Goal: Information Seeking & Learning: Check status

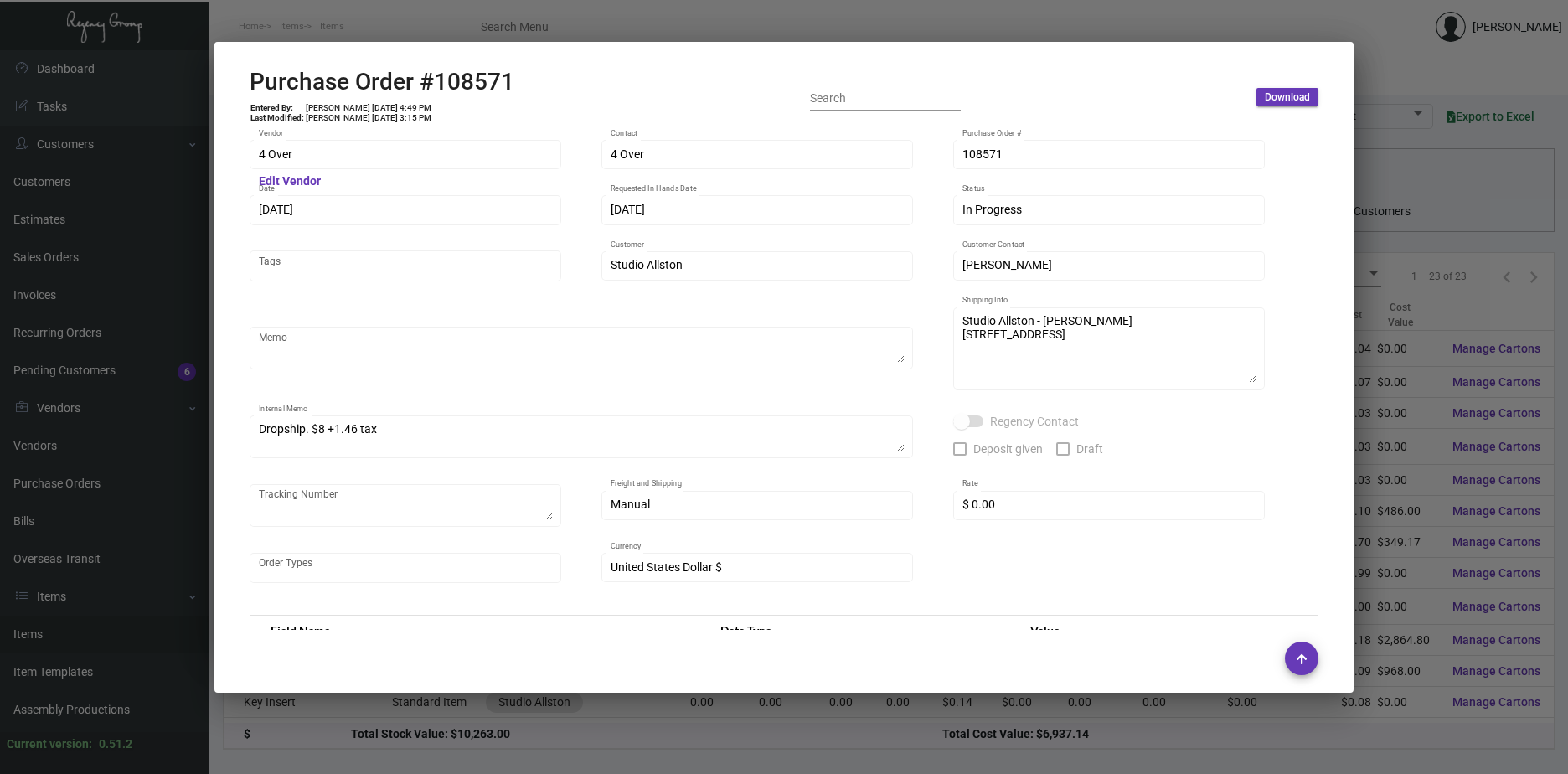
scroll to position [818, 0]
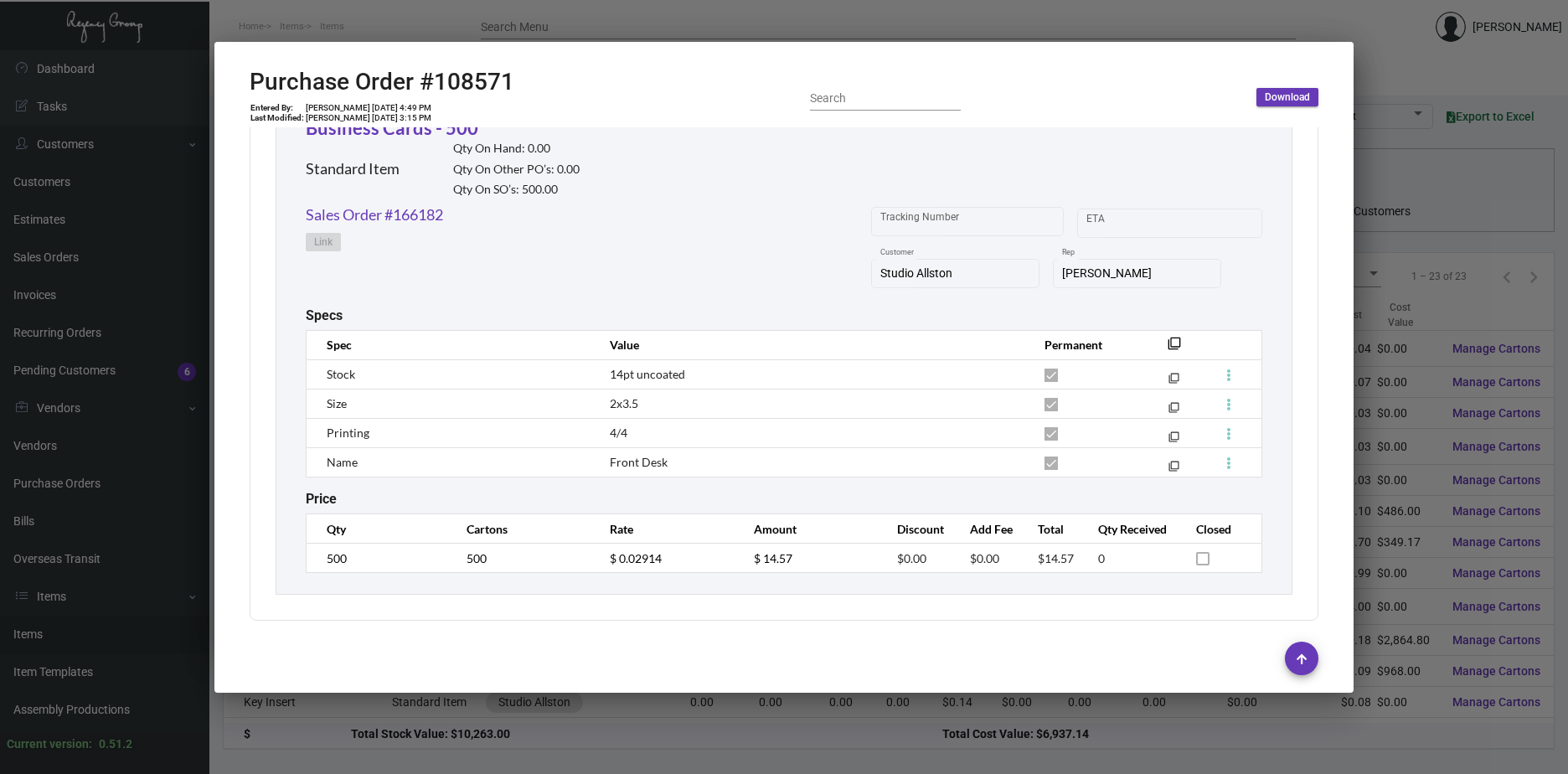
click at [1469, 361] on div at bounding box center [784, 387] width 1568 height 774
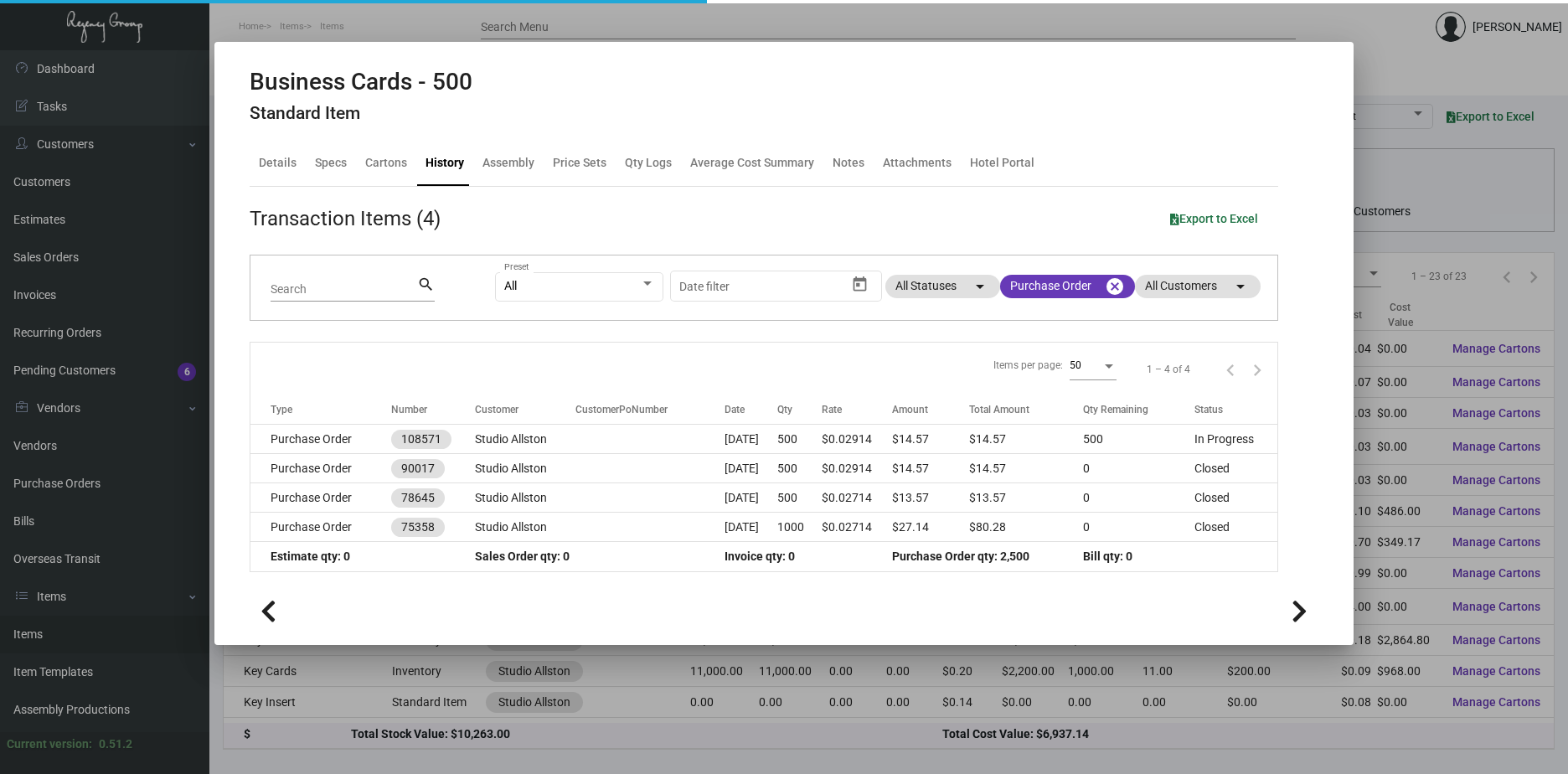
click at [1469, 361] on div at bounding box center [784, 387] width 1568 height 774
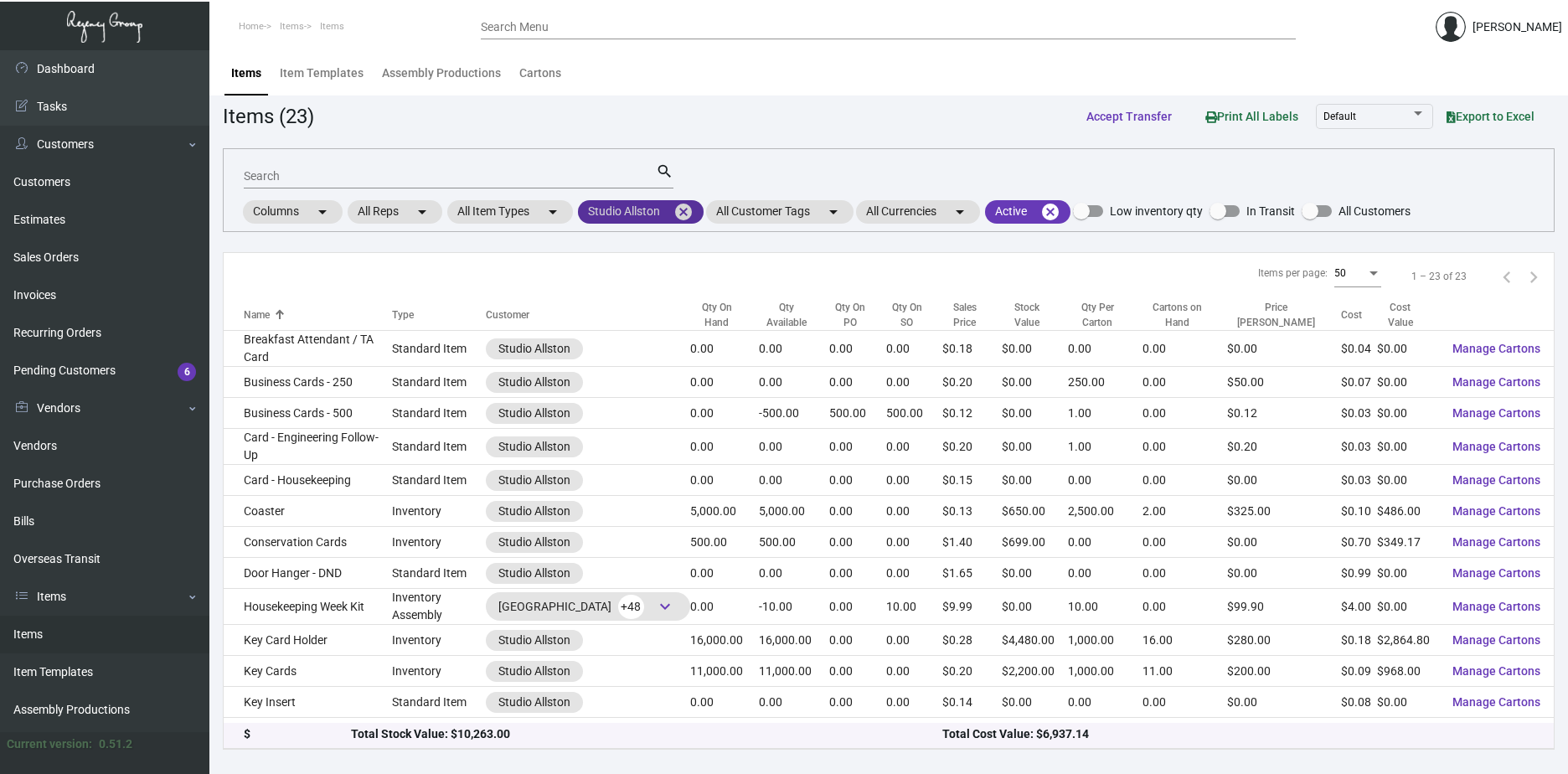
click at [691, 208] on mat-icon "cancel" at bounding box center [683, 211] width 20 height 20
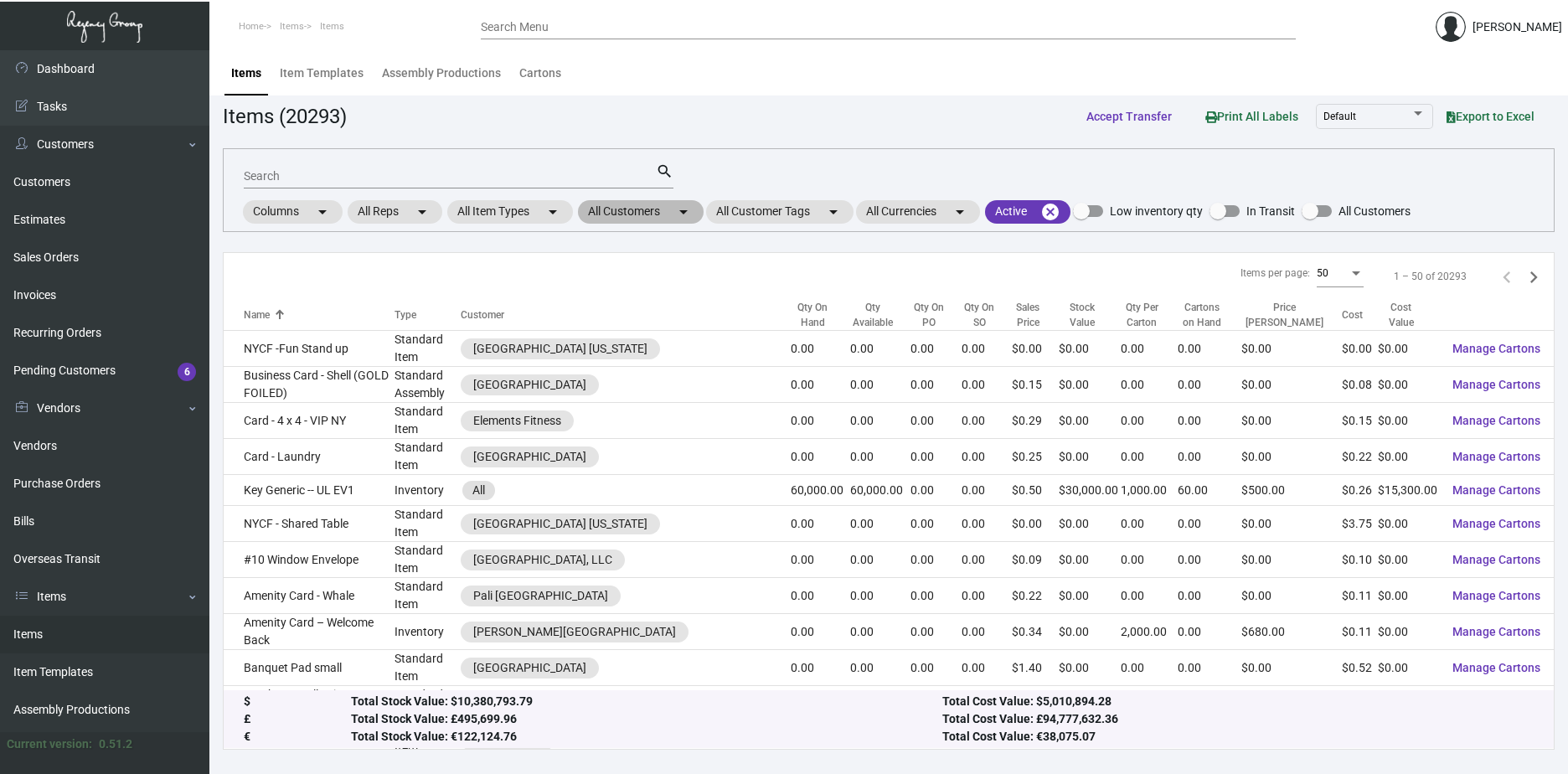
click at [664, 215] on mat-chip "All Customers arrow_drop_down" at bounding box center [640, 211] width 126 height 24
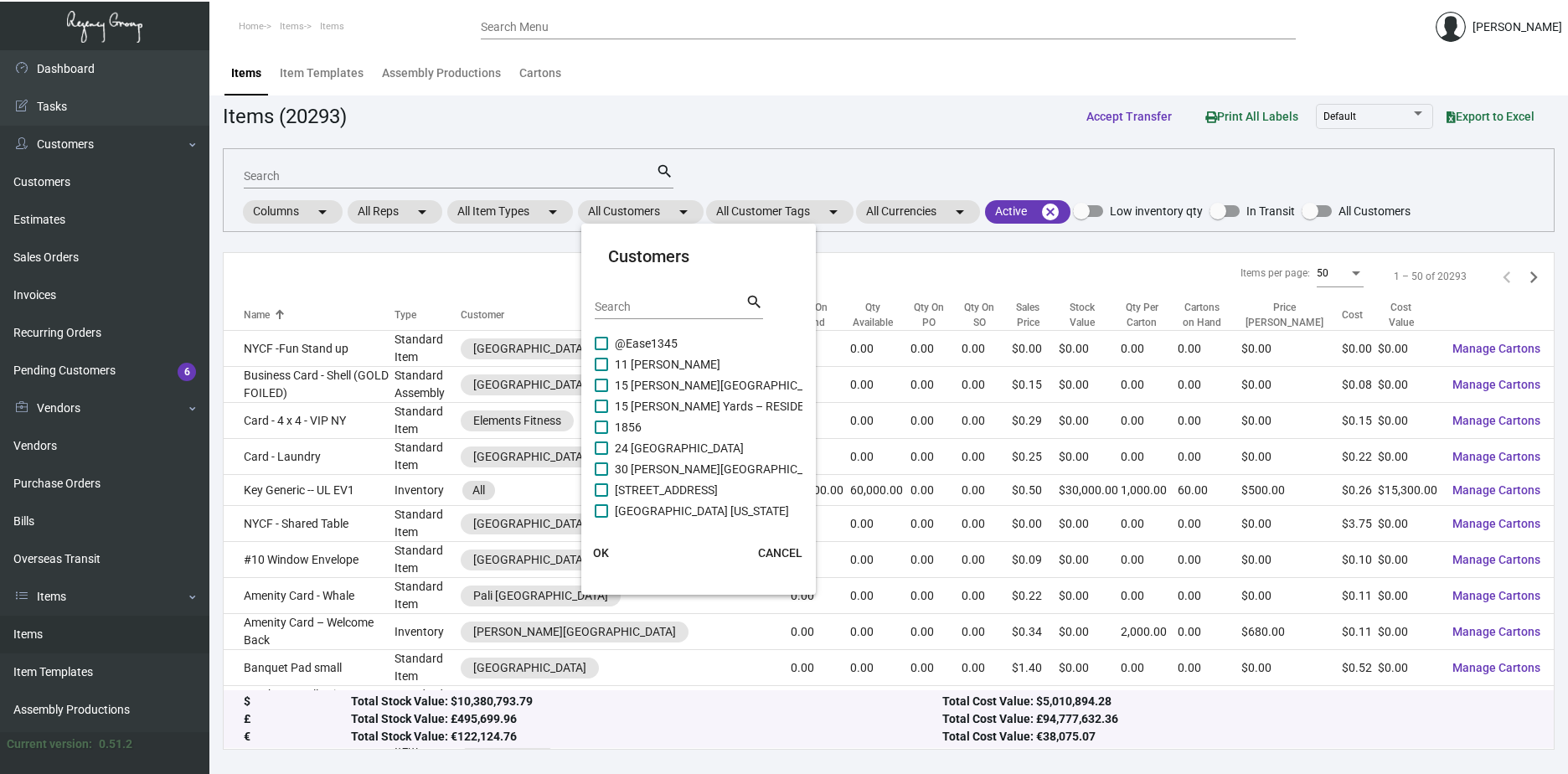
click at [668, 303] on input "Search" at bounding box center [669, 308] width 151 height 13
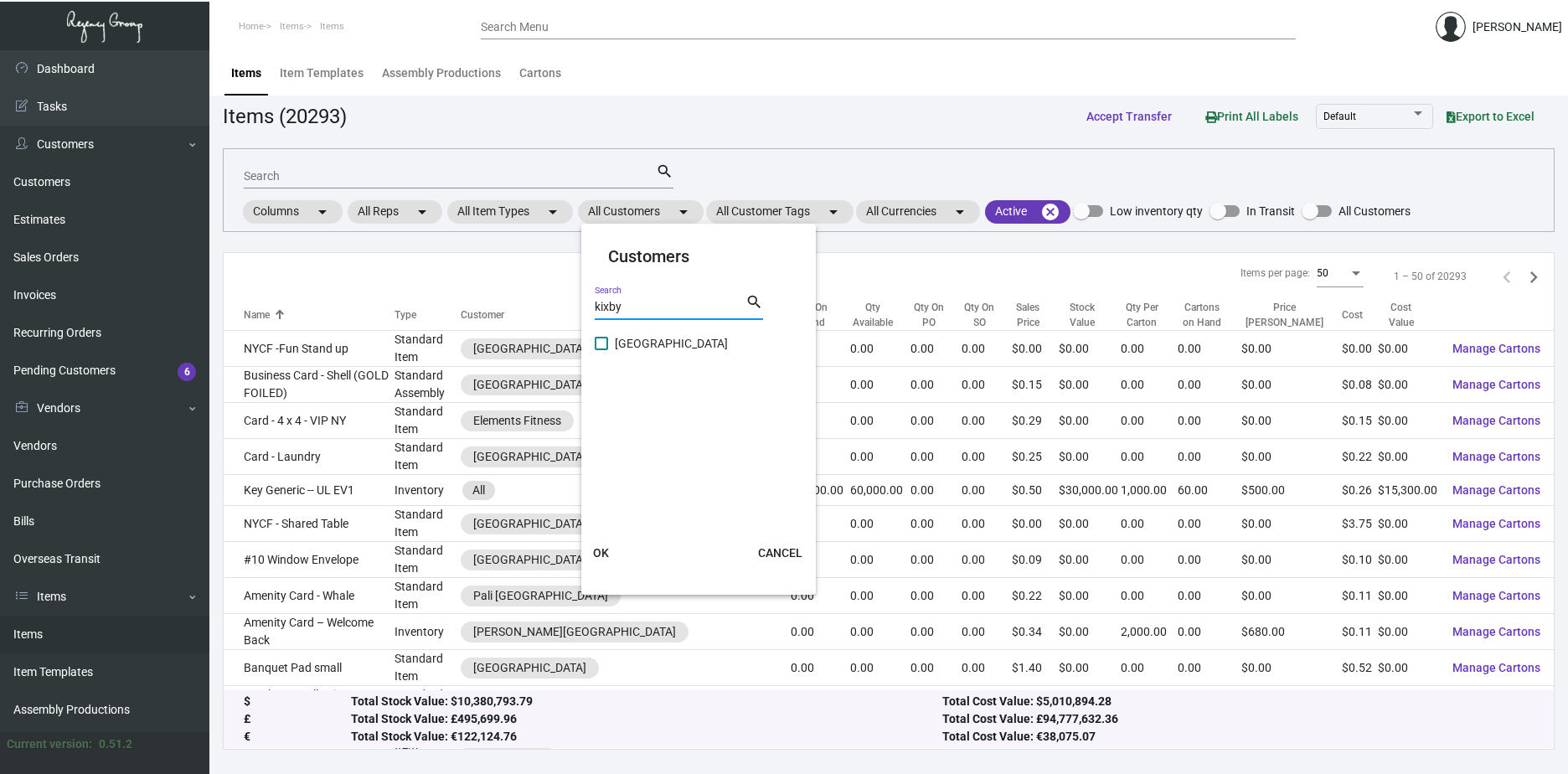
type input "kixby"
click at [599, 347] on span at bounding box center [601, 344] width 13 height 13
click at [600, 351] on input "[GEOGRAPHIC_DATA]" at bounding box center [600, 351] width 1 height 1
checkbox input "true"
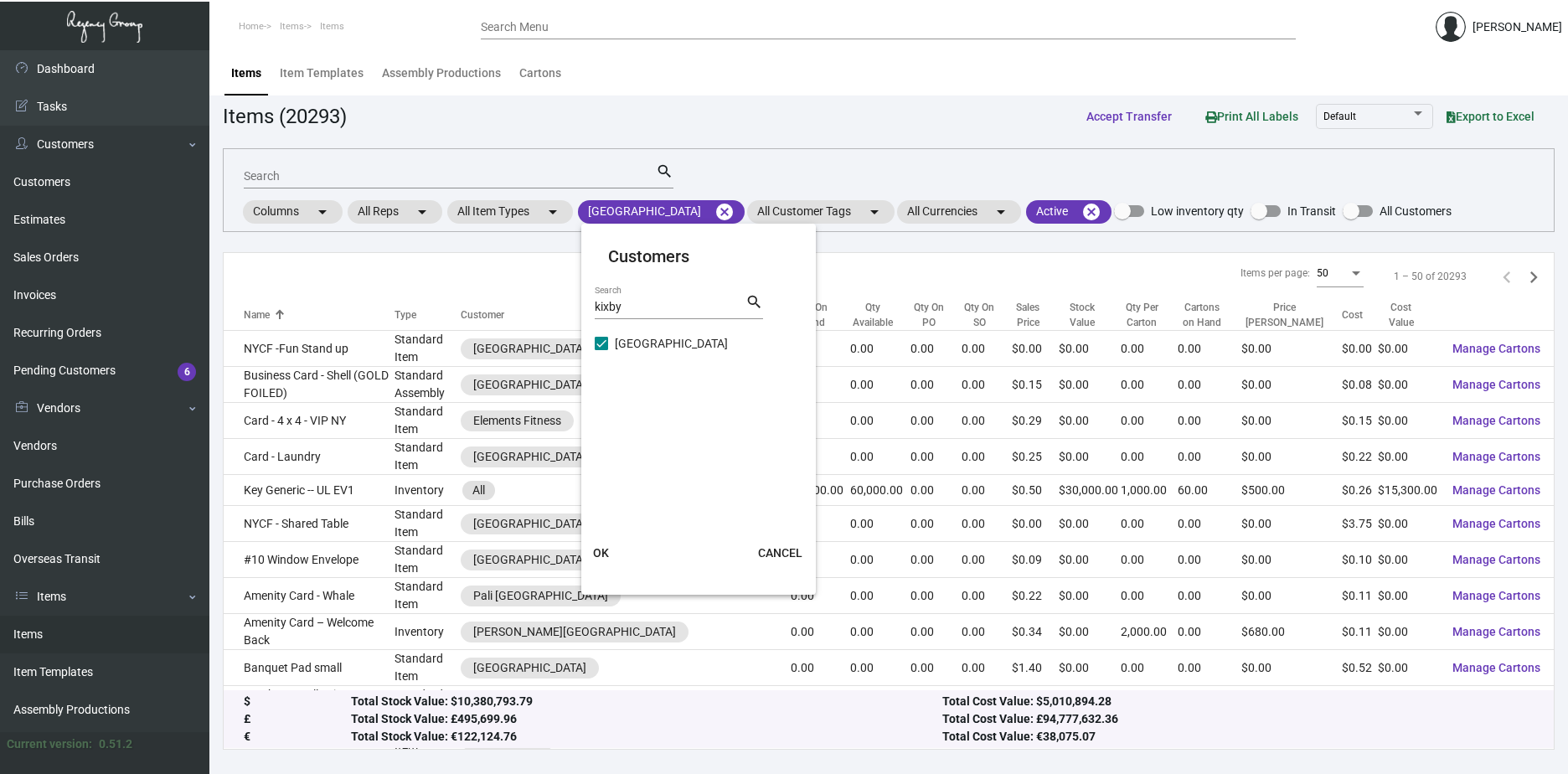
click at [595, 549] on span "OK" at bounding box center [600, 553] width 16 height 13
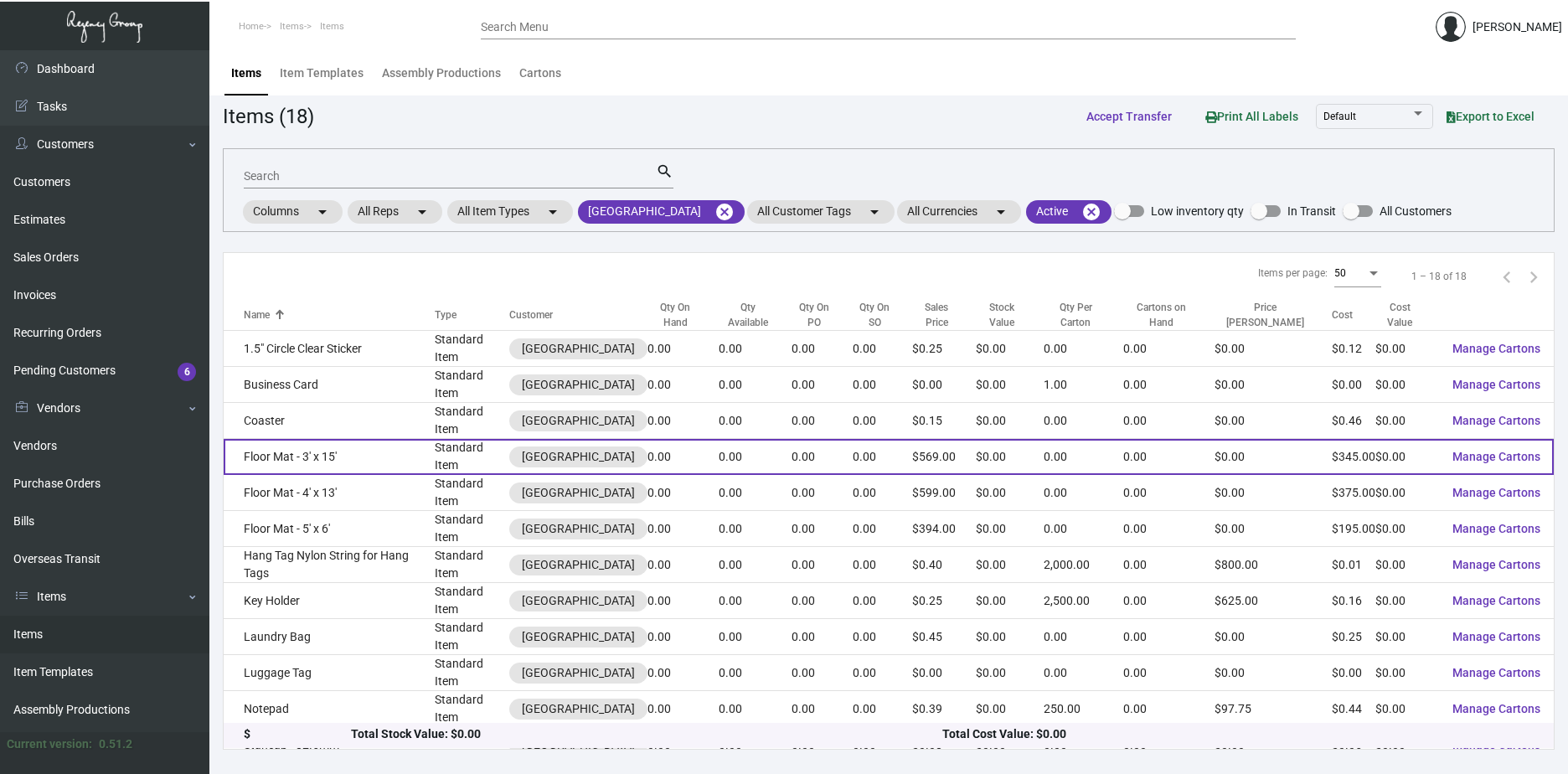
click at [359, 439] on td "Floor Mat - 3' x 15'" at bounding box center [329, 457] width 211 height 36
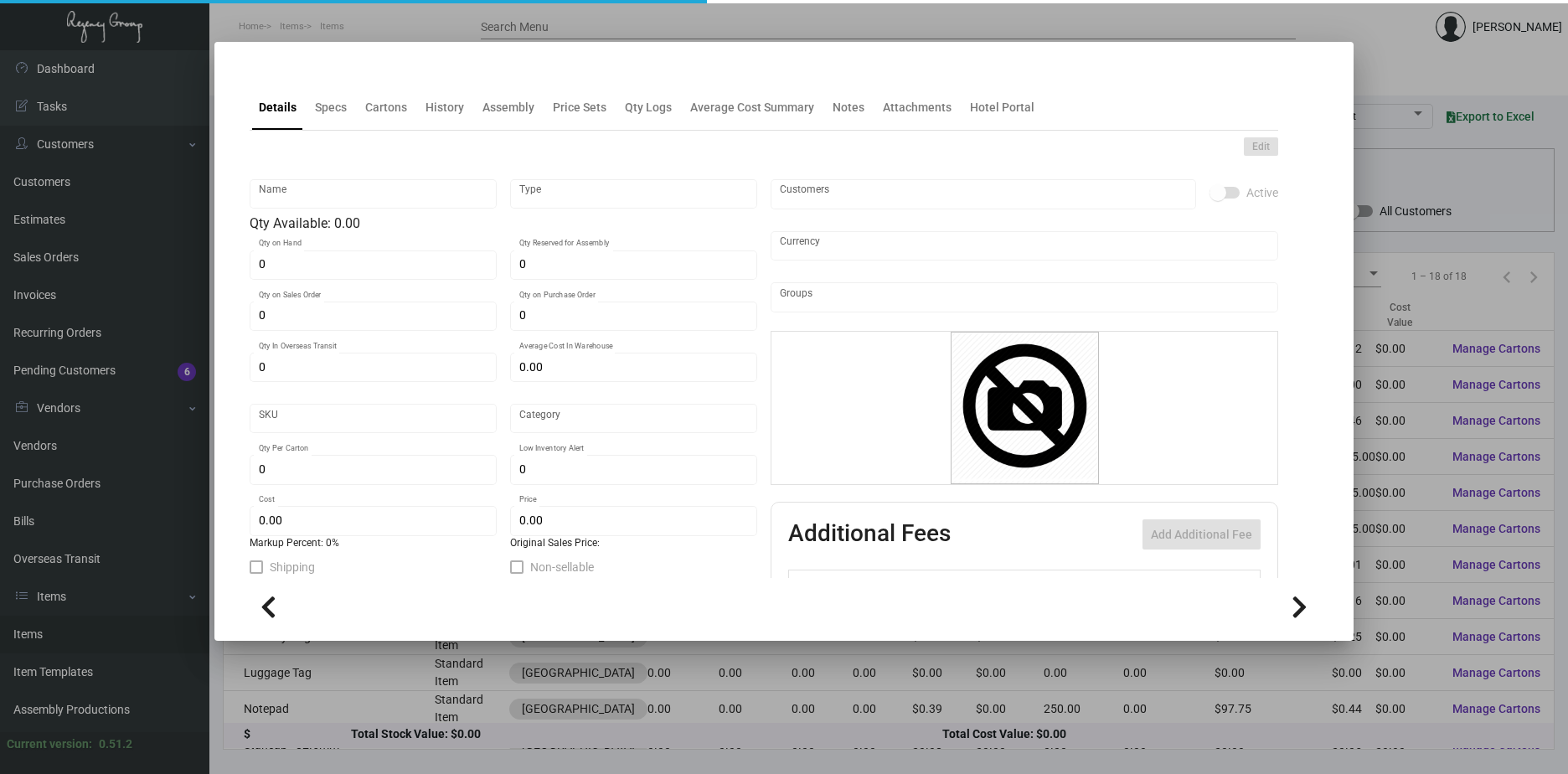
type input "Floor Mat - 3' x 15'"
type input "Standard Item"
type input "$ 0.00"
type input "Standard"
type input "$ 345.00"
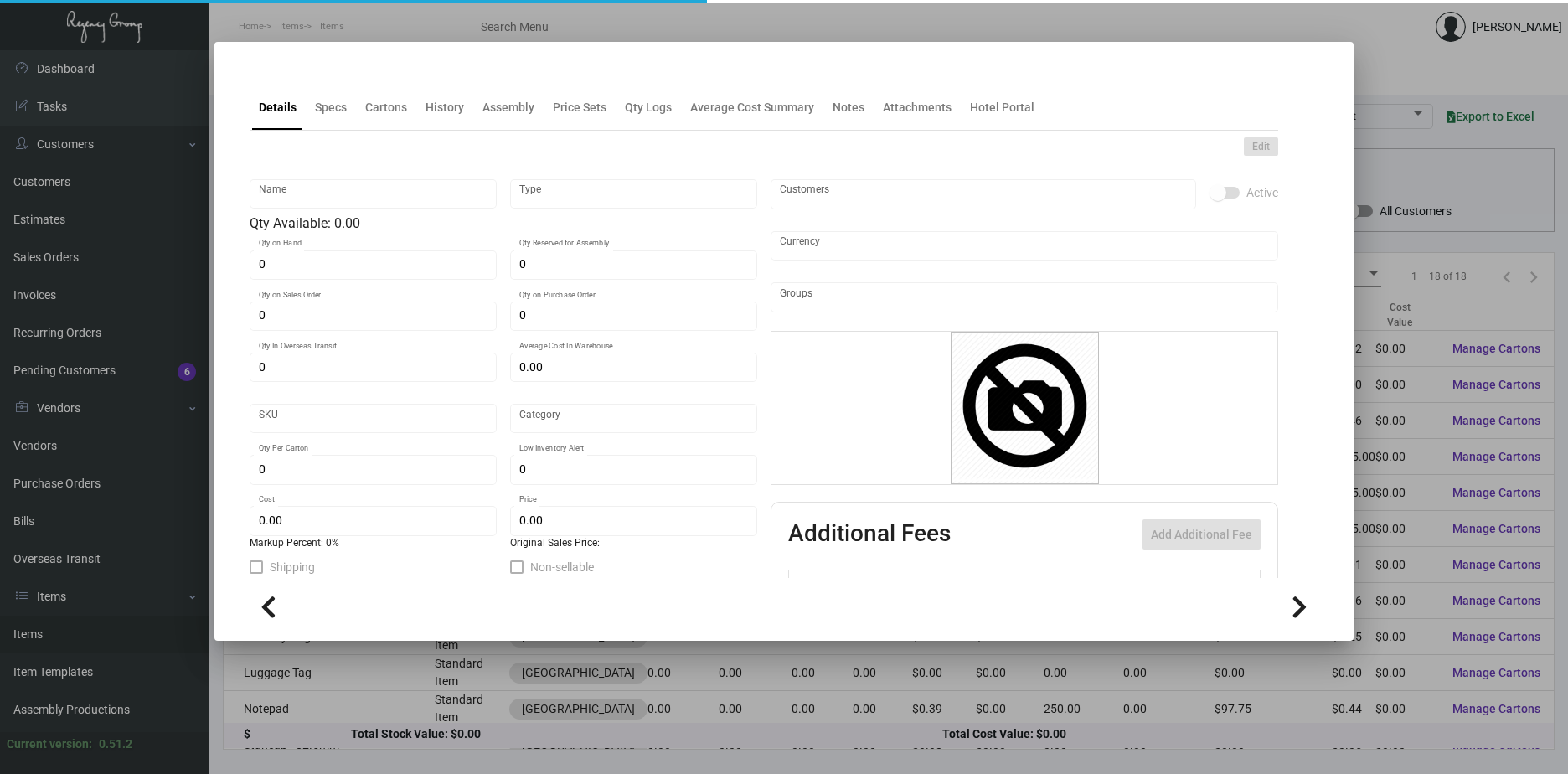
type input "$ 569.00"
checkbox input "true"
type input "United States Dollar $"
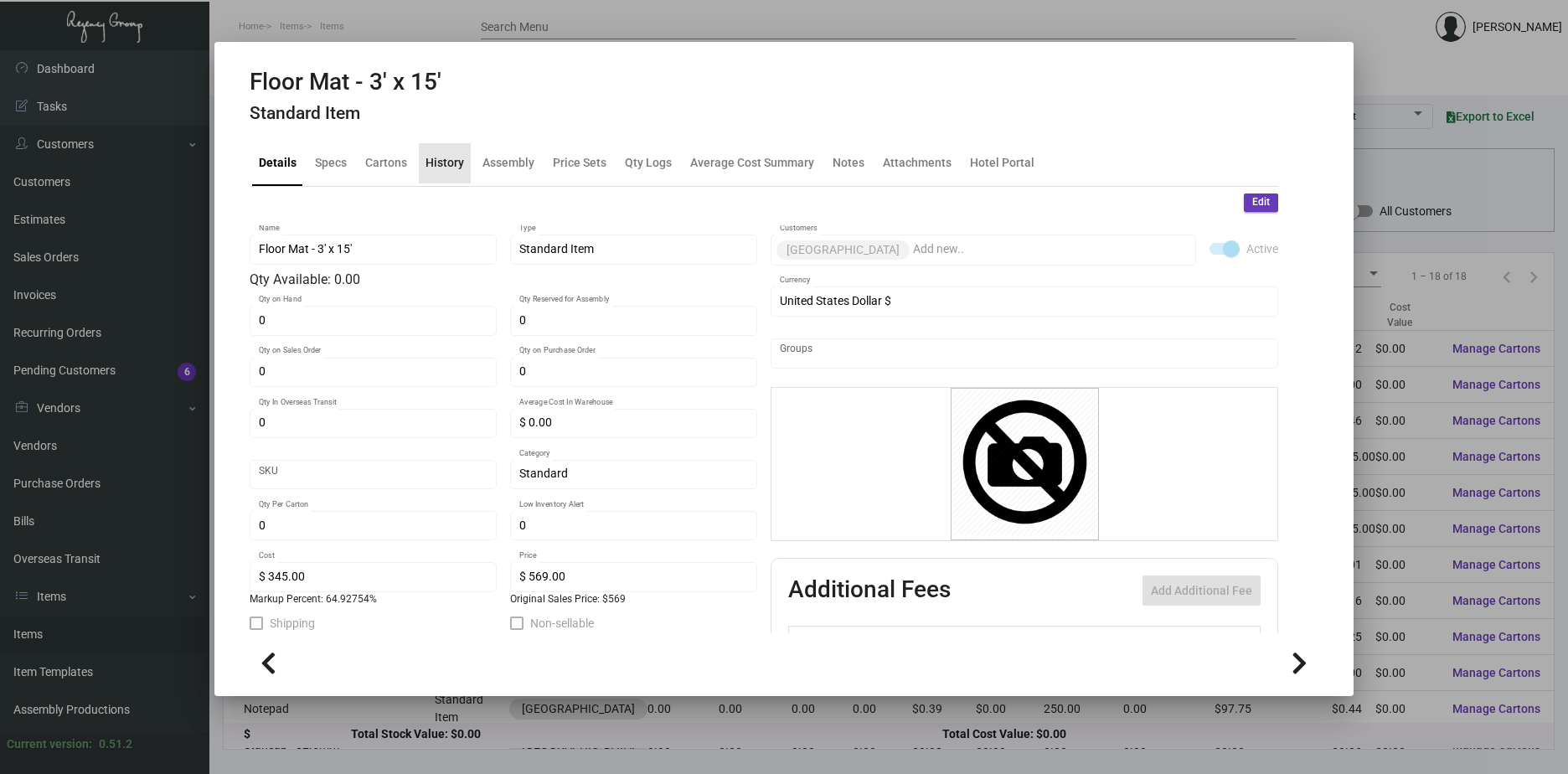
click at [454, 162] on div "History" at bounding box center [444, 163] width 39 height 18
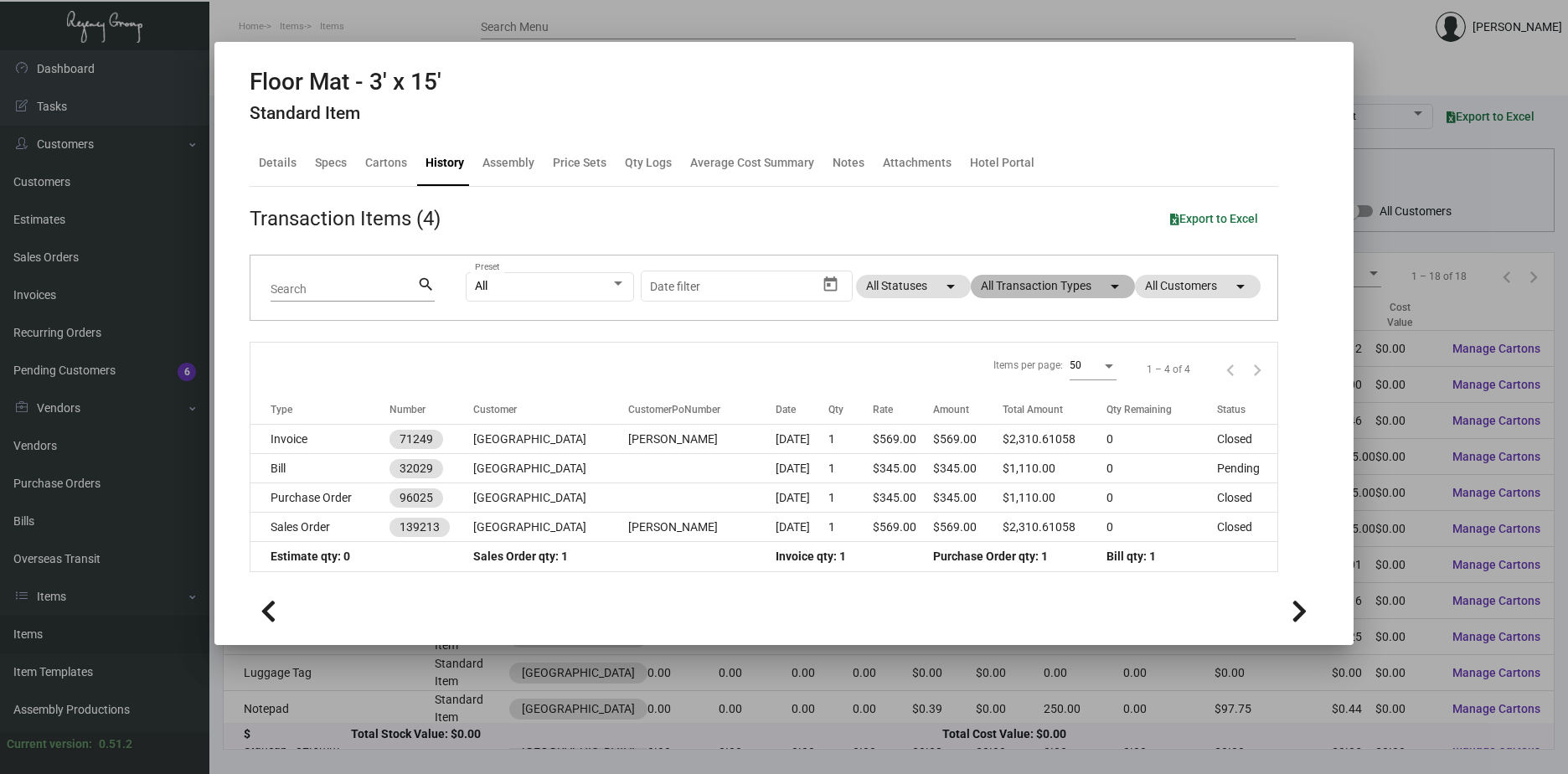
click at [1082, 281] on mat-chip "All Transaction Types arrow_drop_down" at bounding box center [1052, 286] width 164 height 24
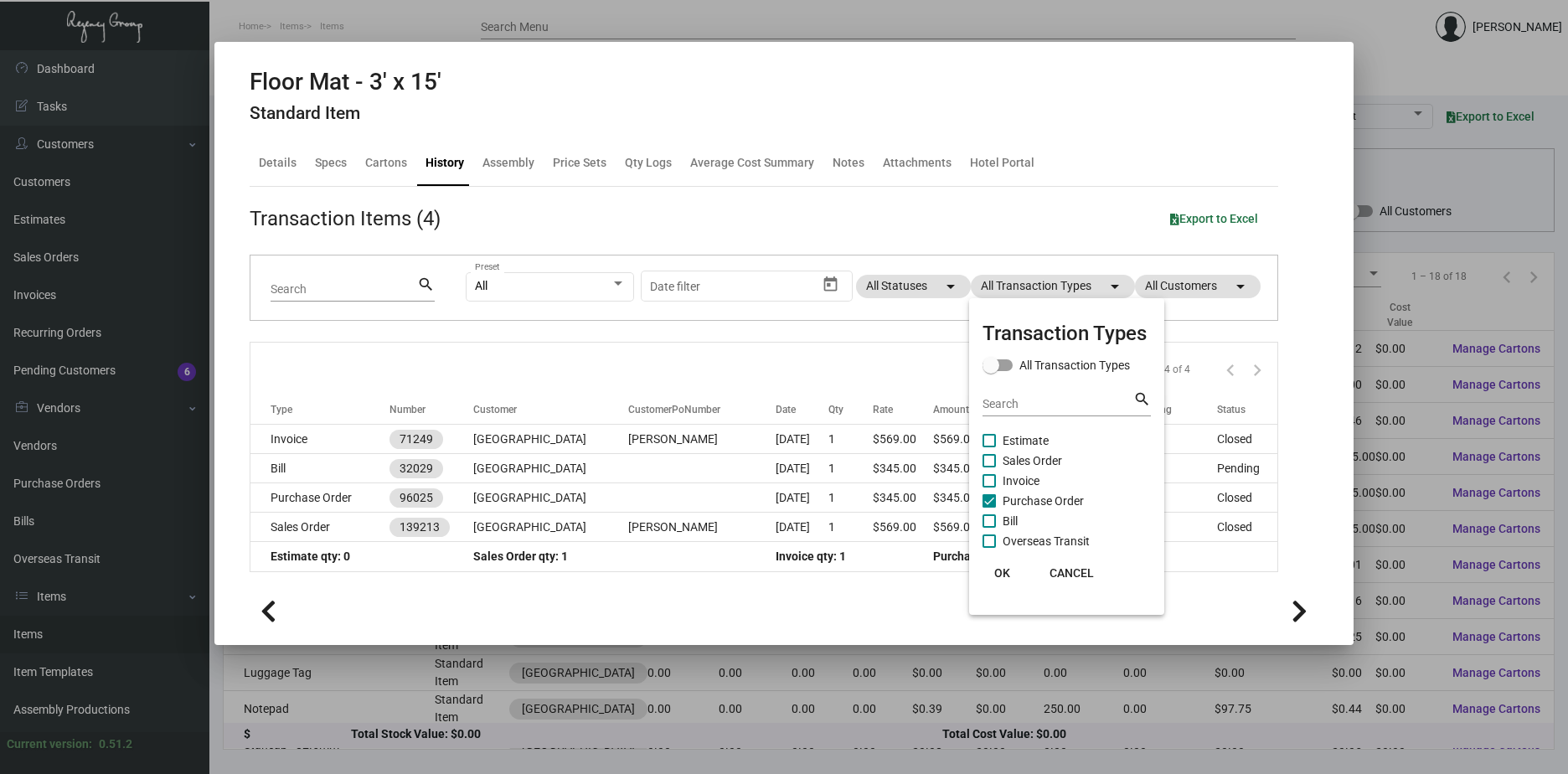
click at [1009, 497] on span "Purchase Order" at bounding box center [1043, 500] width 81 height 20
click at [989, 508] on input "Purchase Order" at bounding box center [989, 508] width 1 height 1
click at [1009, 497] on span "Purchase Order" at bounding box center [1043, 500] width 81 height 20
click at [989, 508] on input "Purchase Order" at bounding box center [989, 508] width 1 height 1
checkbox input "true"
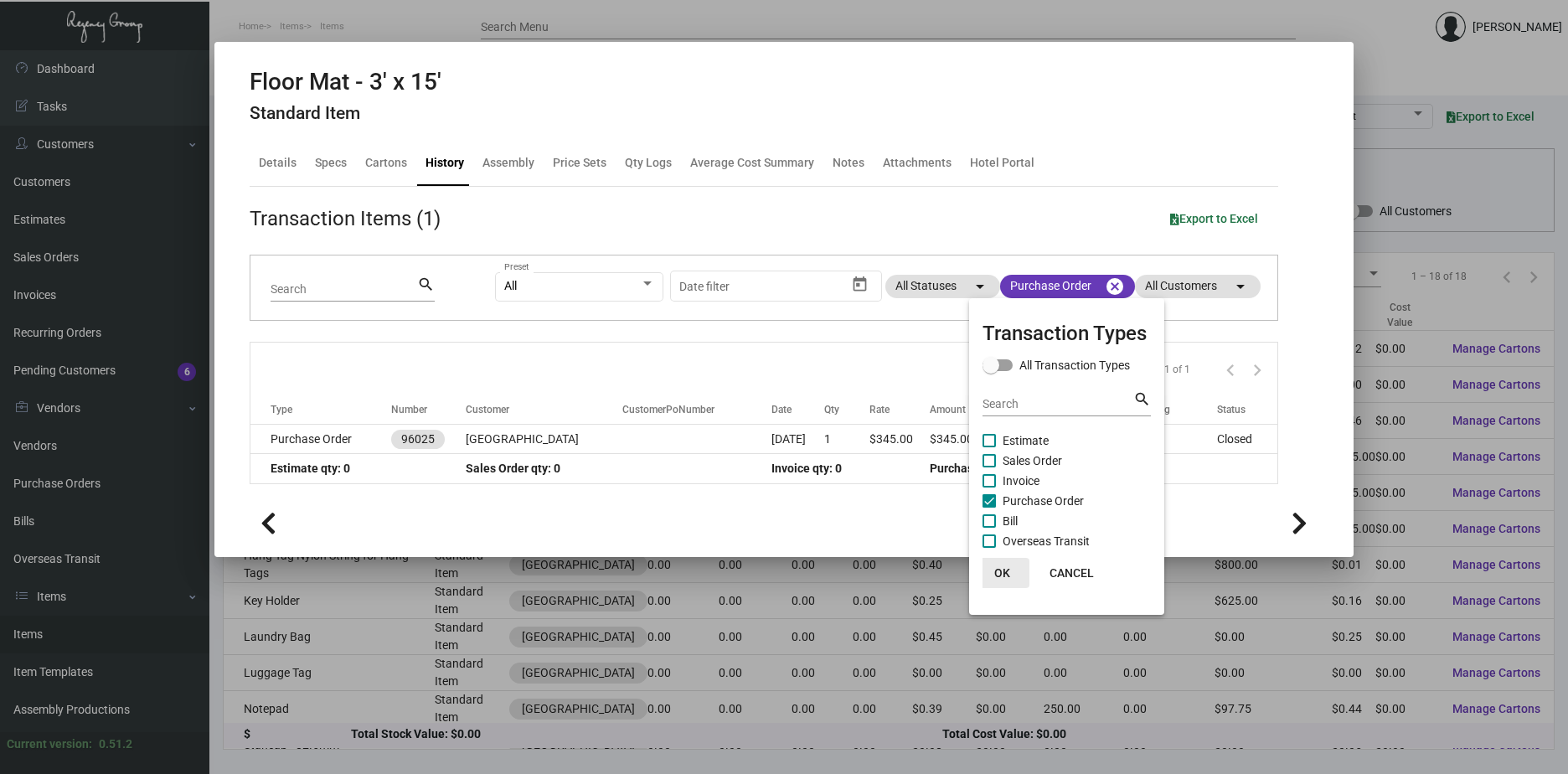
click at [1005, 569] on span "OK" at bounding box center [1002, 573] width 16 height 13
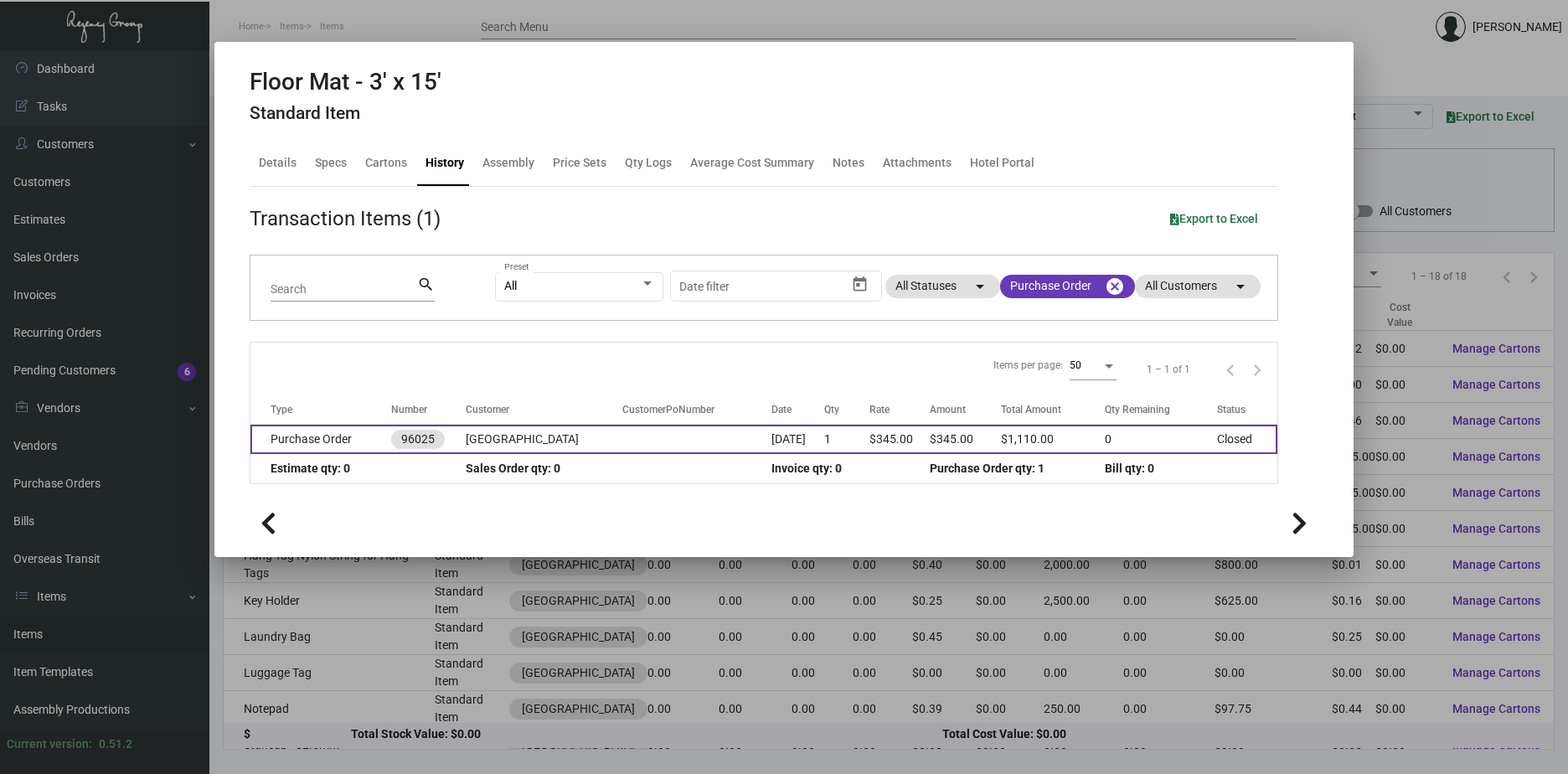
click at [772, 440] on td "[DATE]" at bounding box center [798, 439] width 53 height 29
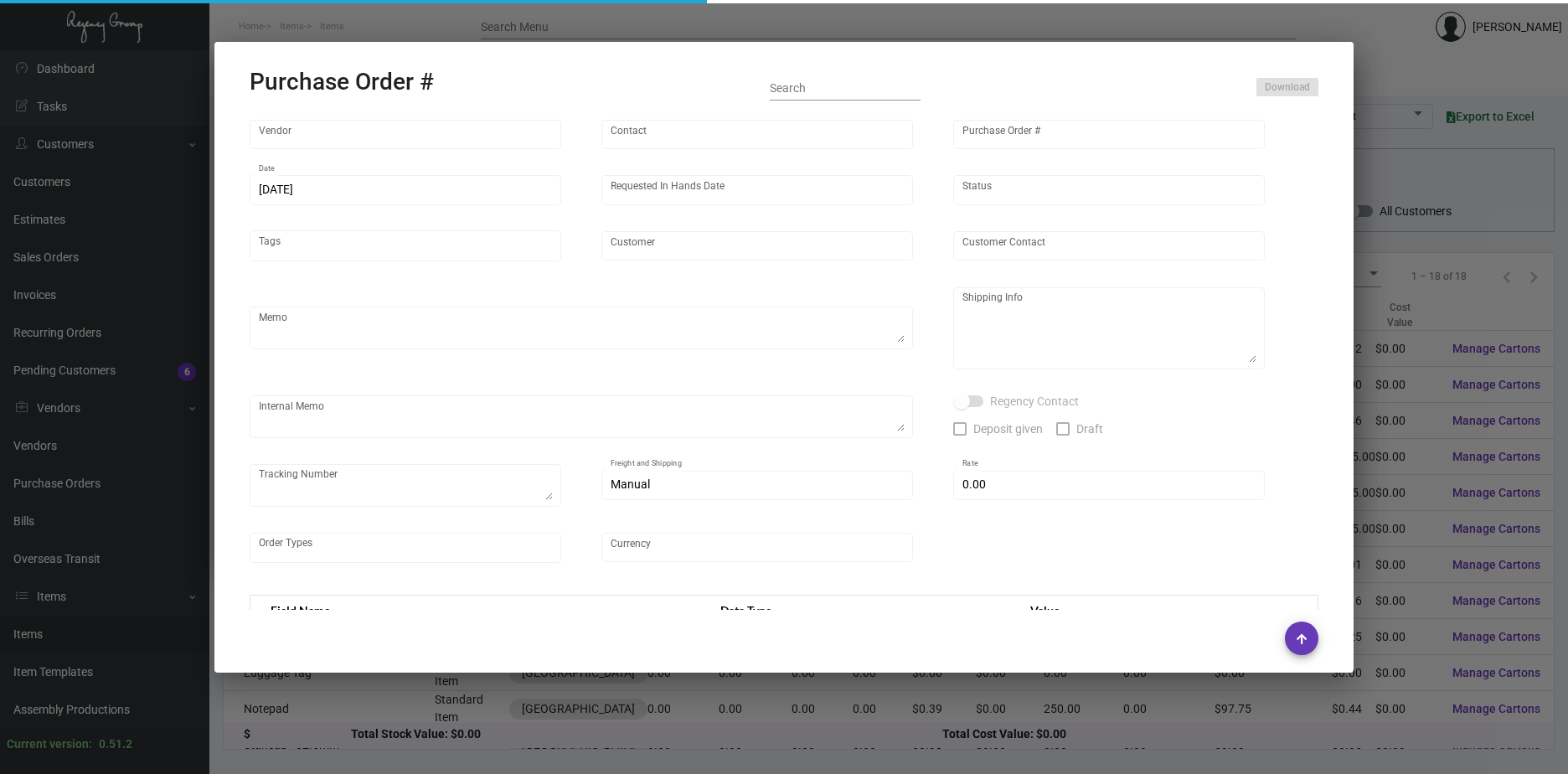
type input "Custom Business Mats"
type input "Order Entry"
type input "96025"
type input "[DATE]"
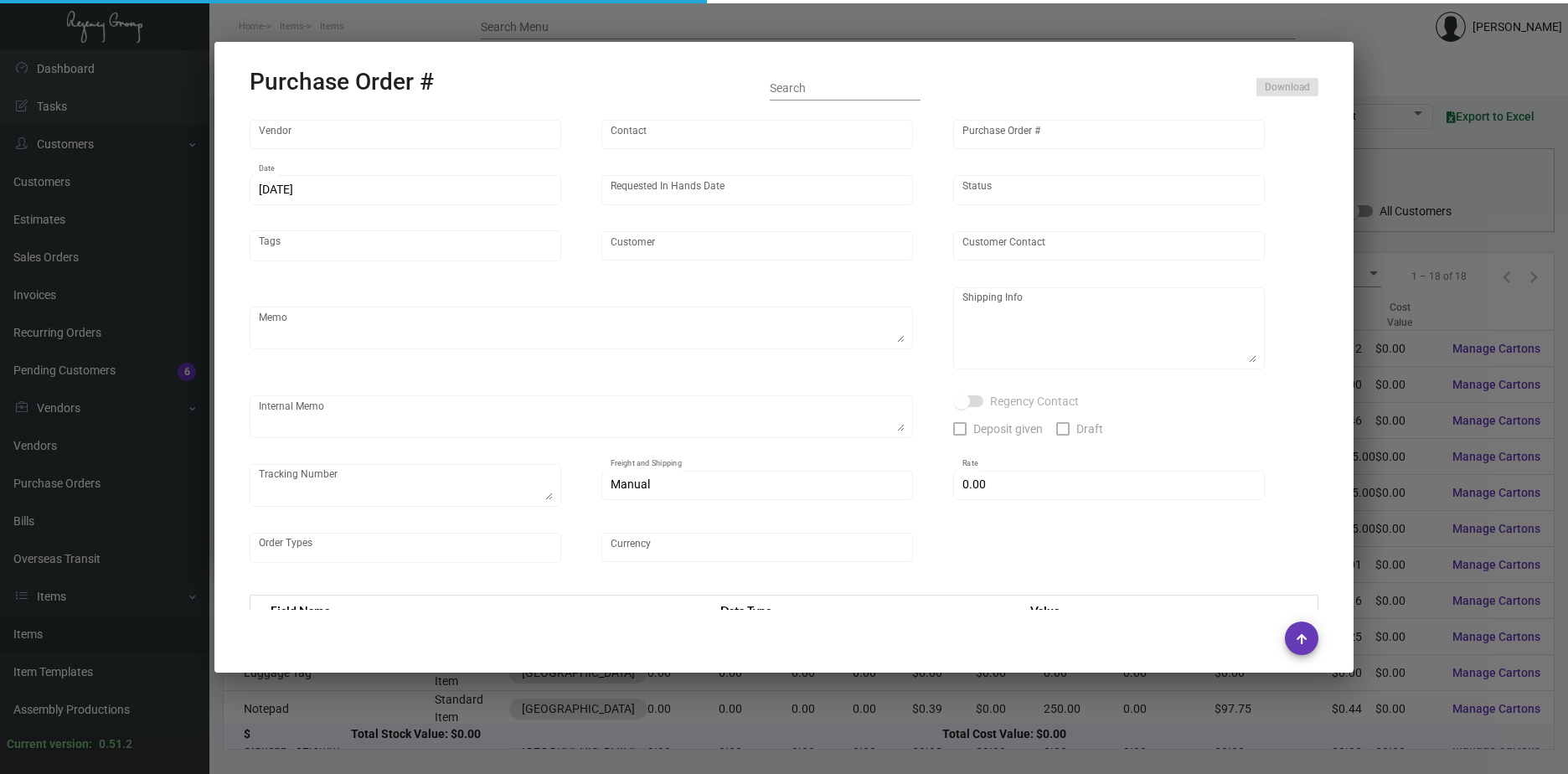
type input "[GEOGRAPHIC_DATA]"
type input "[PERSON_NAME]"
type textarea "BLIND Ship via UPS Ground Acct# 1AY276."
type textarea "[PERSON_NAME] [GEOGRAPHIC_DATA] [STREET_ADDRESS][US_STATE]"
checkbox input "true"
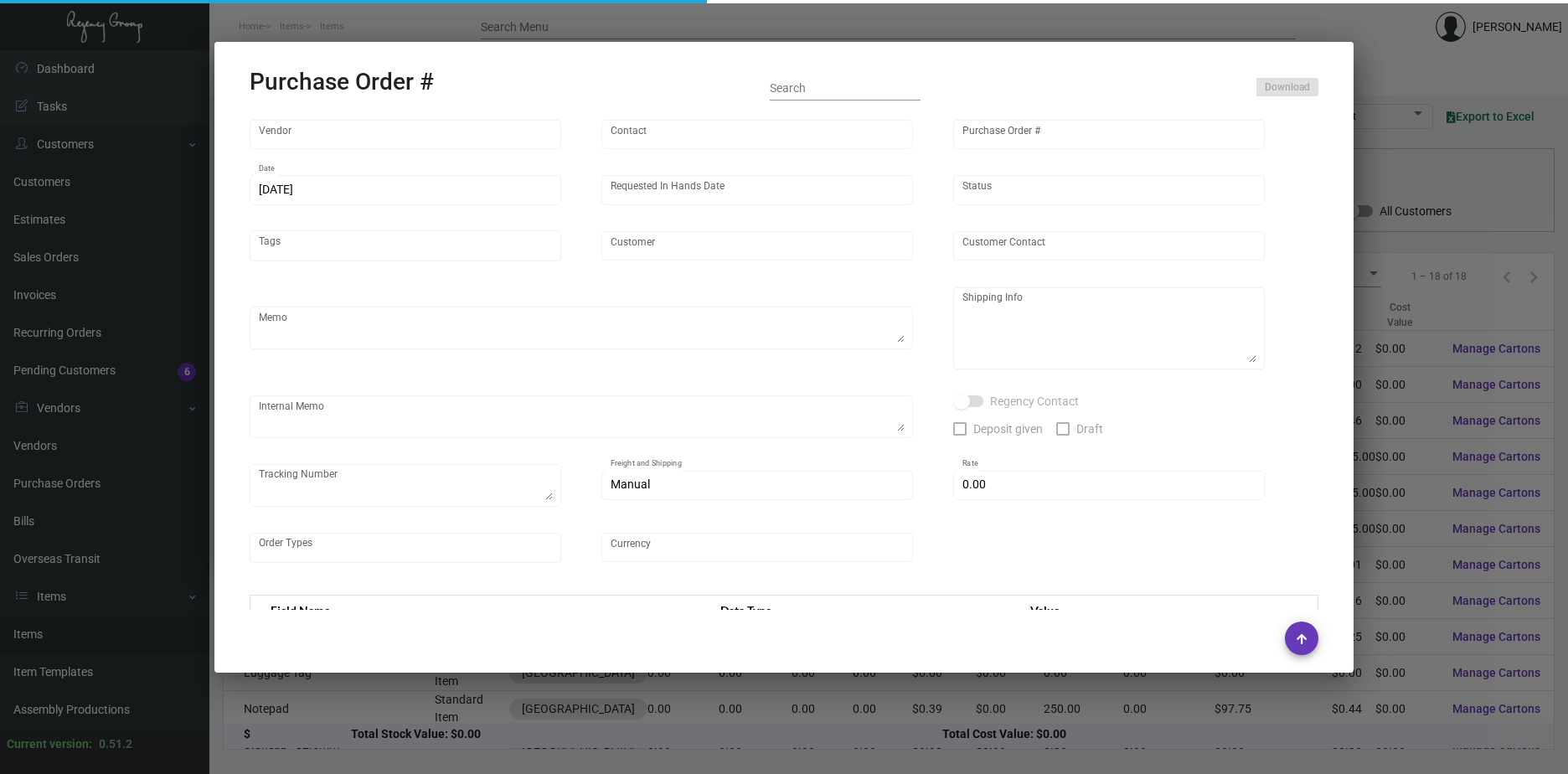
type input "$ 0.00"
type input "United States Dollar $"
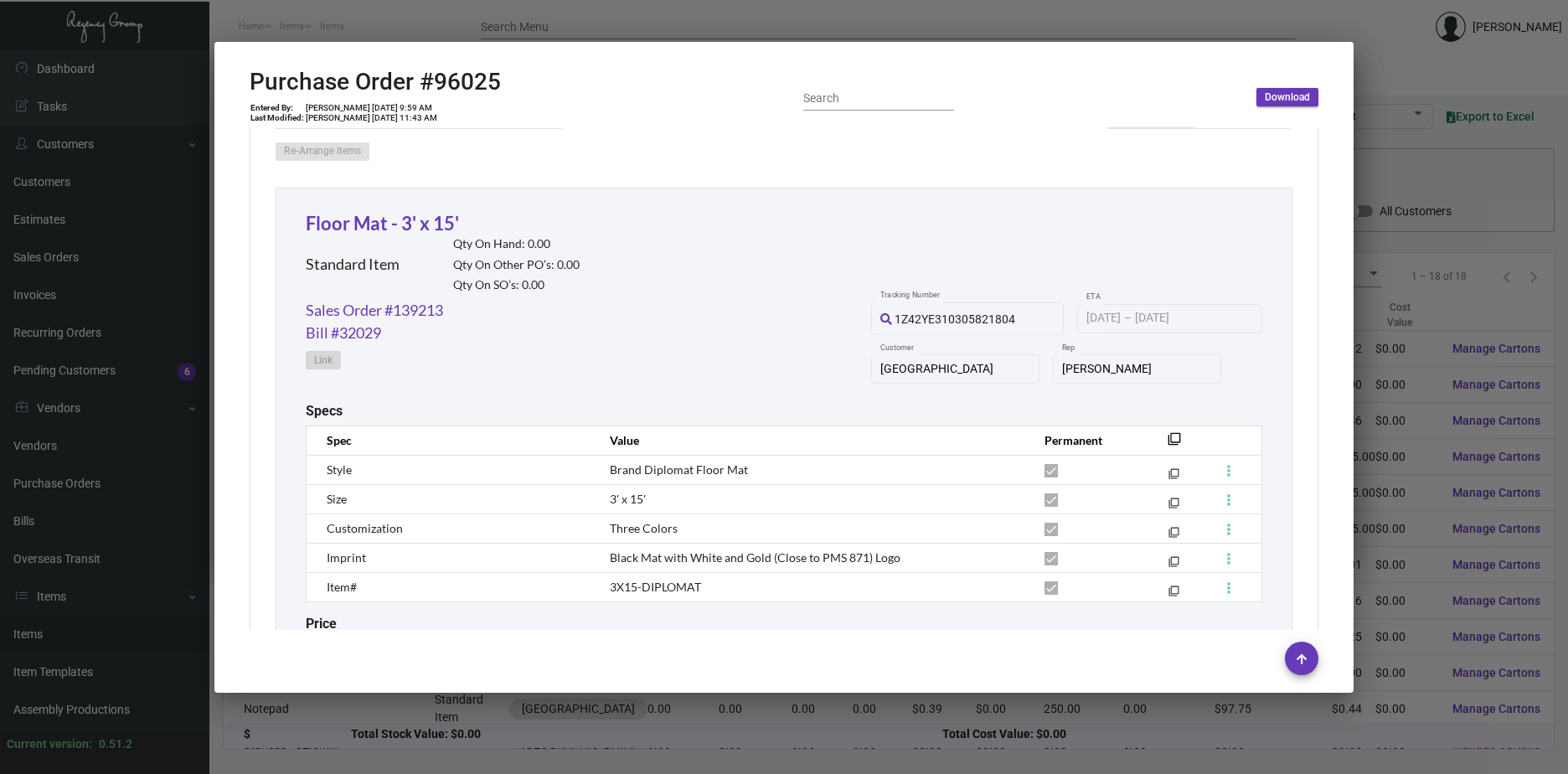
scroll to position [922, 0]
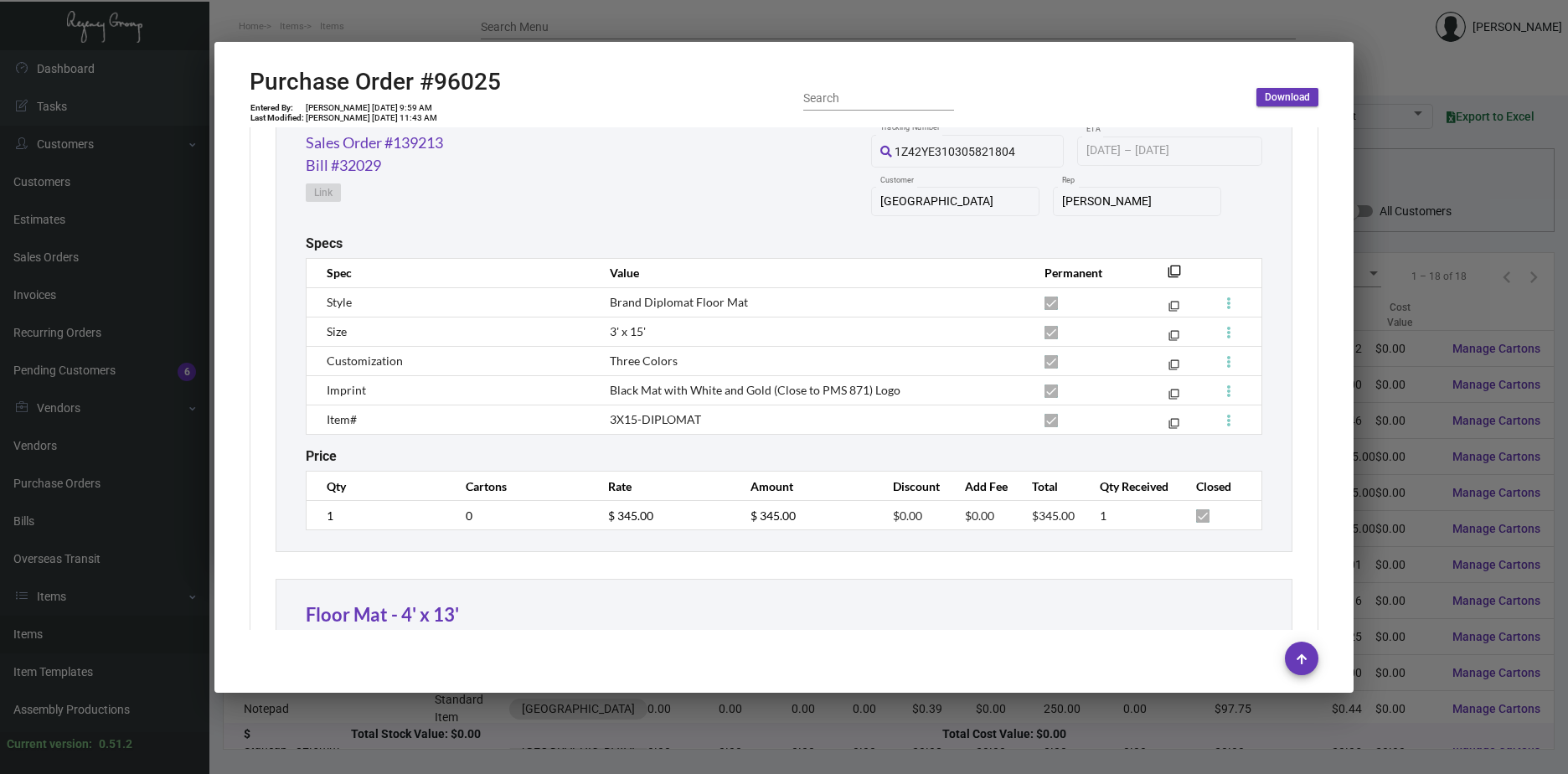
click at [1454, 181] on div at bounding box center [784, 387] width 1568 height 774
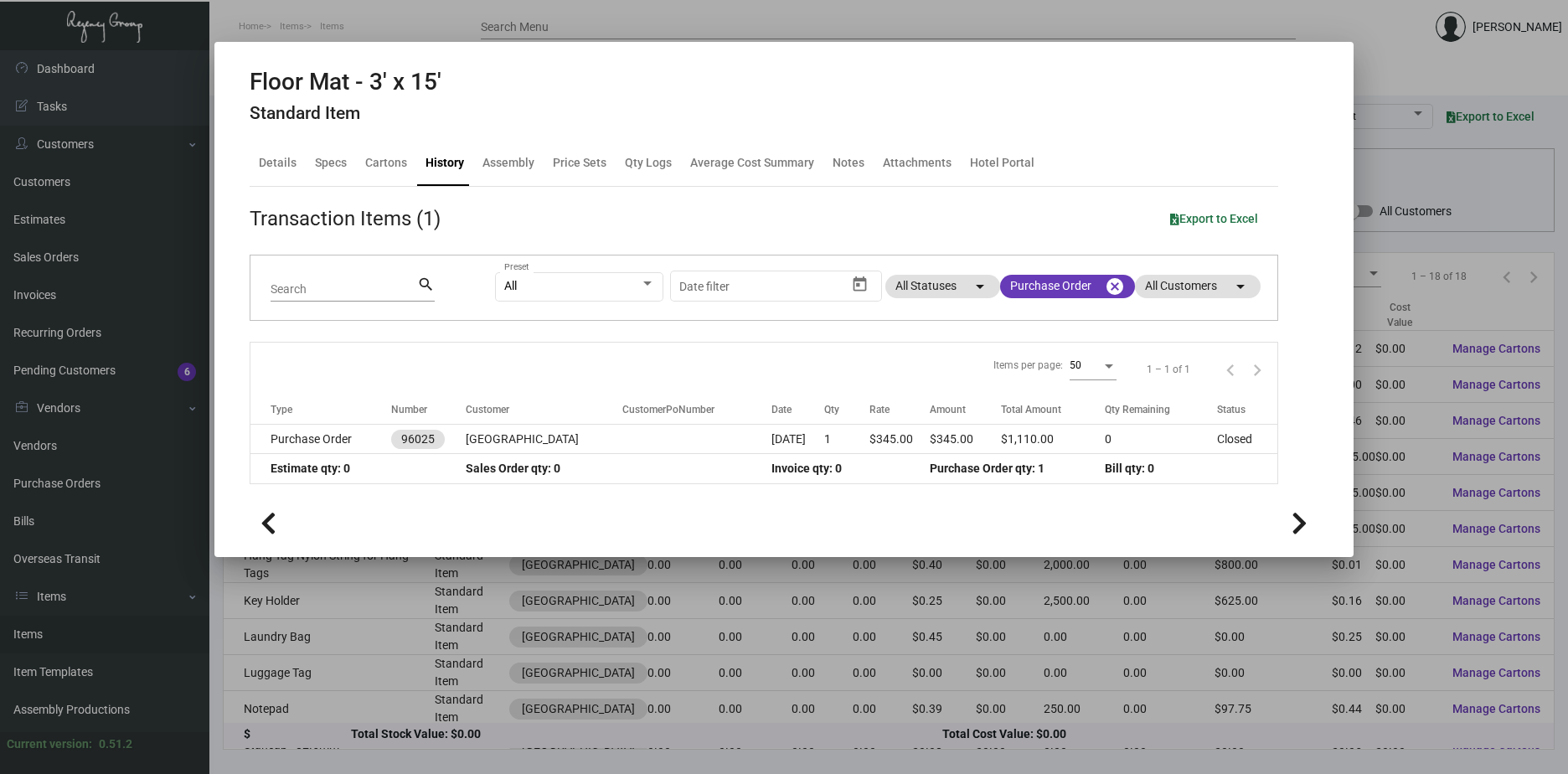
click at [1454, 181] on div at bounding box center [784, 387] width 1568 height 774
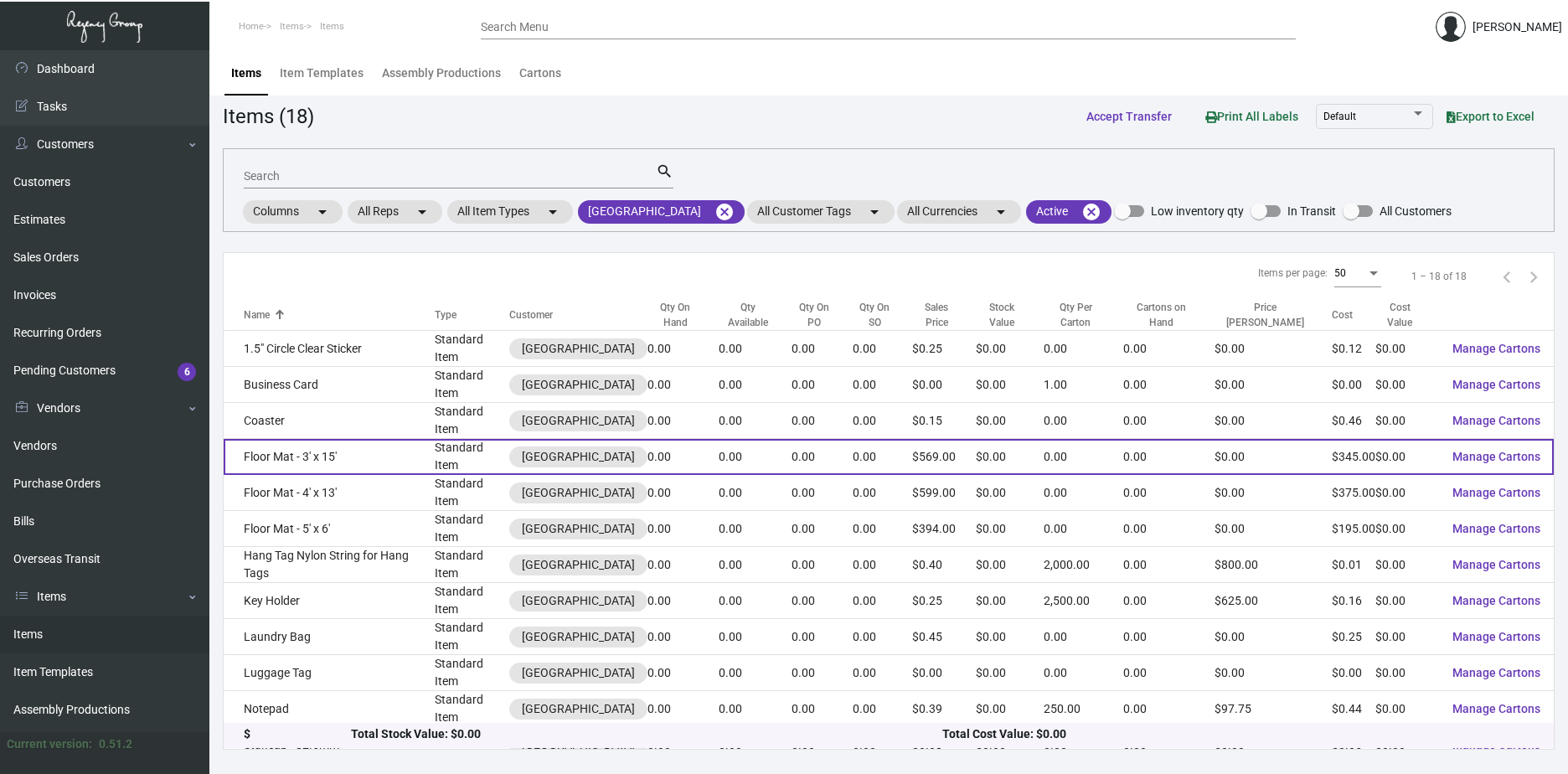
click at [347, 439] on td "Floor Mat - 3' x 15'" at bounding box center [329, 457] width 211 height 36
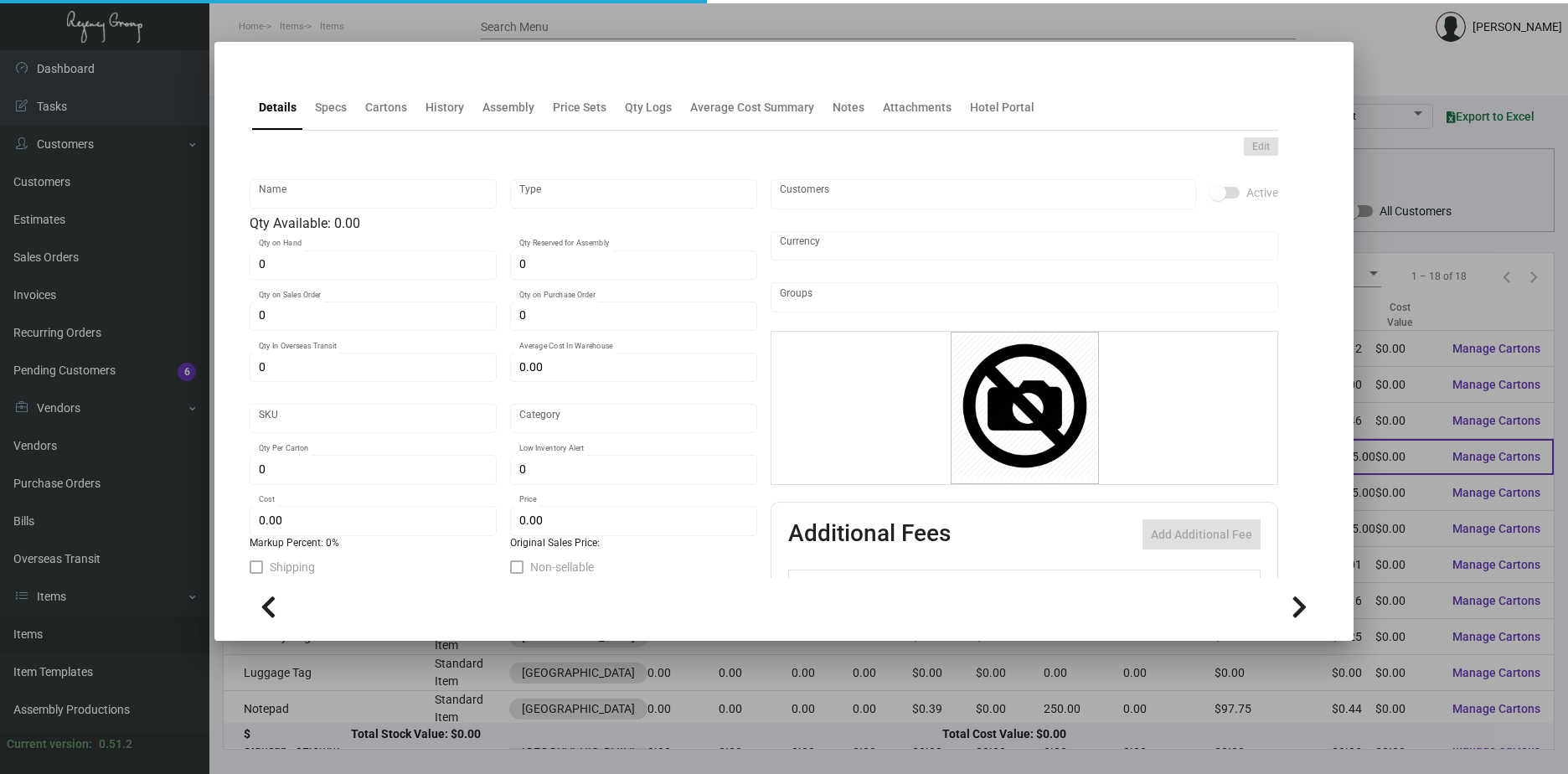
type input "Floor Mat - 3' x 15'"
type input "Standard Item"
type input "$ 0.00"
type input "Standard"
type input "$ 345.00"
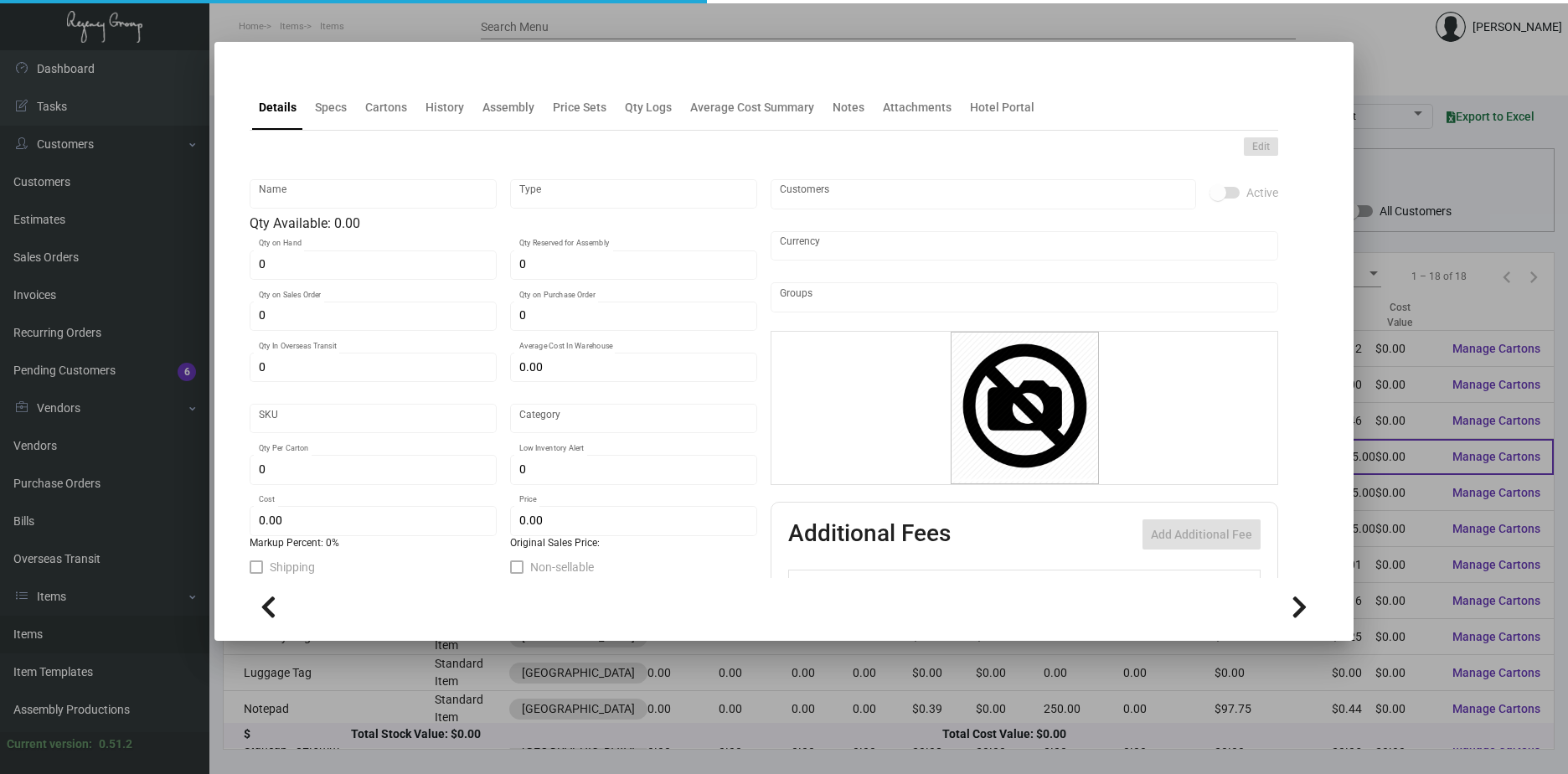
type input "$ 569.00"
checkbox input "true"
type input "United States Dollar $"
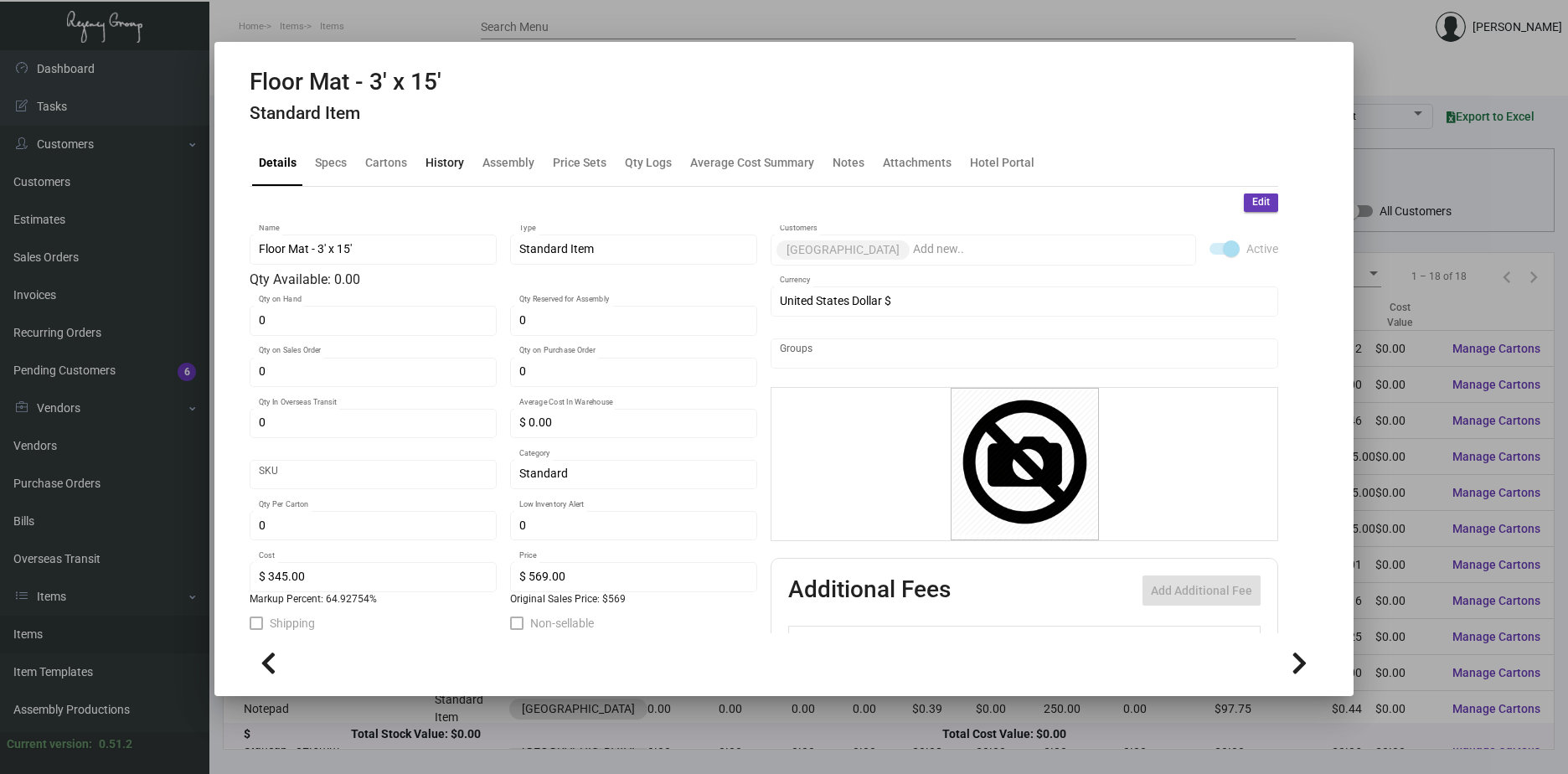
click at [439, 166] on div "History" at bounding box center [444, 163] width 39 height 18
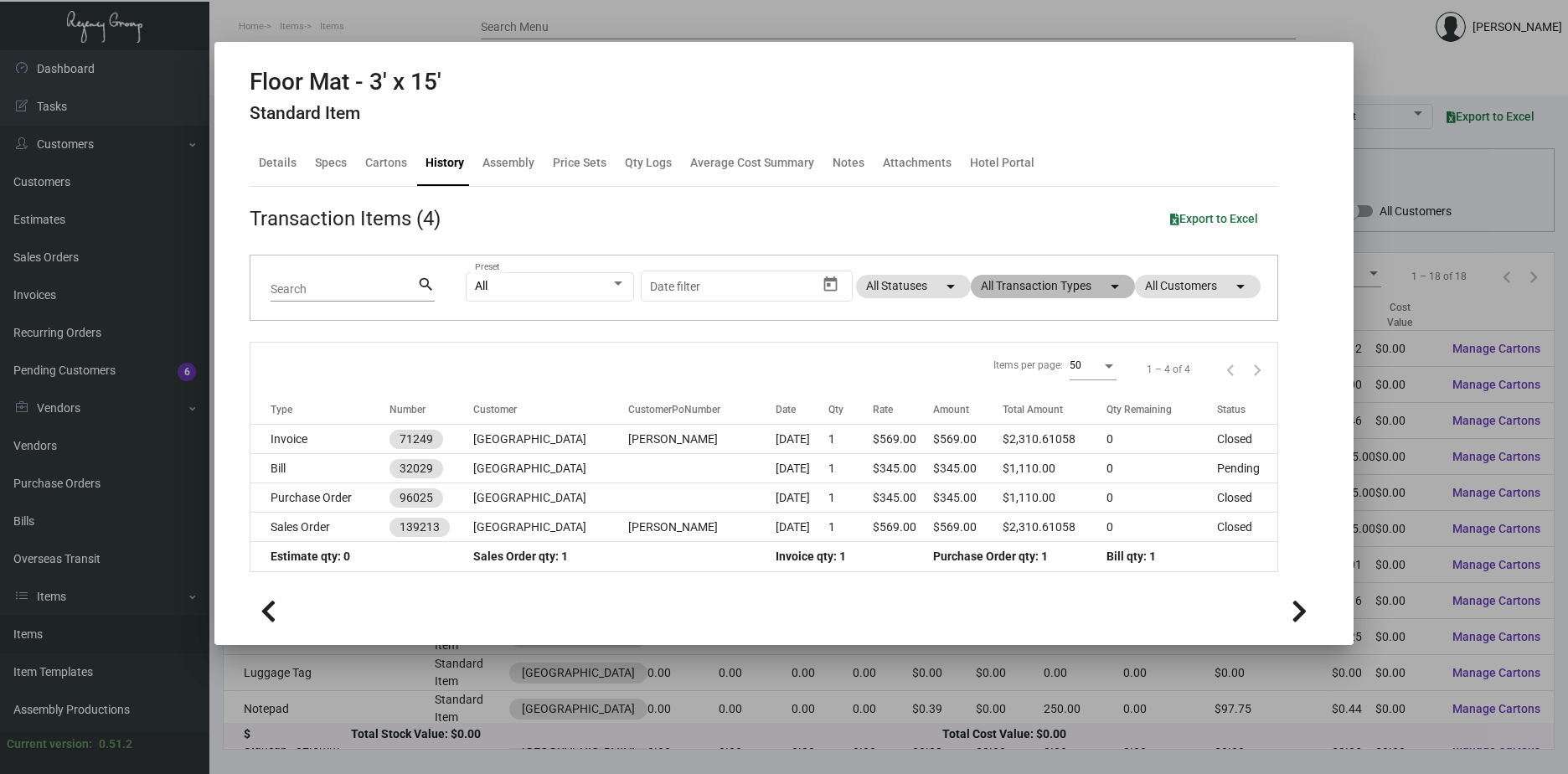
click at [1110, 286] on mat-icon "arrow_drop_down" at bounding box center [1114, 286] width 20 height 20
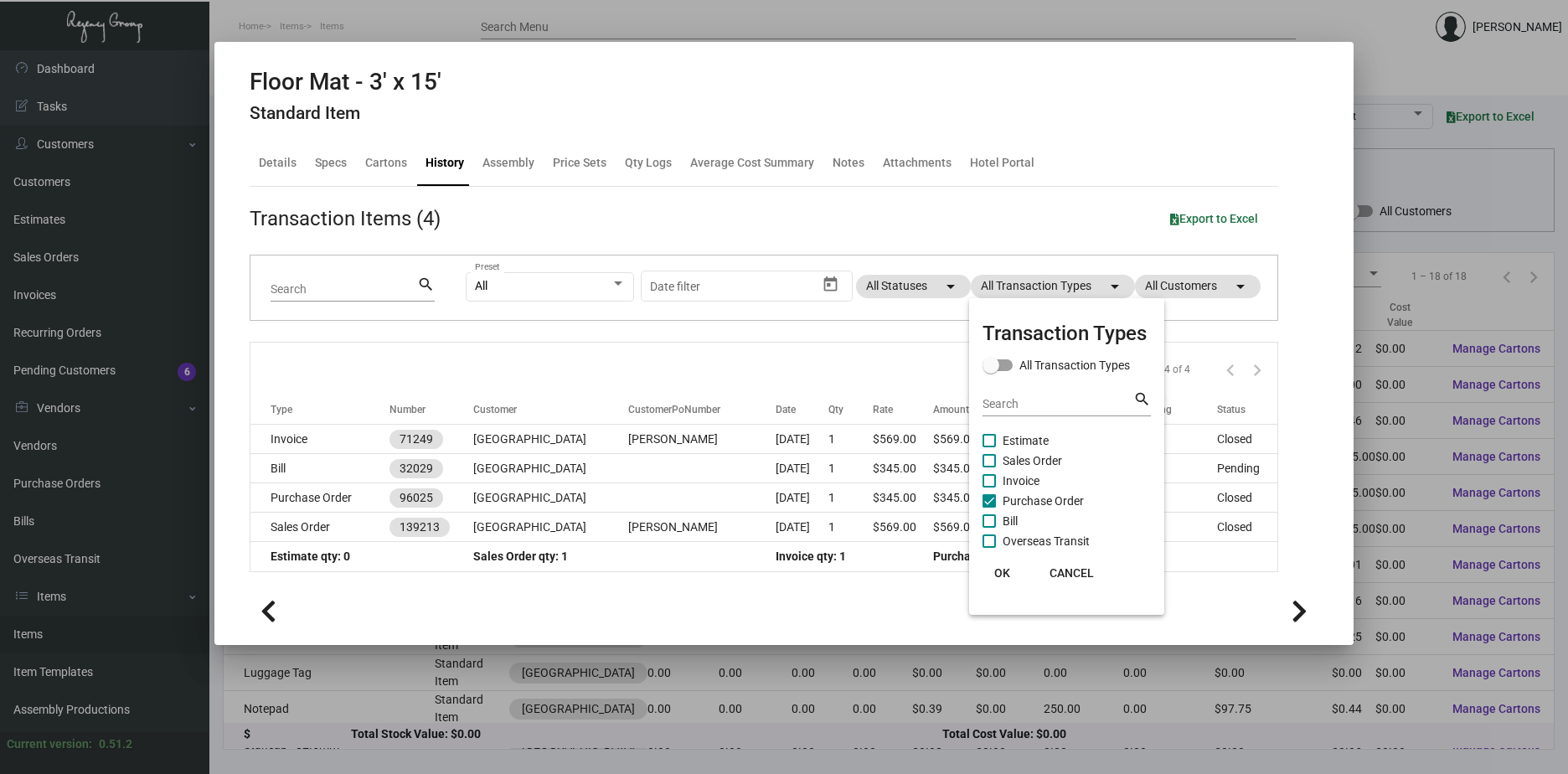
click at [1042, 477] on mat-checkbox "Invoice" at bounding box center [1067, 480] width 169 height 20
click at [1025, 502] on span "Purchase Order" at bounding box center [1043, 500] width 81 height 20
click at [989, 508] on input "Purchase Order" at bounding box center [989, 508] width 1 height 1
click at [1025, 502] on span "Purchase Order" at bounding box center [1043, 500] width 81 height 20
click at [989, 508] on input "Purchase Order" at bounding box center [989, 508] width 1 height 1
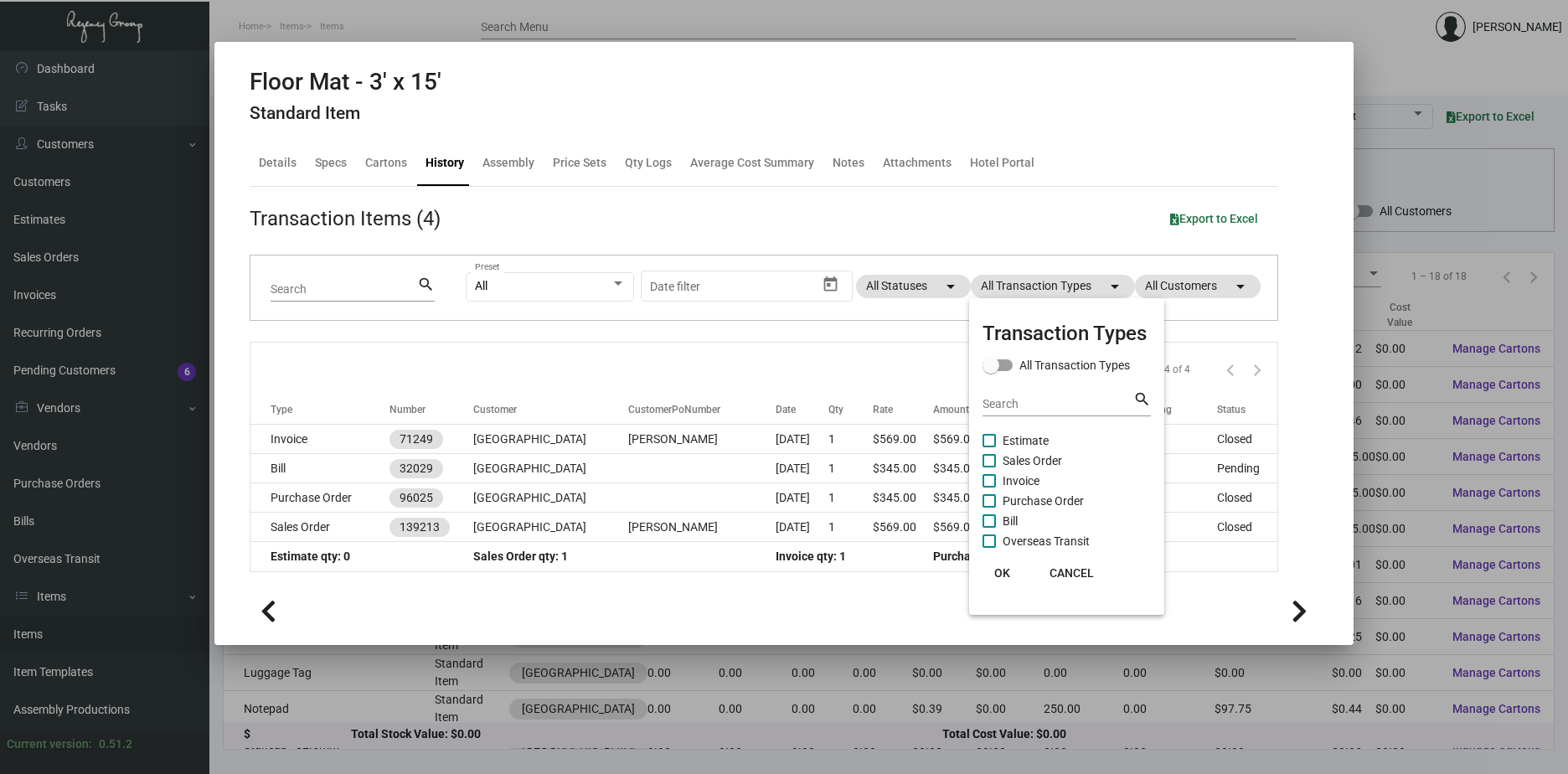
checkbox input "true"
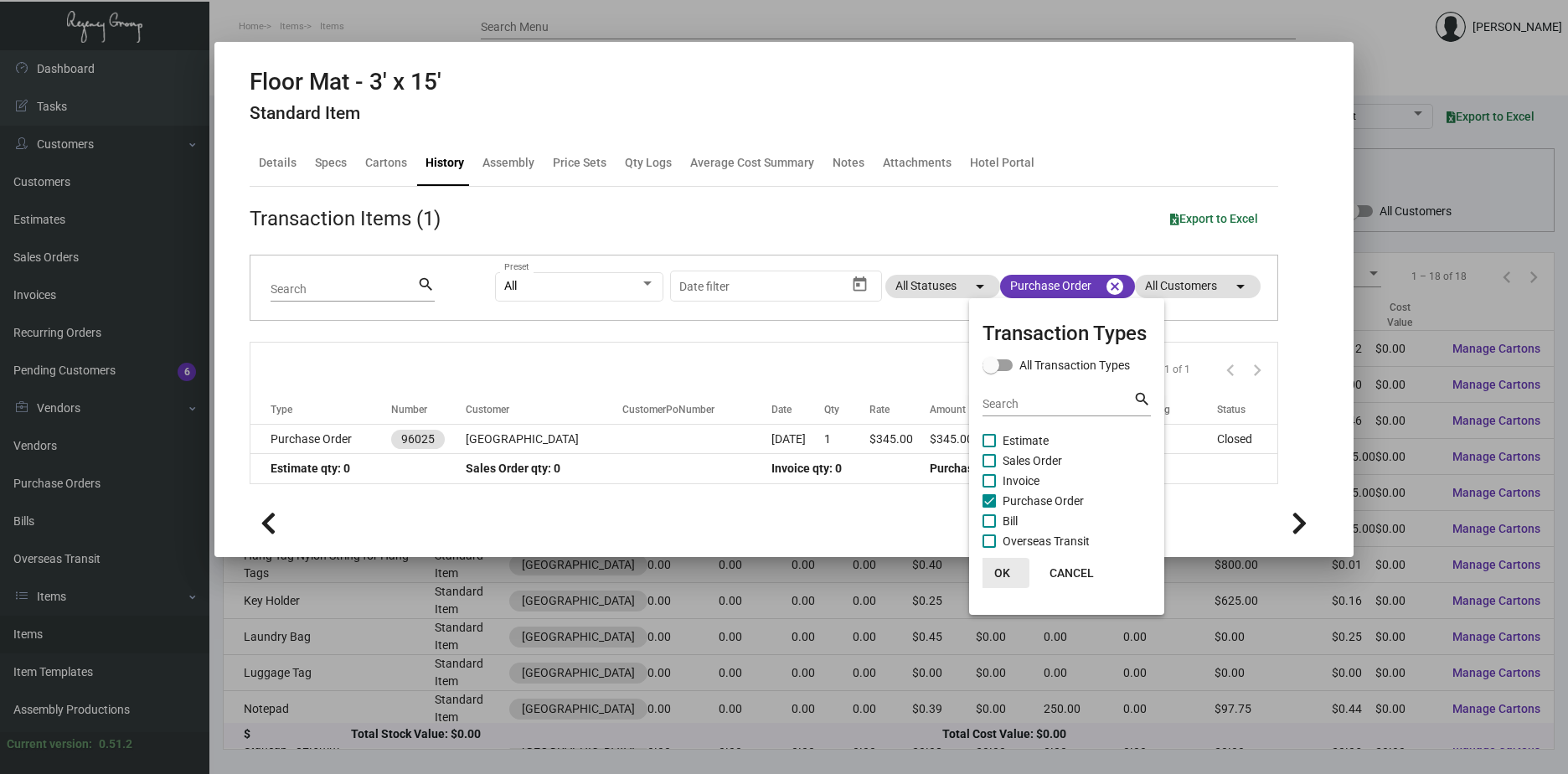
click at [1003, 573] on span "OK" at bounding box center [1002, 573] width 16 height 13
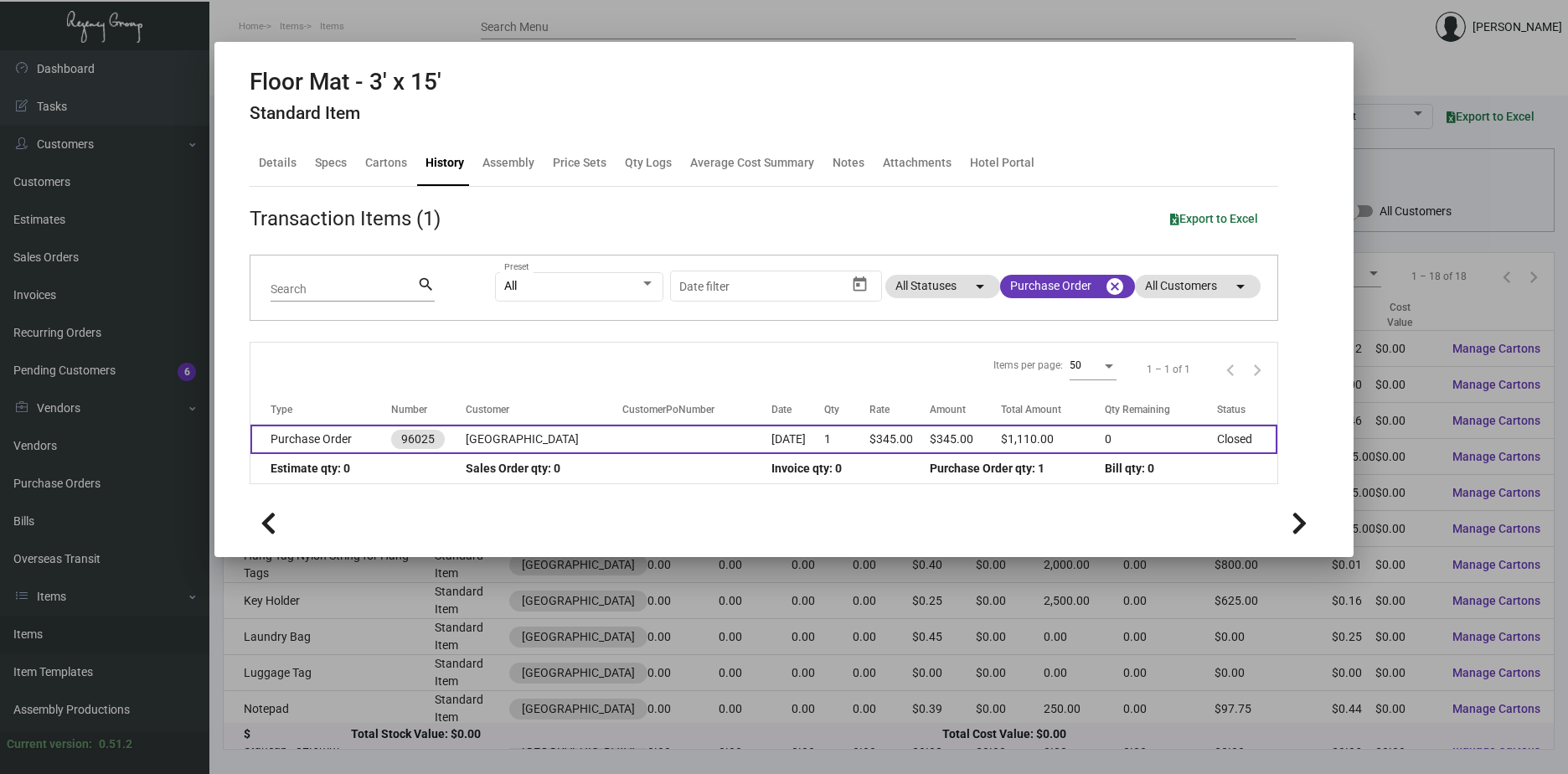
click at [512, 439] on td "[GEOGRAPHIC_DATA]" at bounding box center [543, 439] width 156 height 29
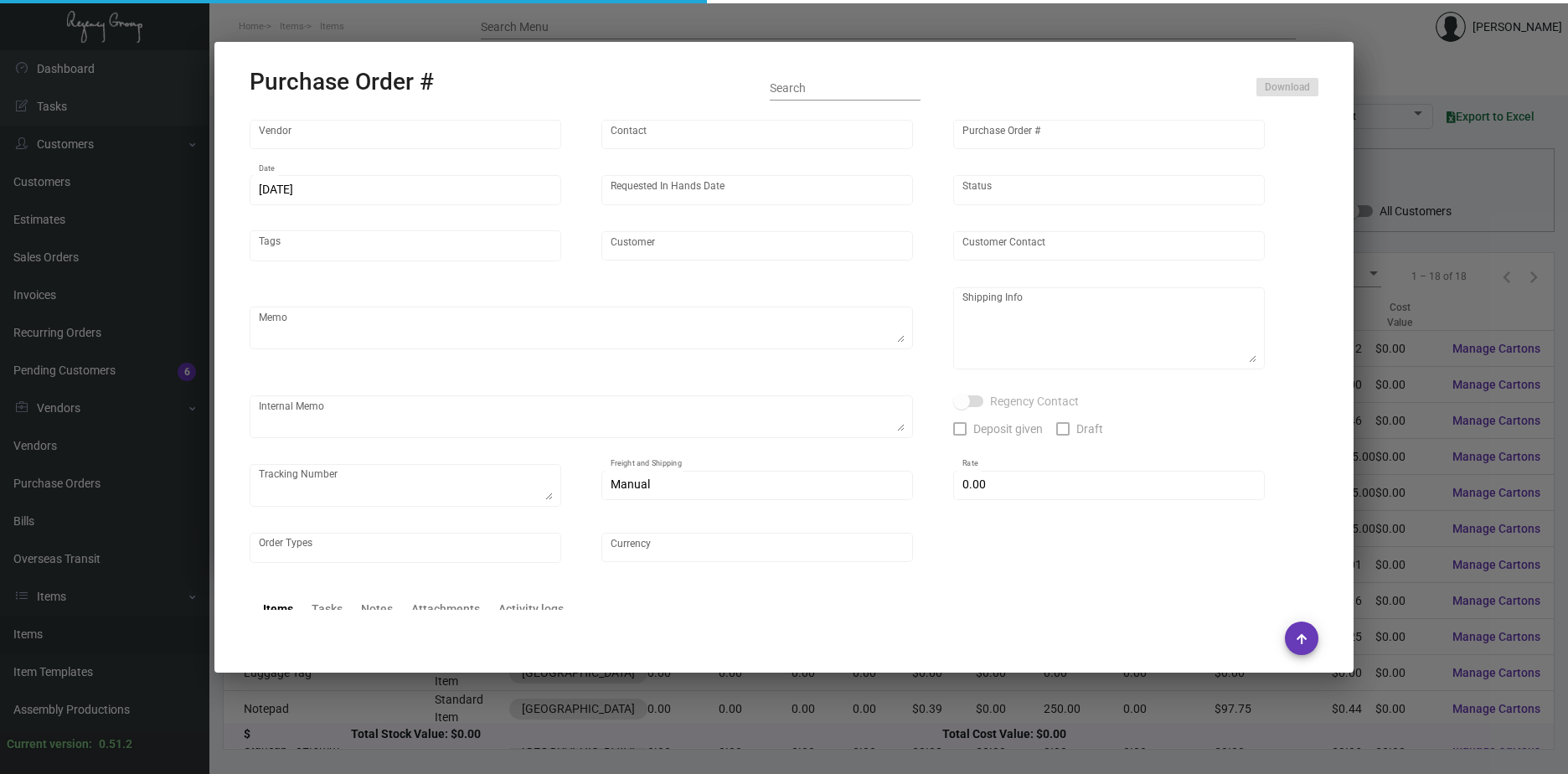
type input "Custom Business Mats"
type input "Order Entry"
type input "96025"
type input "[DATE]"
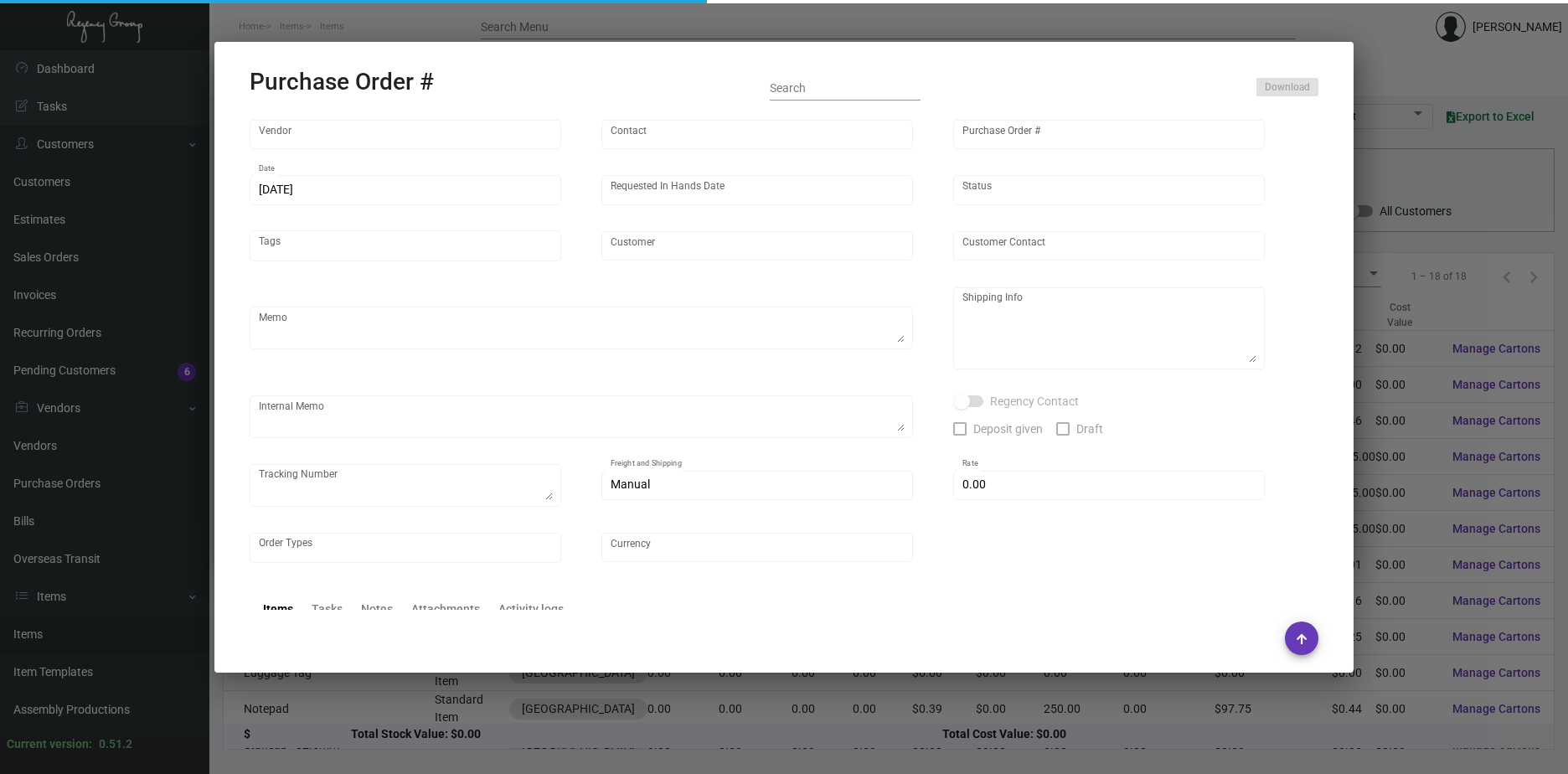
type input "[GEOGRAPHIC_DATA]"
type input "[PERSON_NAME]"
type textarea "BLIND Ship via UPS Ground Acct# 1AY276."
type textarea "[PERSON_NAME] [GEOGRAPHIC_DATA] [STREET_ADDRESS][US_STATE]"
checkbox input "true"
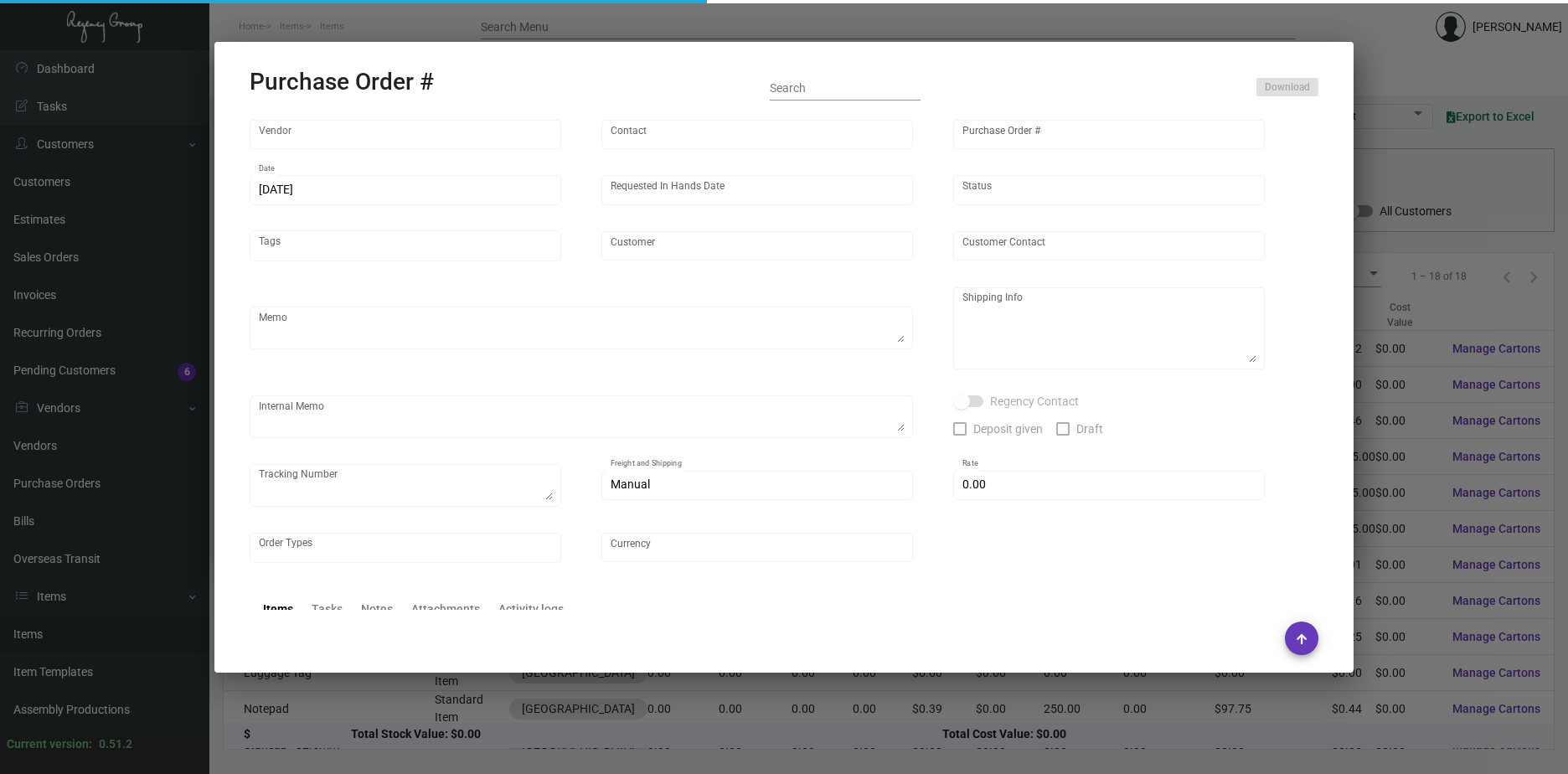
type input "$ 0.00"
type input "United States Dollar $"
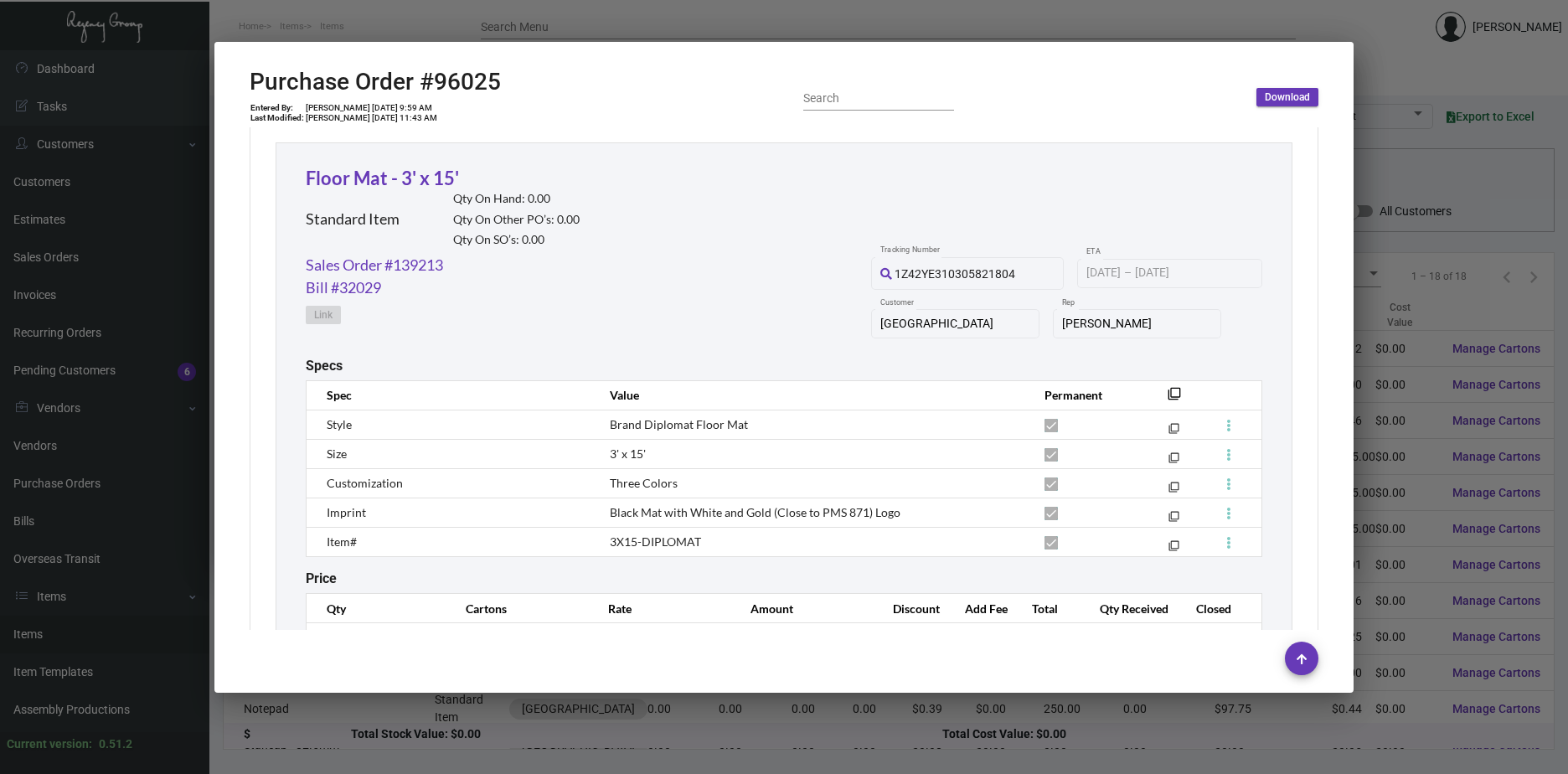
scroll to position [838, 0]
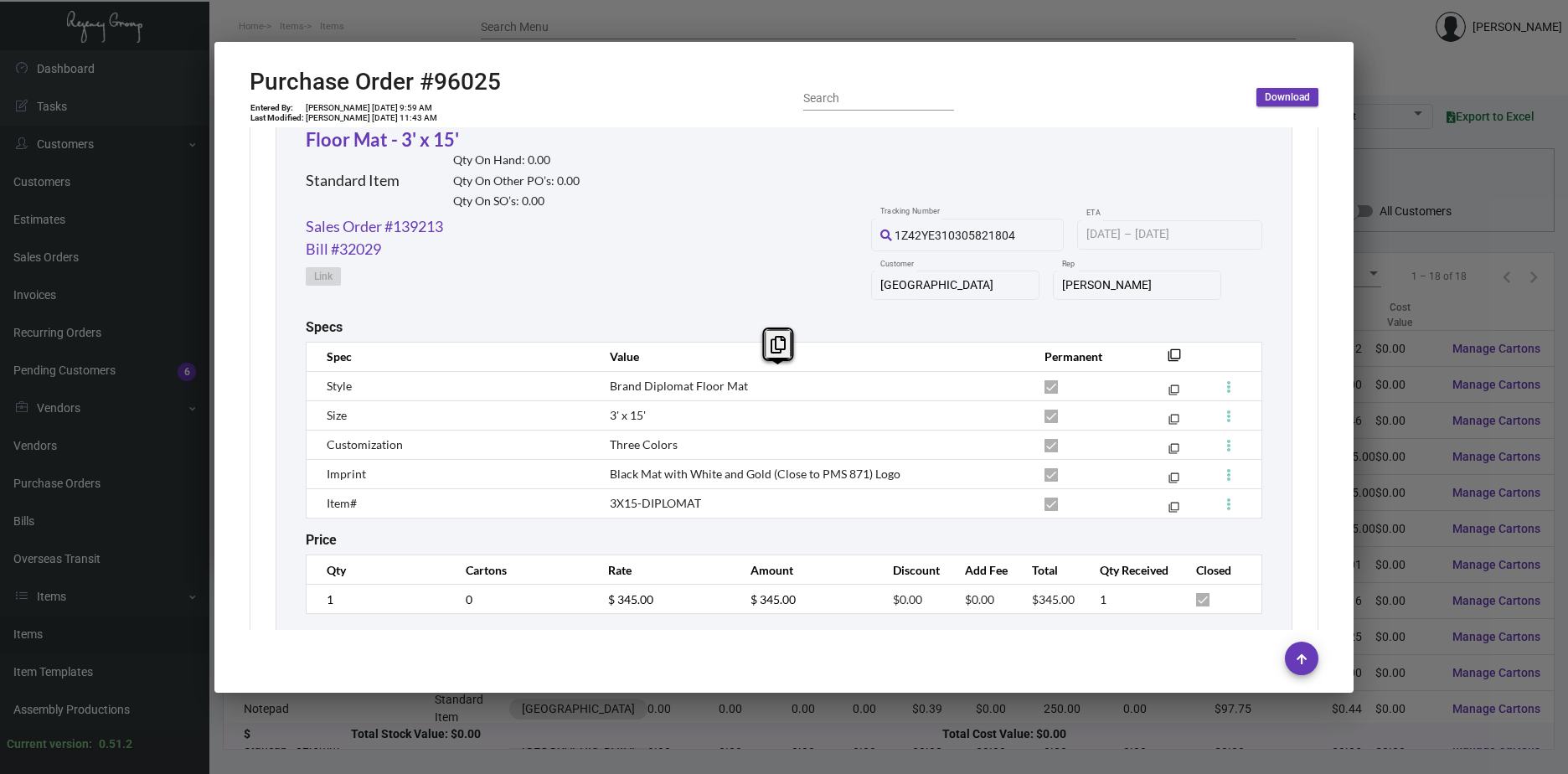
drag, startPoint x: 707, startPoint y: 509, endPoint x: 608, endPoint y: 398, distance: 148.7
click at [608, 398] on tbody "Style Brand Diplomat Floor Mat filter_none Size 3' x 15' filter_none Customizat…" at bounding box center [784, 444] width 955 height 147
drag, startPoint x: 608, startPoint y: 398, endPoint x: 717, endPoint y: 378, distance: 110.8
click at [717, 378] on td "Brand Diplomat Floor Mat" at bounding box center [810, 386] width 435 height 29
drag, startPoint x: 747, startPoint y: 387, endPoint x: 603, endPoint y: 388, distance: 144.0
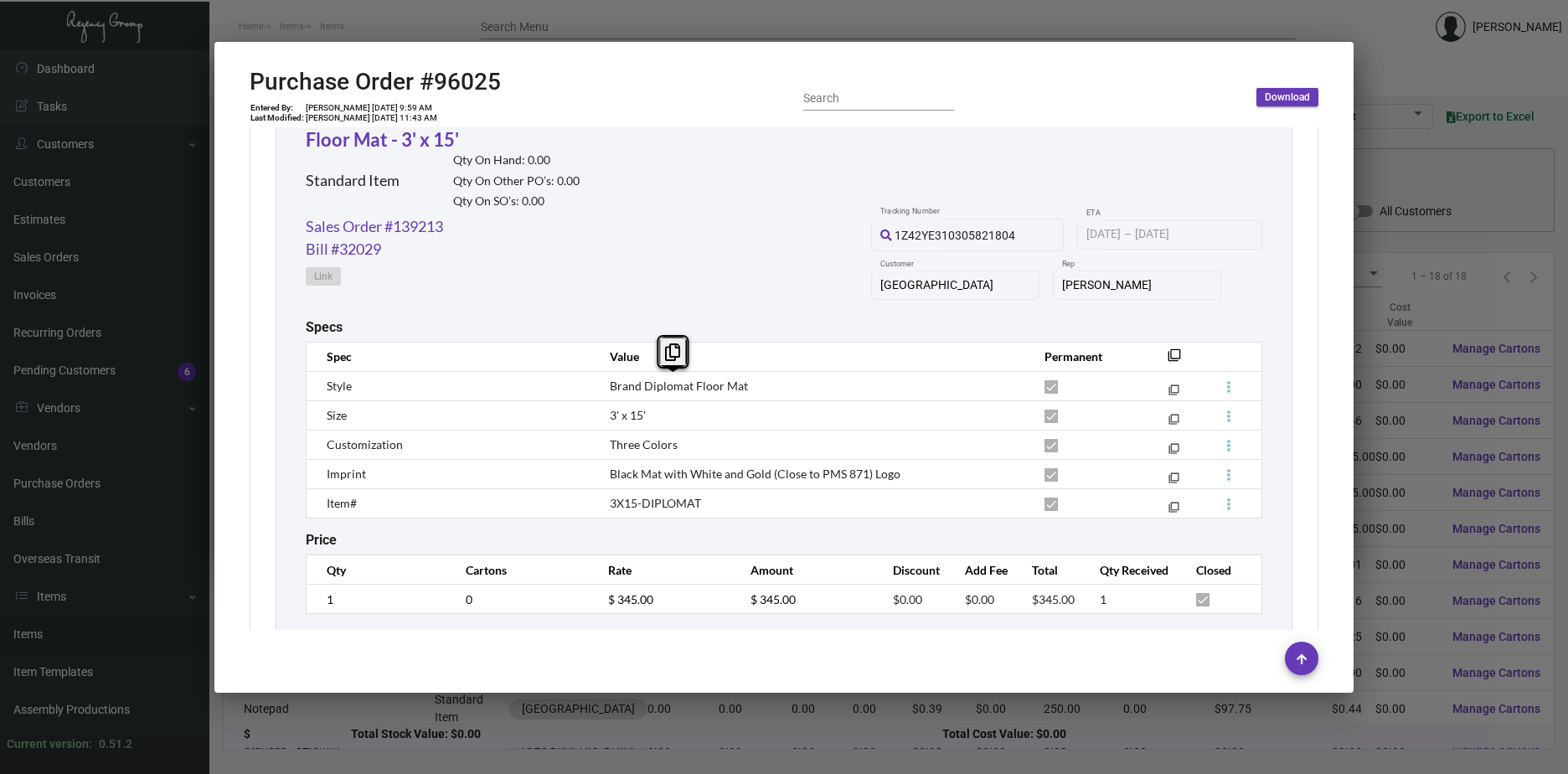
click at [603, 388] on td "Brand Diplomat Floor Mat" at bounding box center [810, 386] width 435 height 29
copy span "Brand Diplomat Floor Mat"
drag, startPoint x: 665, startPoint y: 421, endPoint x: 591, endPoint y: 421, distance: 74.0
click at [593, 421] on td "3' x 15'" at bounding box center [810, 415] width 435 height 29
copy span "3' x 15'"
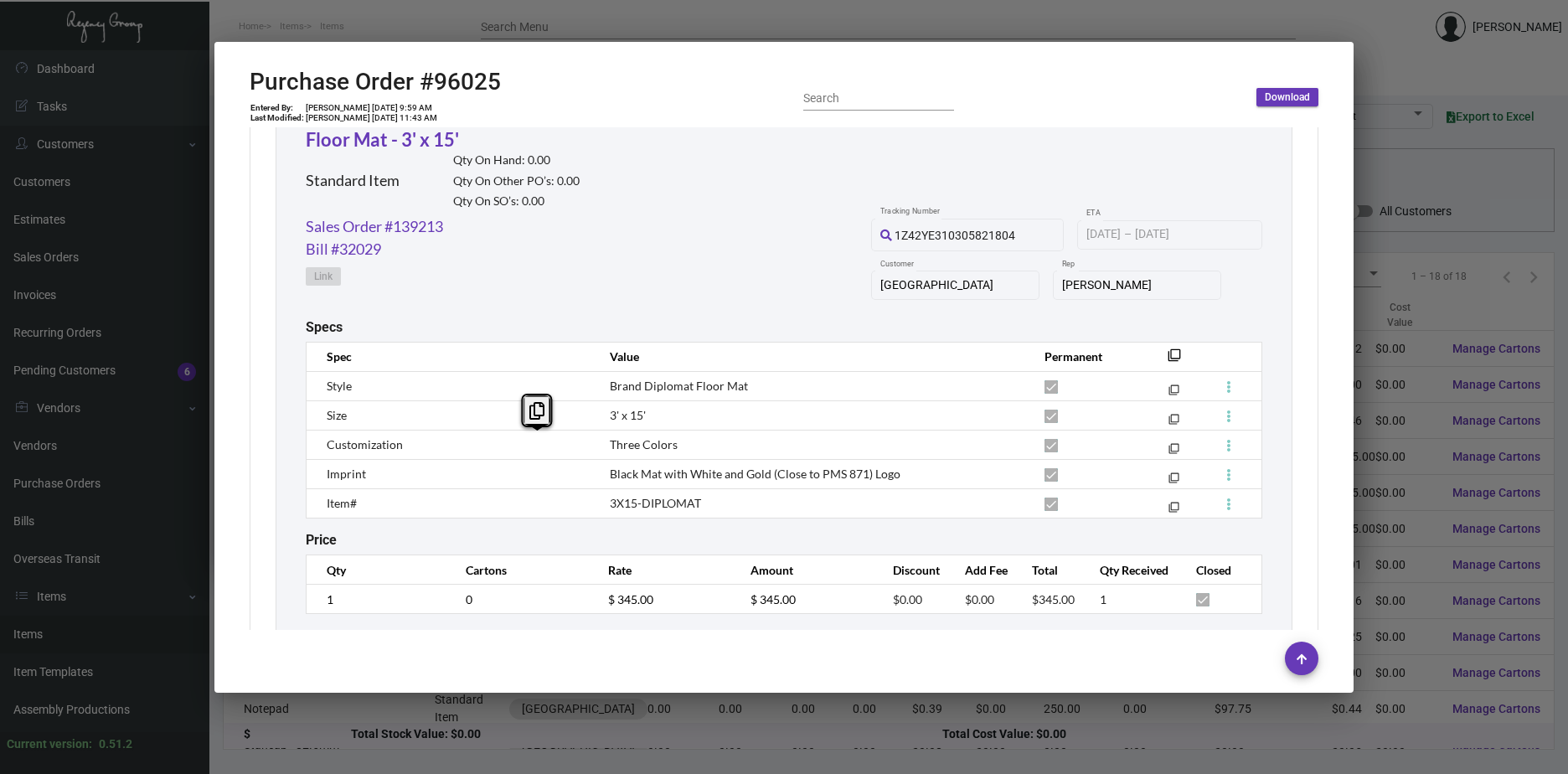
drag, startPoint x: 632, startPoint y: 444, endPoint x: 584, endPoint y: 442, distance: 48.0
click at [584, 442] on tr "Customization Three Colors filter_none" at bounding box center [784, 444] width 955 height 29
drag, startPoint x: 584, startPoint y: 442, endPoint x: 851, endPoint y: 462, distance: 267.7
click at [851, 462] on td "Black Mat with White and Gold (Close to PMS 871) Logo" at bounding box center [810, 474] width 435 height 29
copy span "Black Mat with White and Gold (Close to PMS 871) Logo"
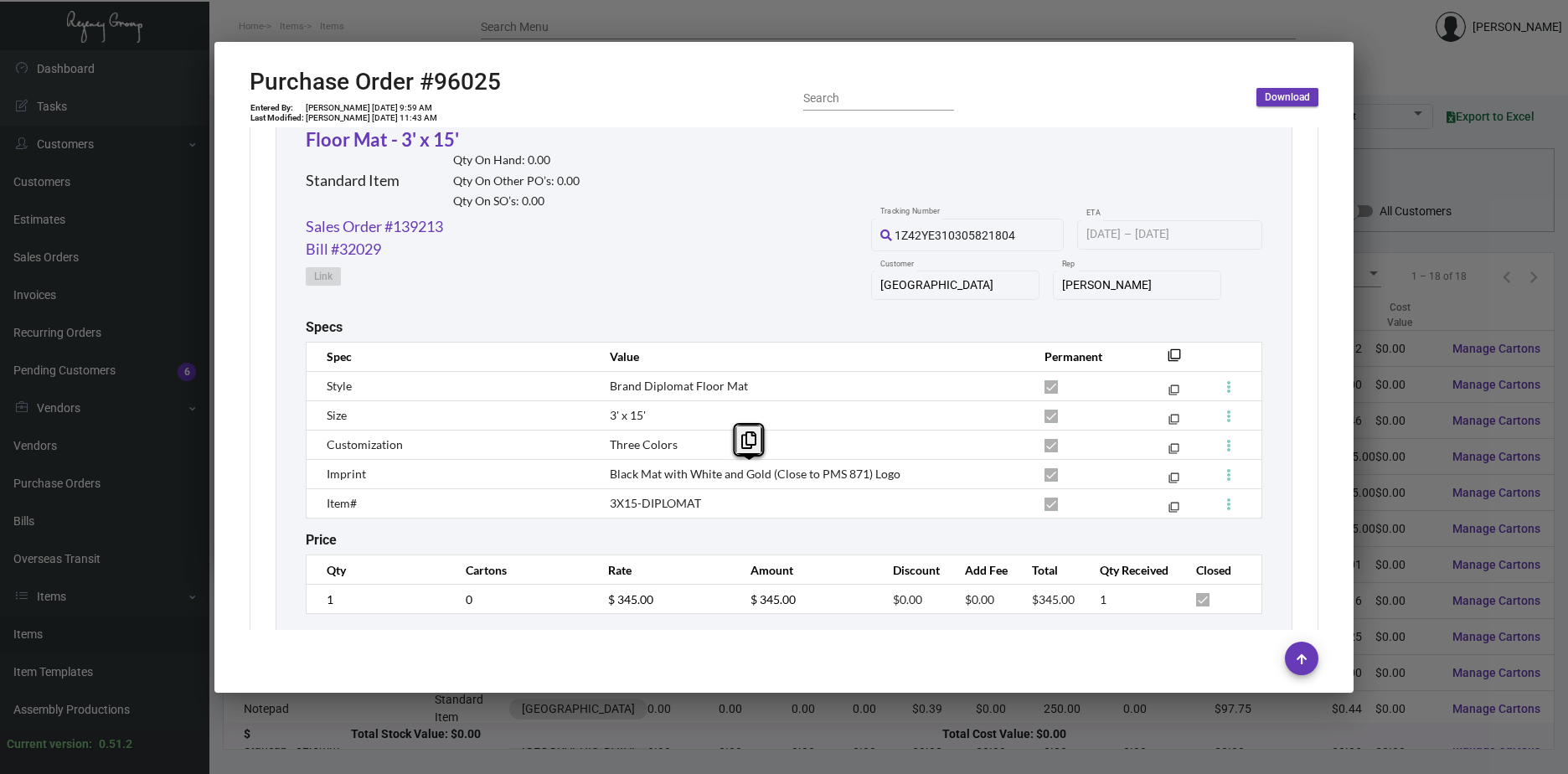
drag, startPoint x: 904, startPoint y: 476, endPoint x: 608, endPoint y: 478, distance: 296.0
click at [608, 478] on td "Black Mat with White and Gold (Close to PMS 871) Logo" at bounding box center [810, 474] width 435 height 29
copy h2 "#96025"
drag, startPoint x: 513, startPoint y: 78, endPoint x: 421, endPoint y: 78, distance: 92.0
click at [421, 78] on div "Purchase Order #96025 Entered By: [PERSON_NAME] [DATE] 9:59 AM Last Modified: […" at bounding box center [784, 98] width 1069 height 60
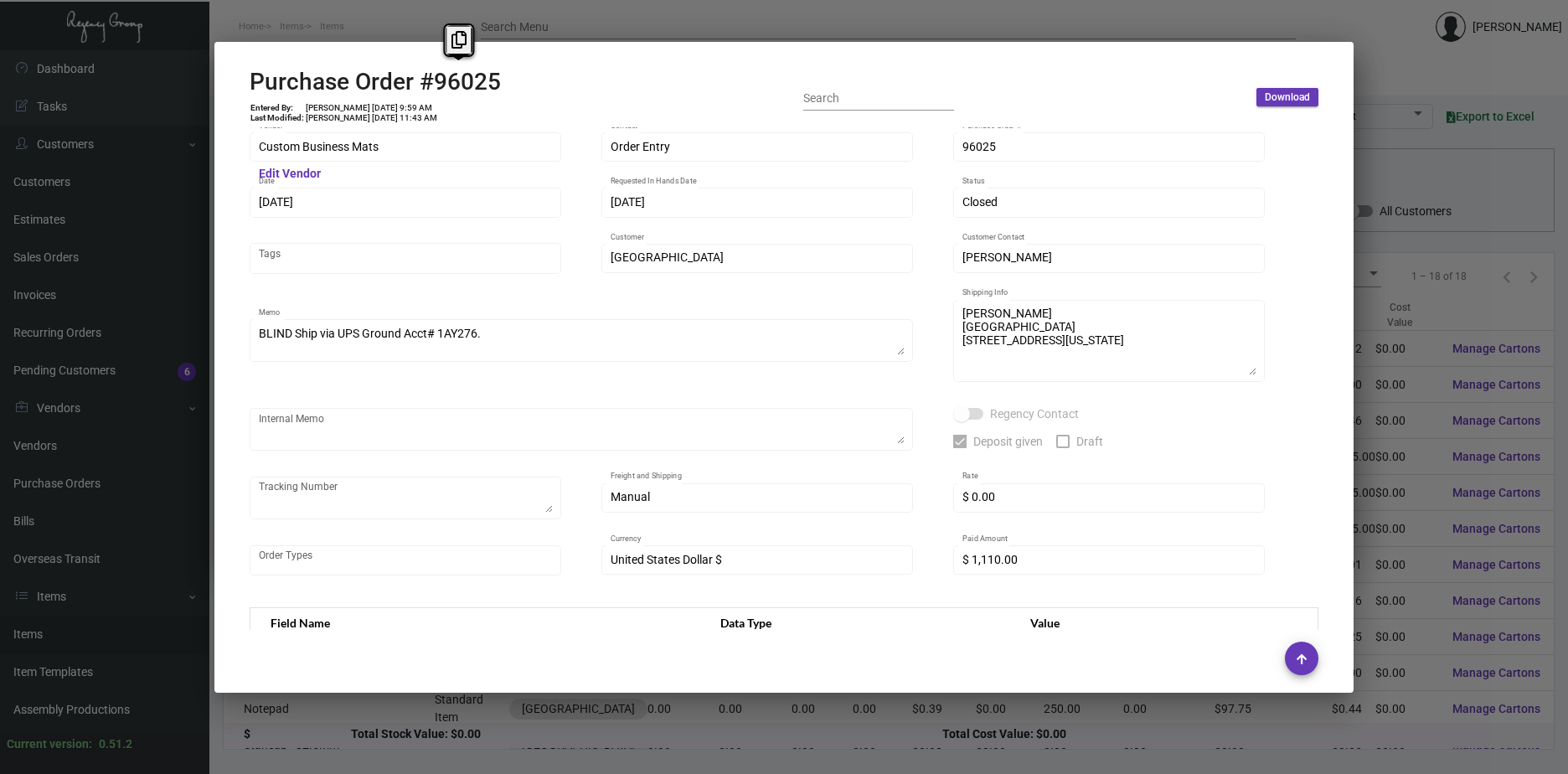
scroll to position [0, 0]
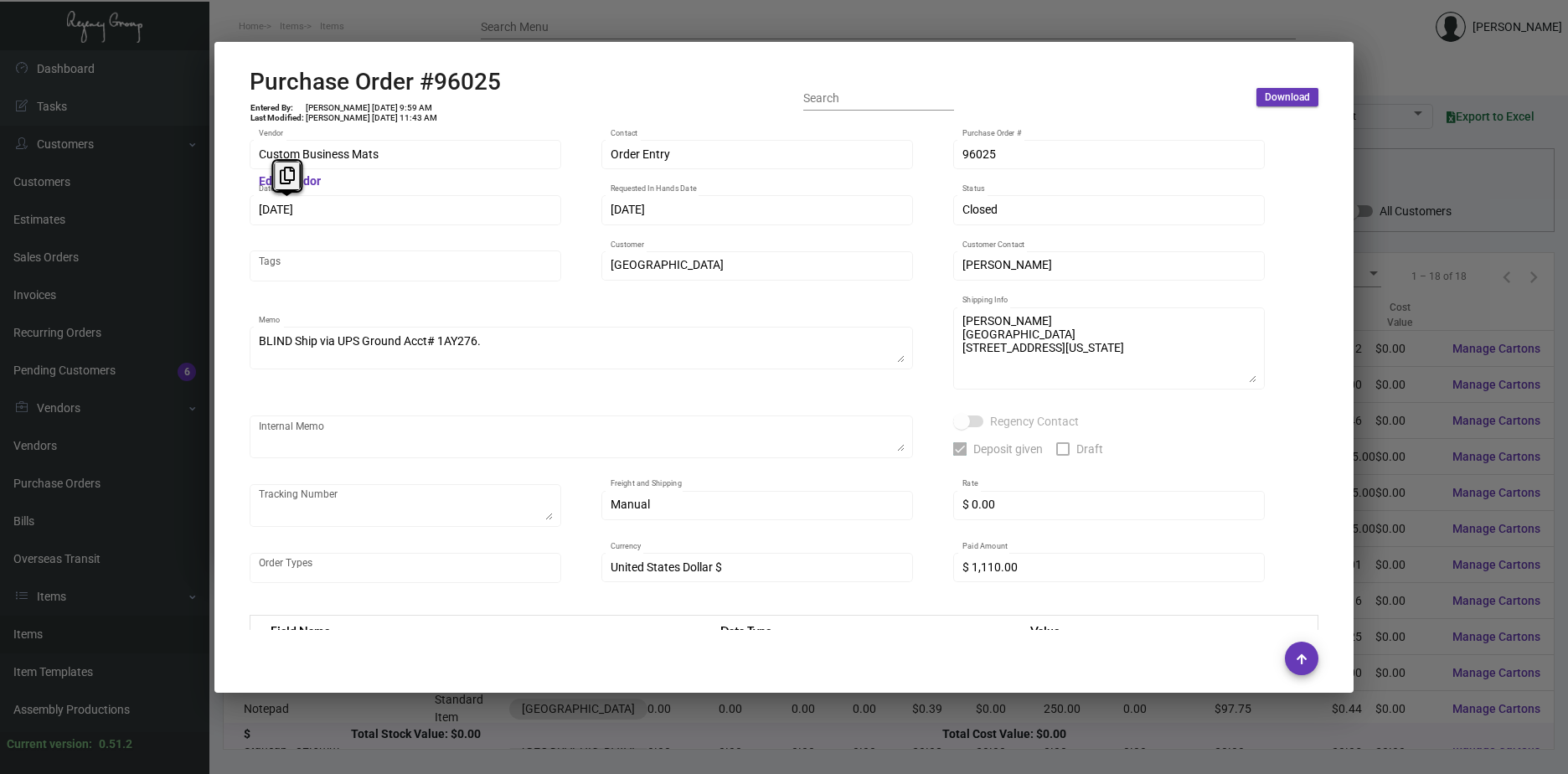
click at [239, 204] on div "Custom Business Mats Vendor Edit Vendor Order Entry Contact 96025 Purchase Orde…" at bounding box center [783, 379] width 1109 height 504
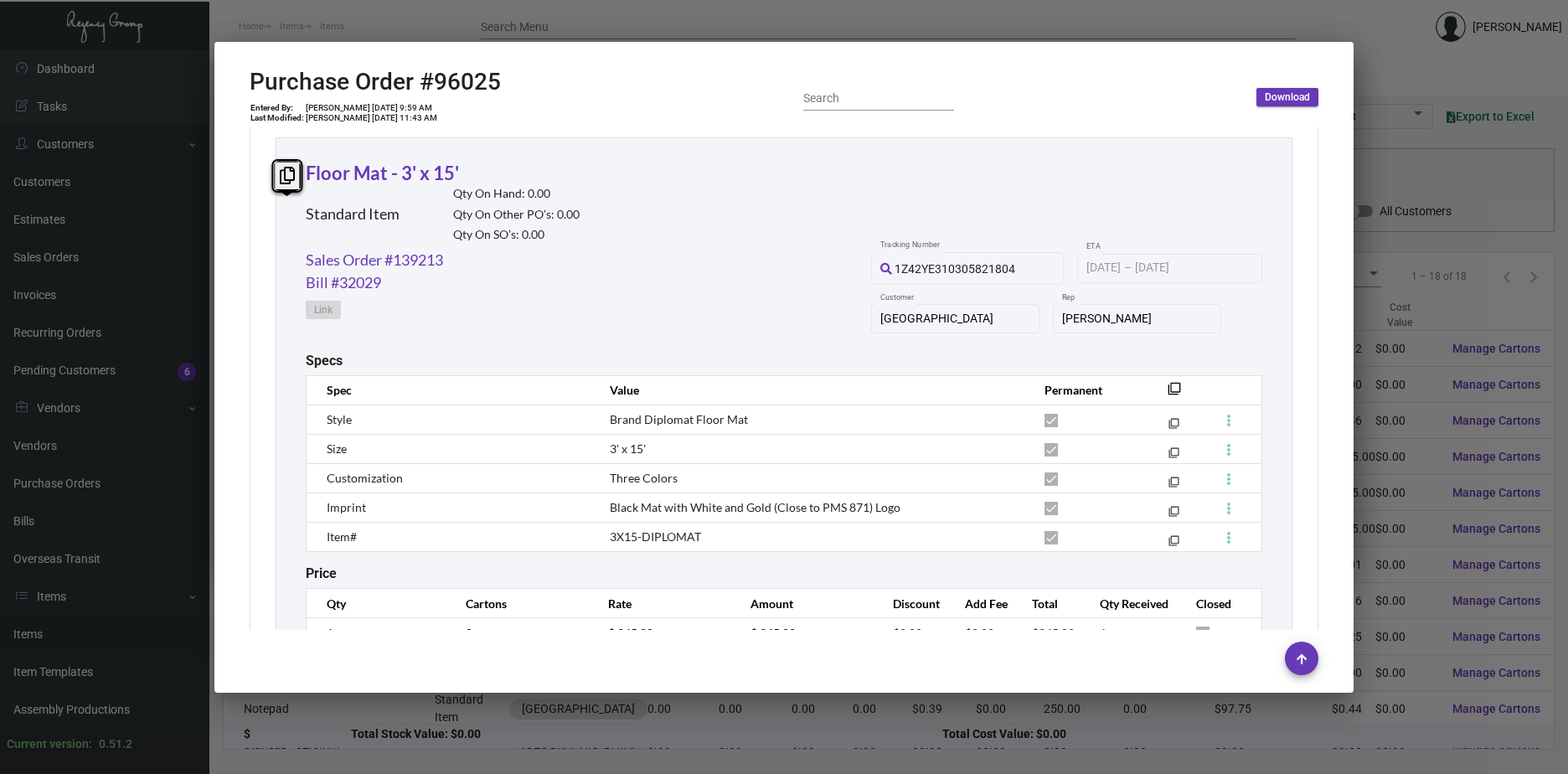
scroll to position [754, 0]
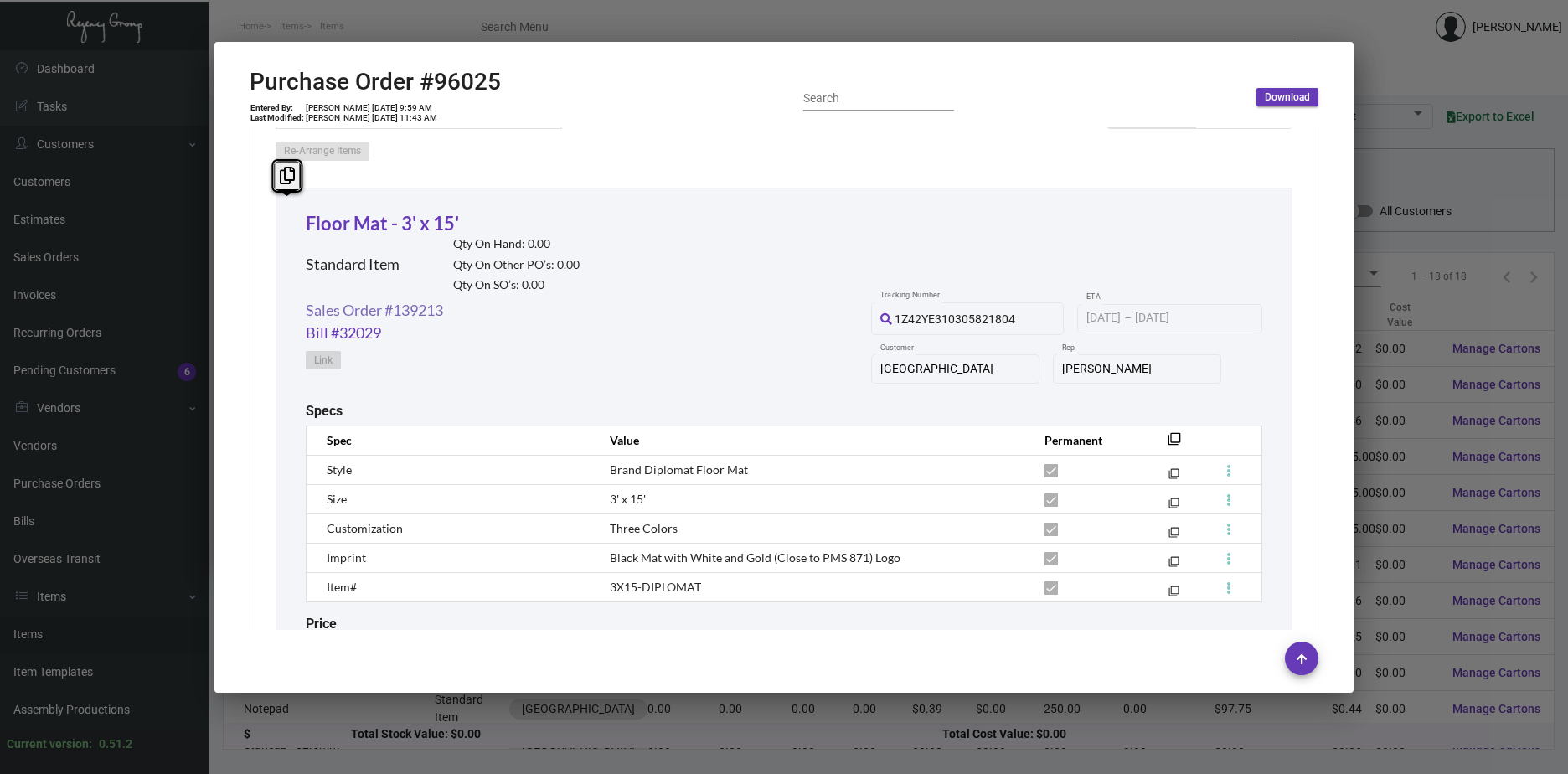
click at [362, 310] on link "Sales Order #139213" at bounding box center [374, 311] width 137 height 23
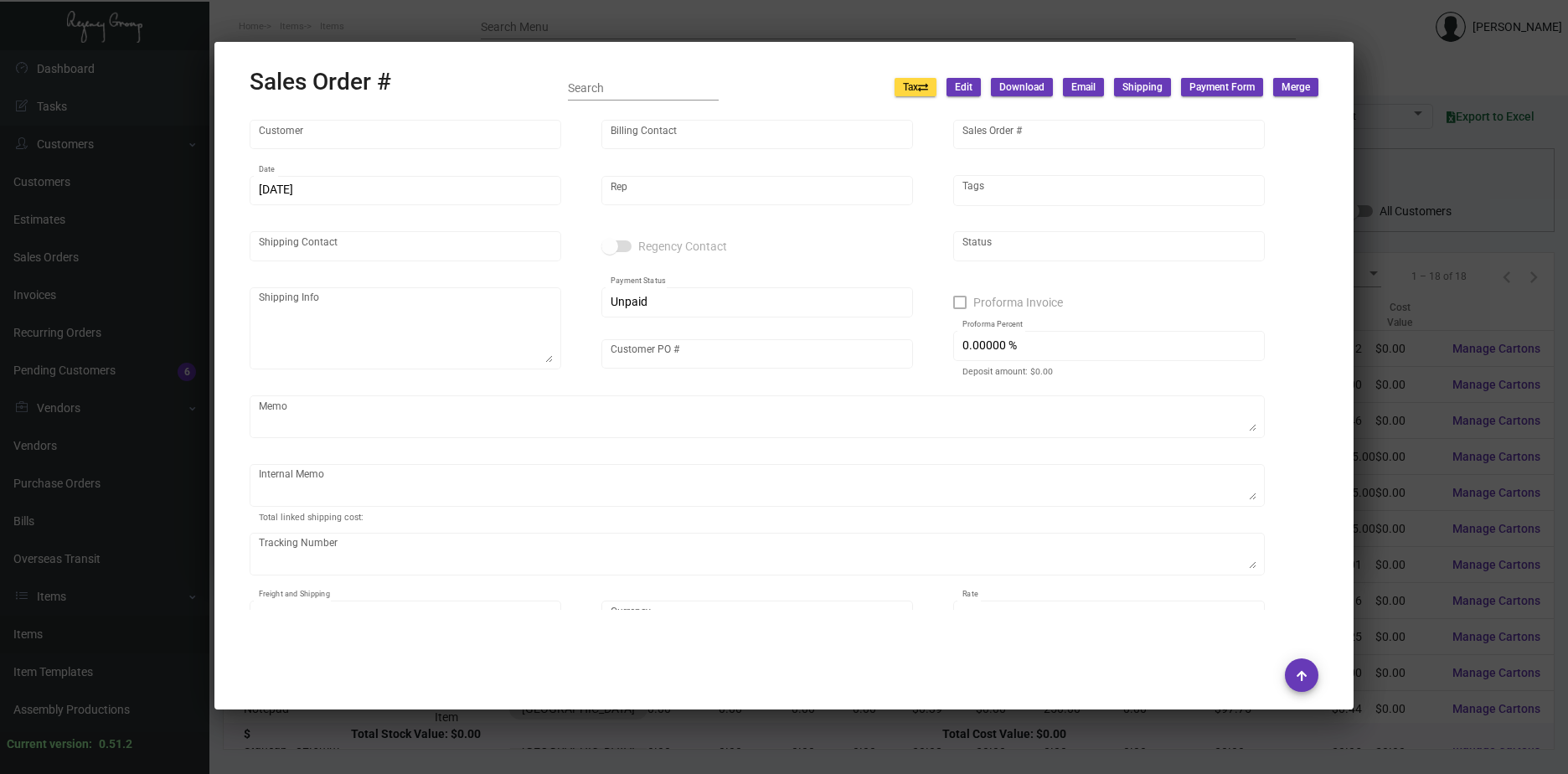
type input "[GEOGRAPHIC_DATA]"
type input "[PERSON_NAME]"
type input "139213"
type input "[DATE]"
type input "[PERSON_NAME]"
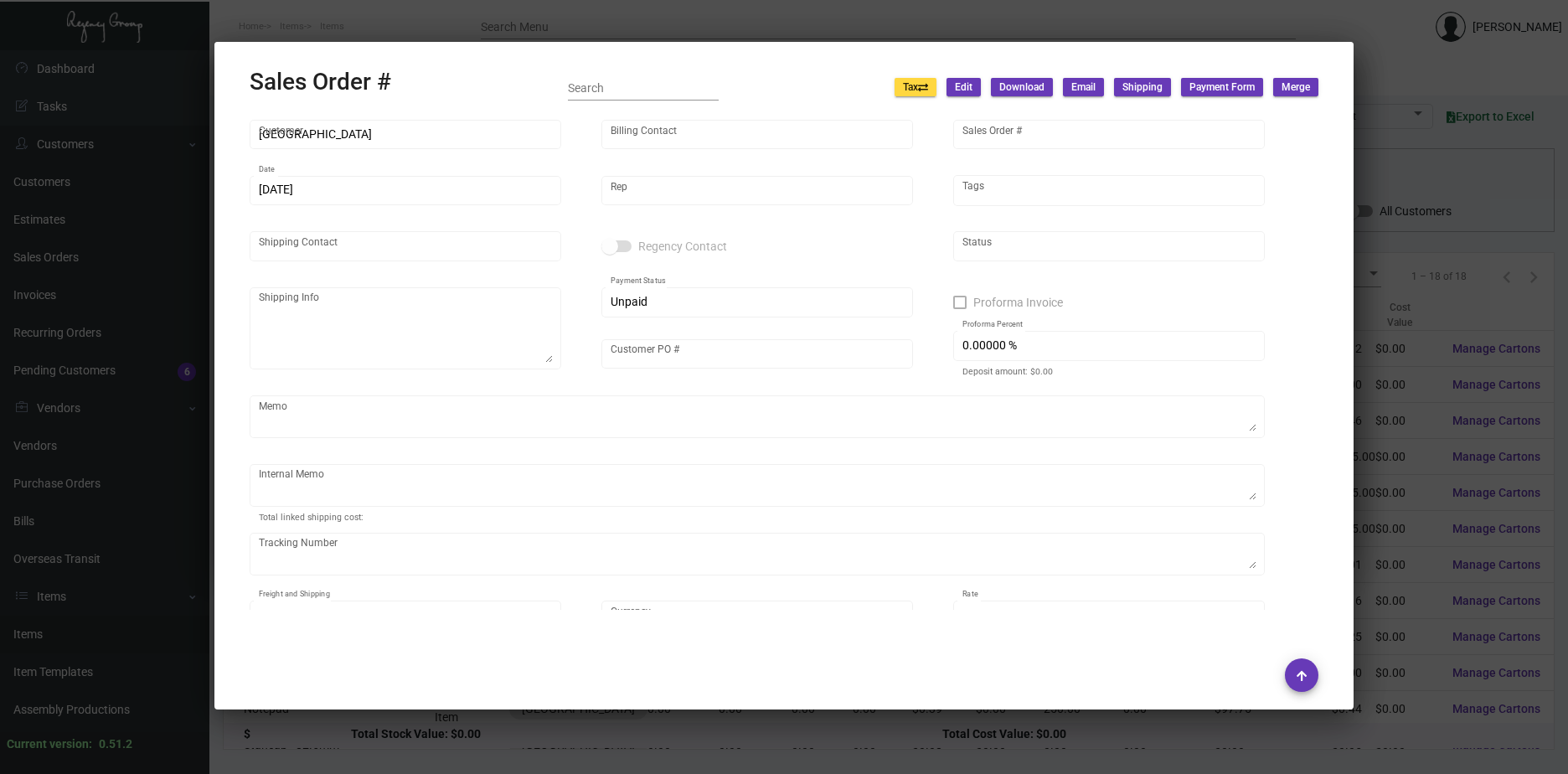
type input "[PERSON_NAME]"
type textarea "[PERSON_NAME] [GEOGRAPHIC_DATA] [STREET_ADDRESS][US_STATE]"
type input "[PERSON_NAME]"
type input "United States Dollar $"
type input "8.50000 %"
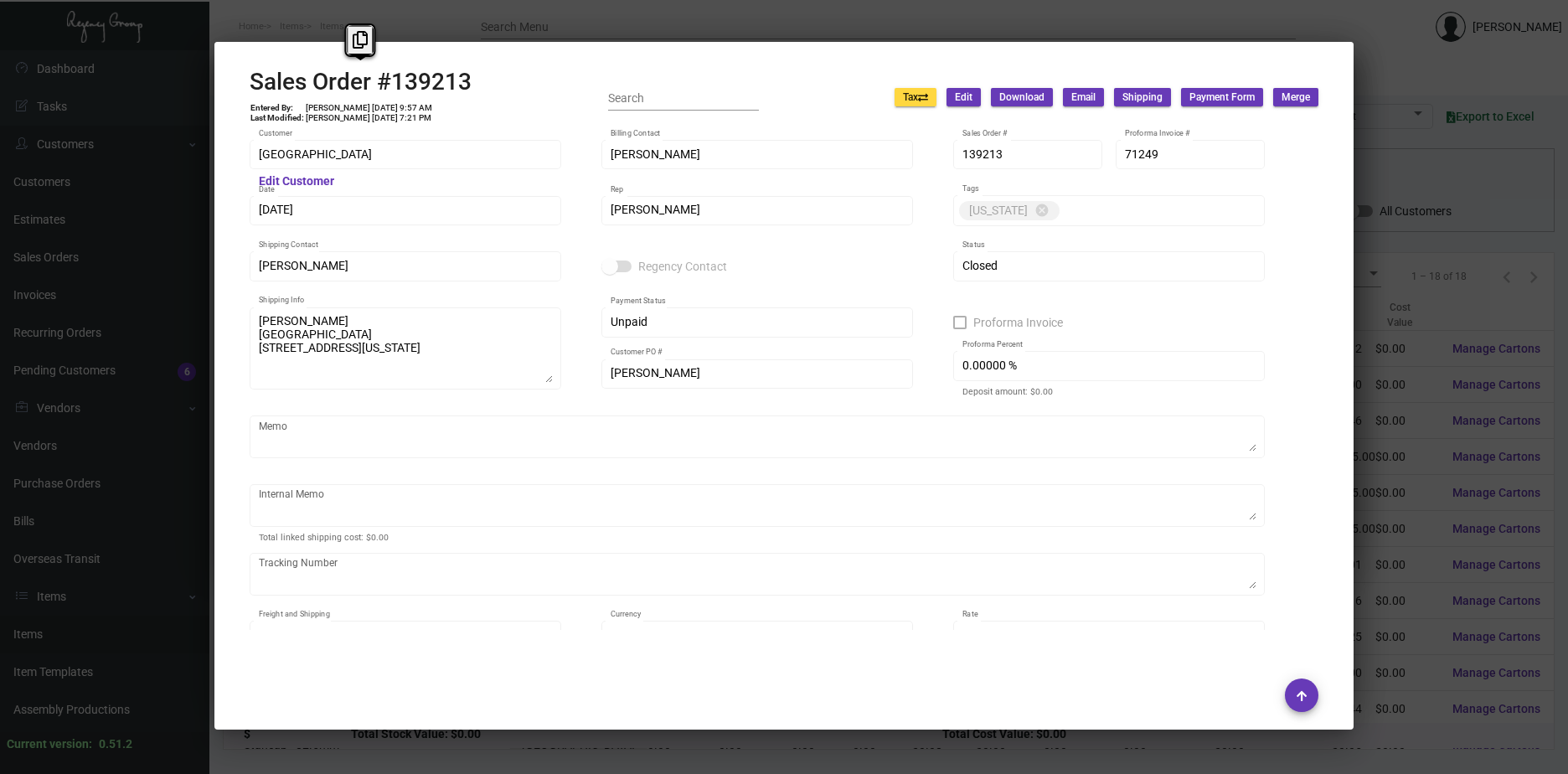
drag, startPoint x: 481, startPoint y: 82, endPoint x: 241, endPoint y: 73, distance: 240.2
click at [241, 73] on mat-dialog-container "Sales Order #139213 Entered By: [PERSON_NAME] [DATE] 9:57 AM Last Modified: [PE…" at bounding box center [783, 386] width 1139 height 688
copy h2 "Sales Order #139213"
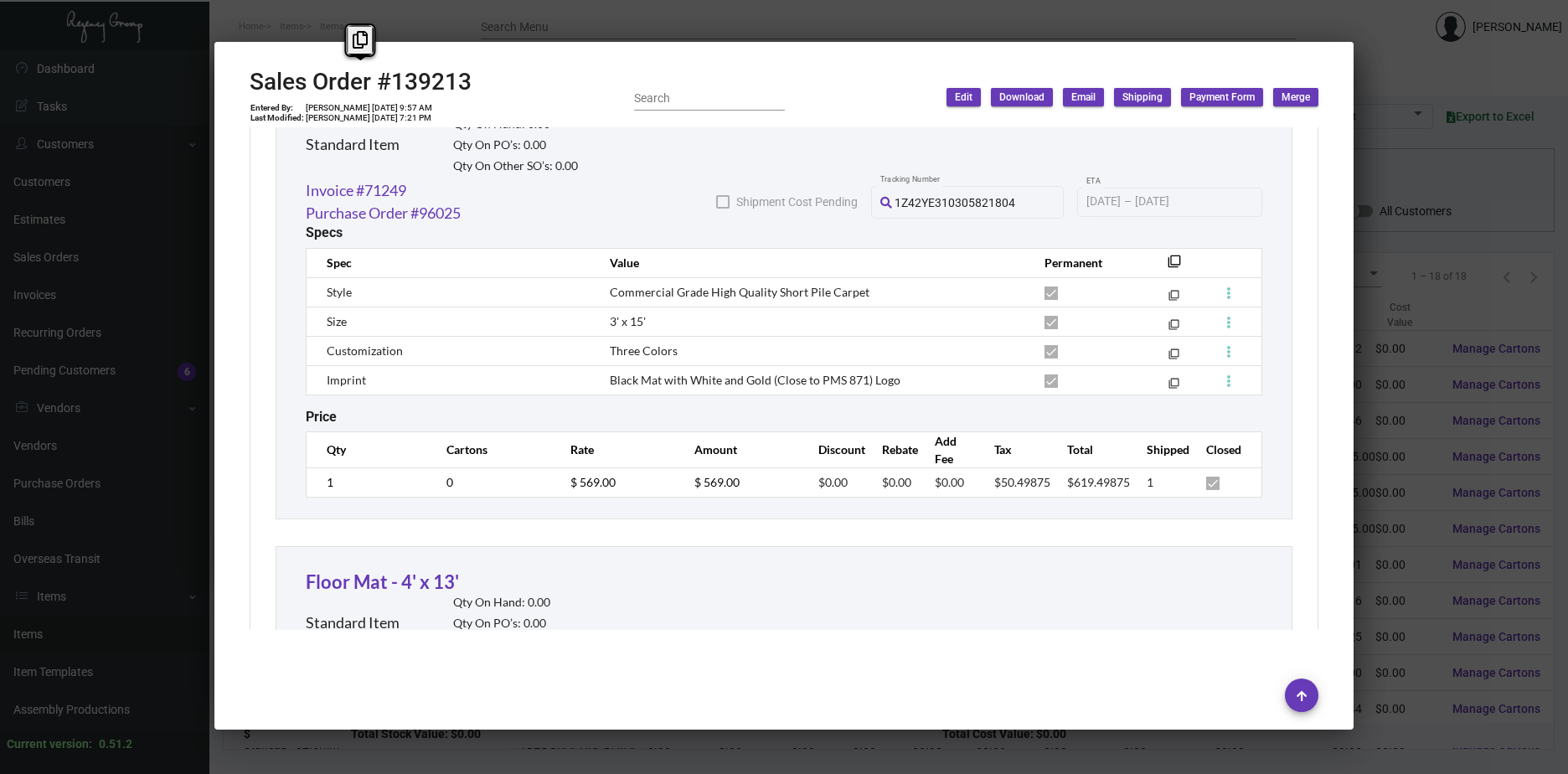
scroll to position [1005, 0]
click at [557, 487] on td "$ 569.00" at bounding box center [615, 481] width 124 height 29
click at [1420, 386] on div at bounding box center [784, 387] width 1568 height 774
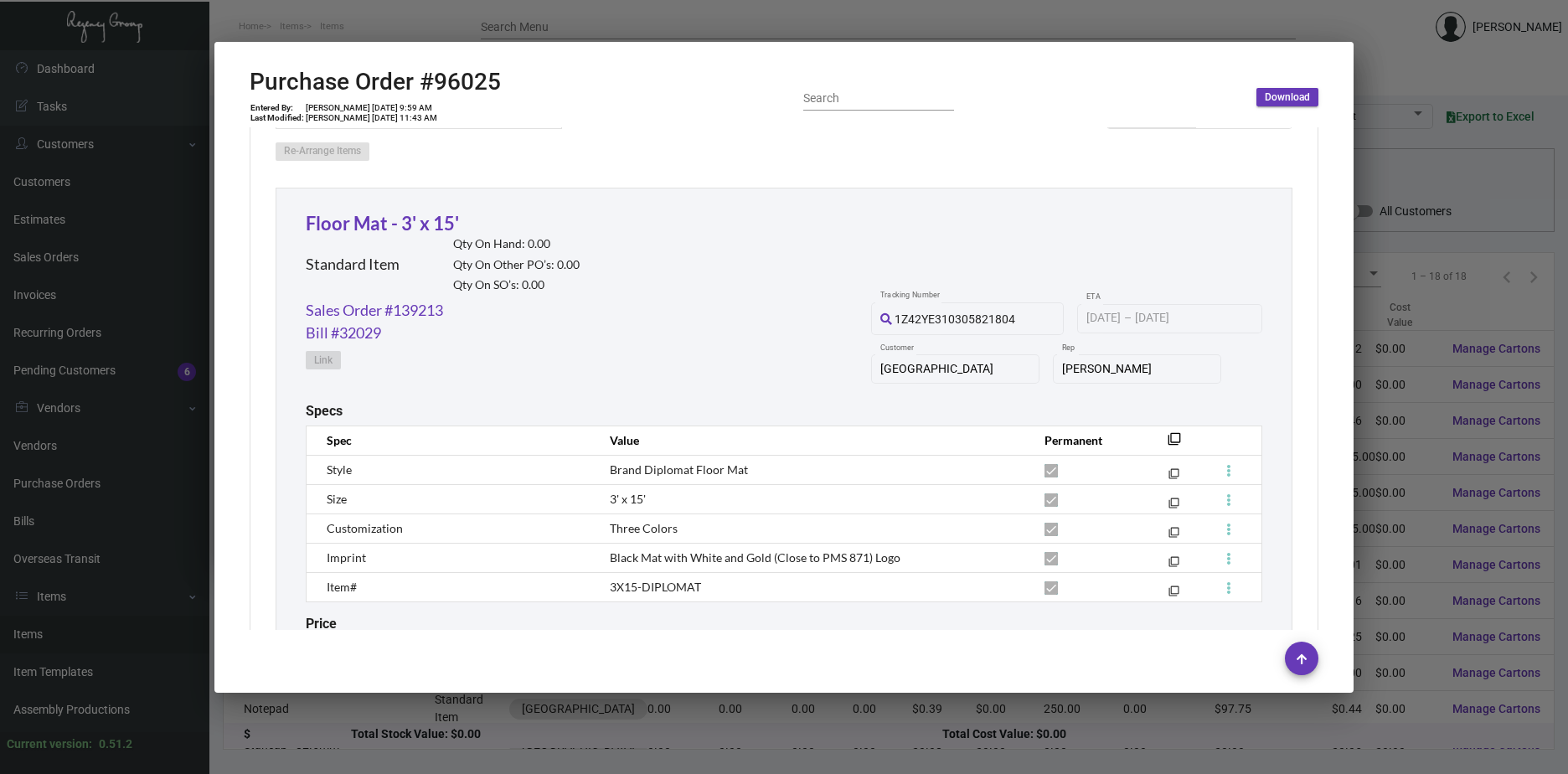
click at [1420, 383] on div at bounding box center [784, 387] width 1568 height 774
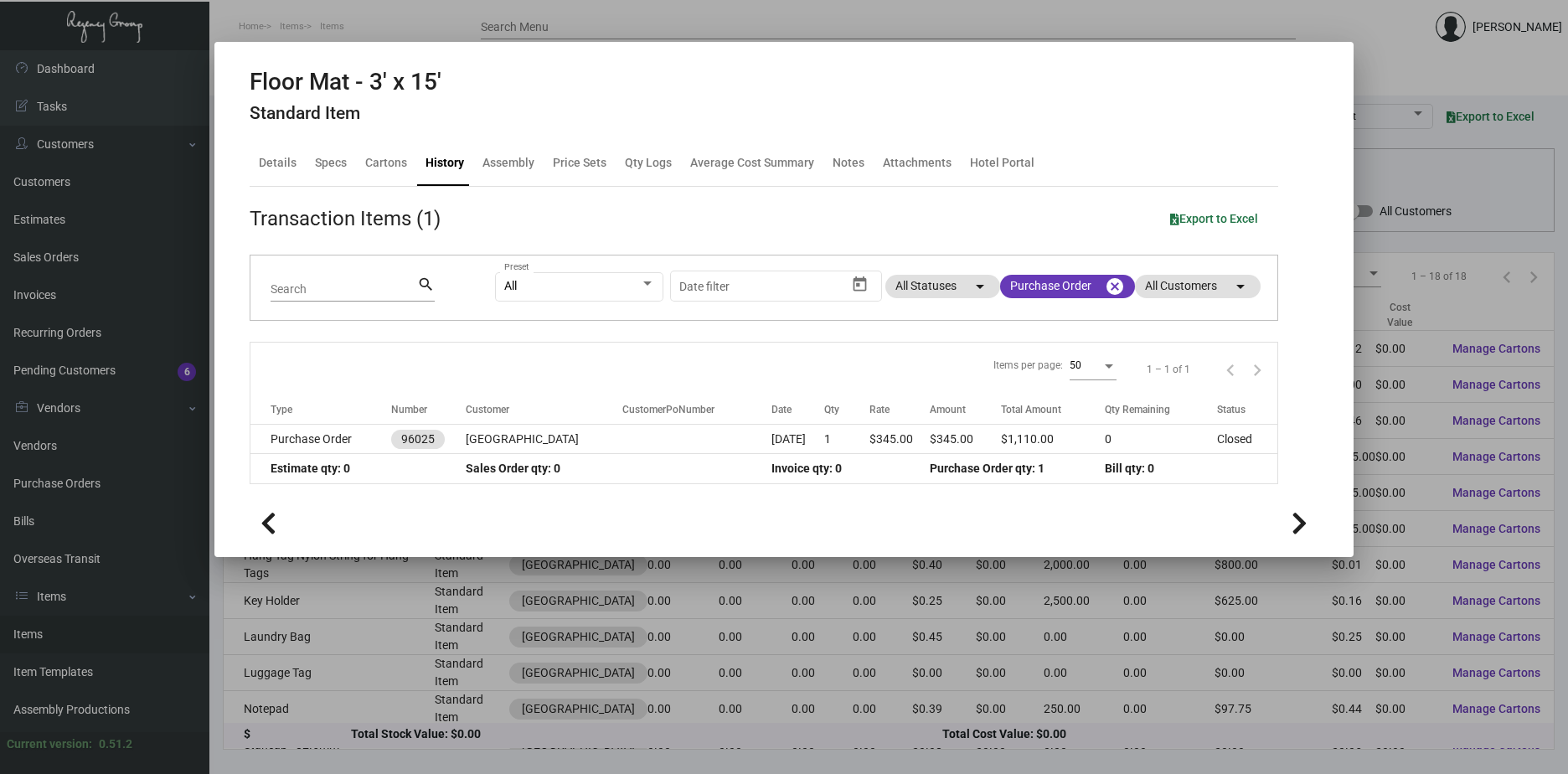
click at [1419, 381] on div at bounding box center [784, 387] width 1568 height 774
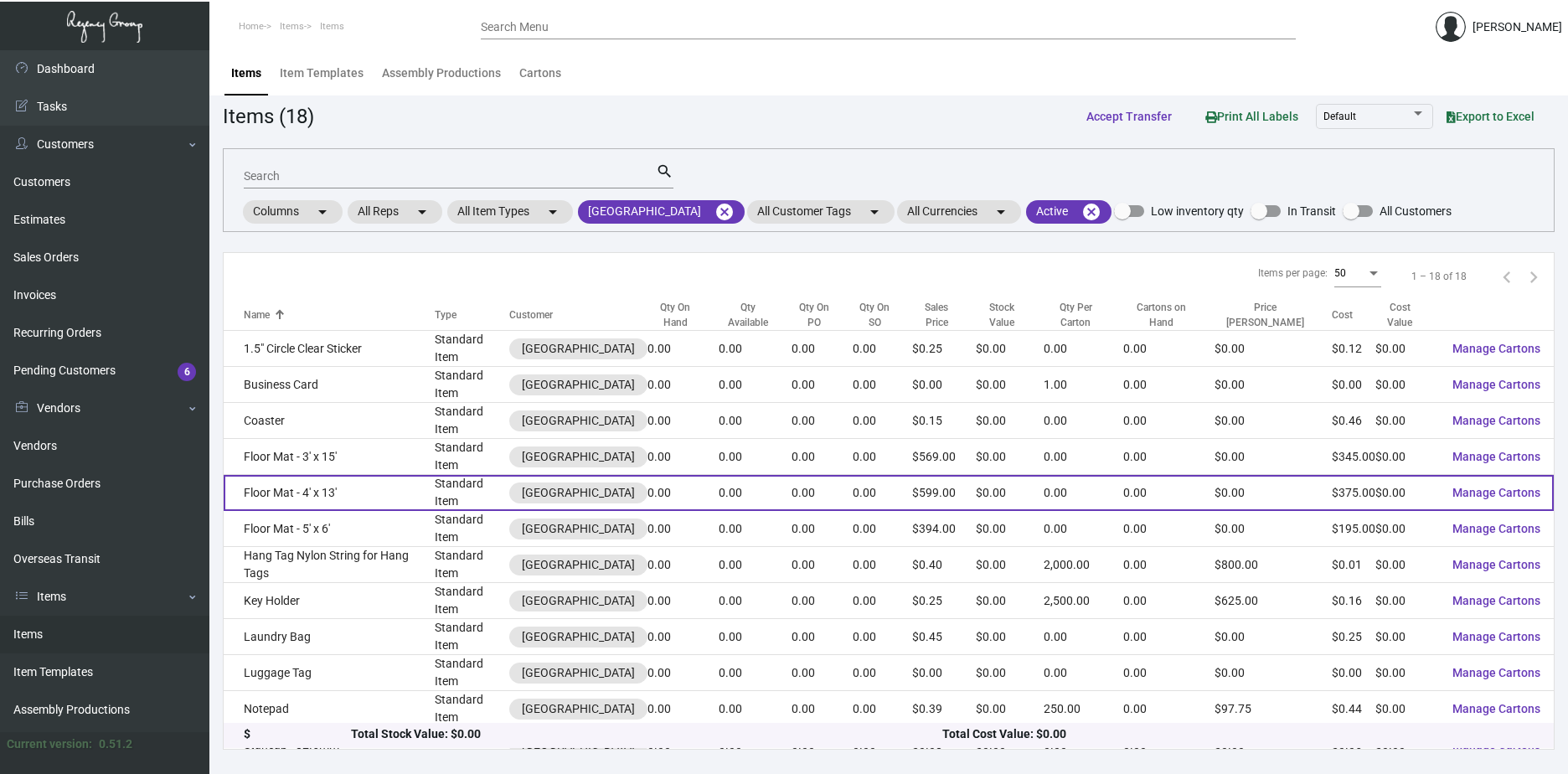
click at [287, 476] on td "Floor Mat - 4' x 13'" at bounding box center [329, 494] width 211 height 36
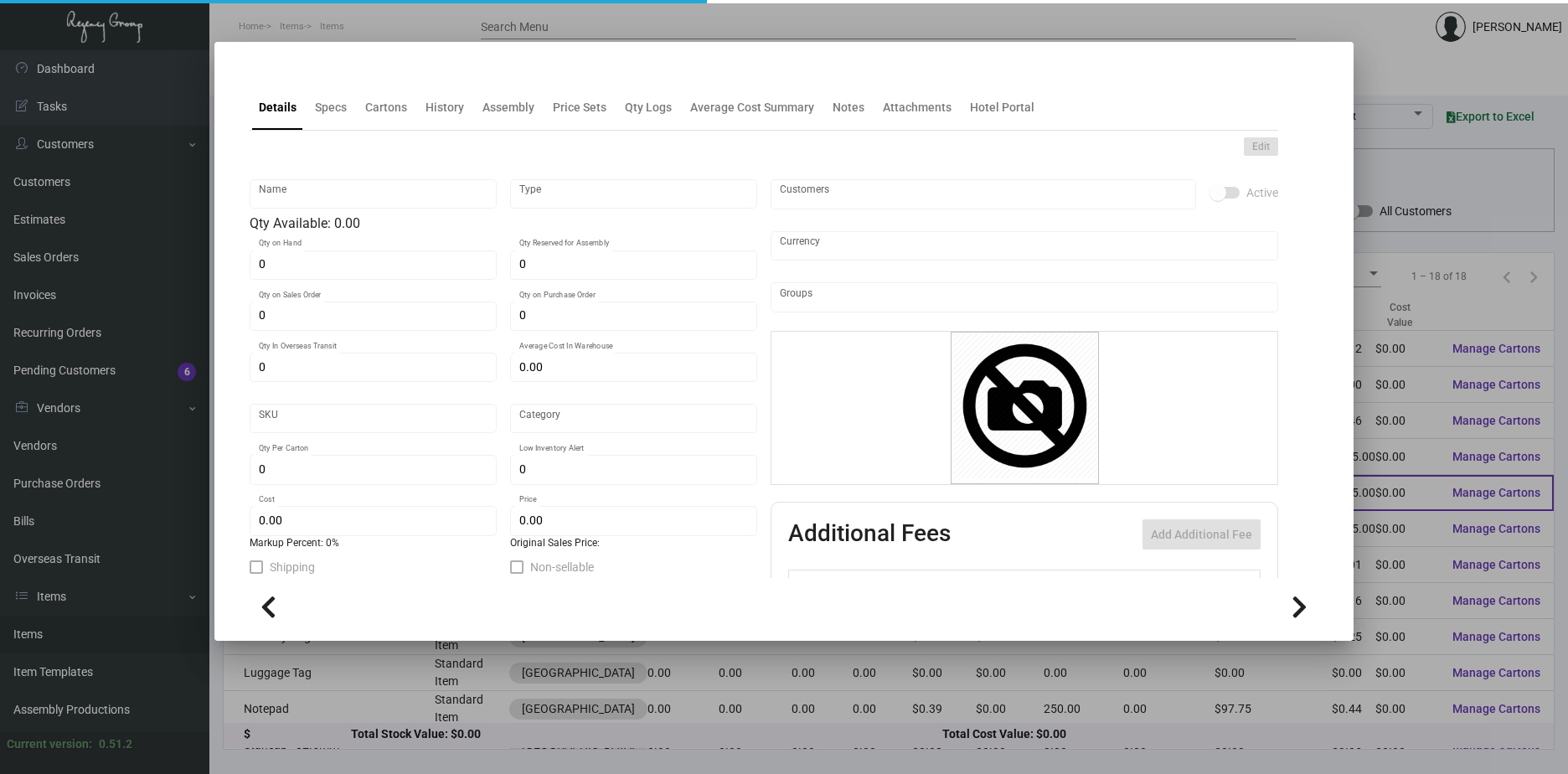
type input "Floor Mat - 4' x 13'"
type input "Standard Item"
type input "$ 0.00"
type input "Standard"
type input "$ 375.00"
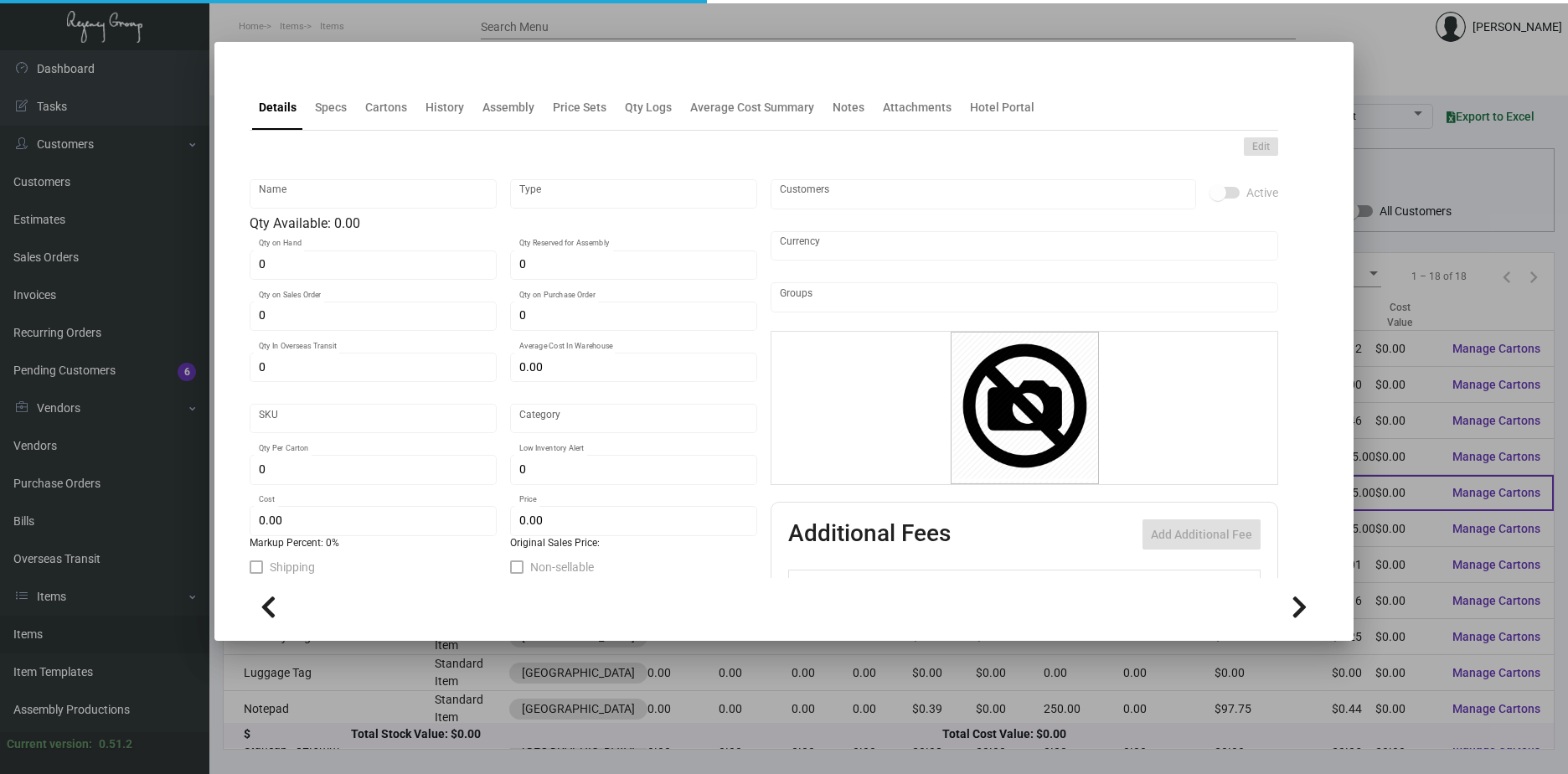
type input "$ 599.00"
checkbox input "true"
type input "United States Dollar $"
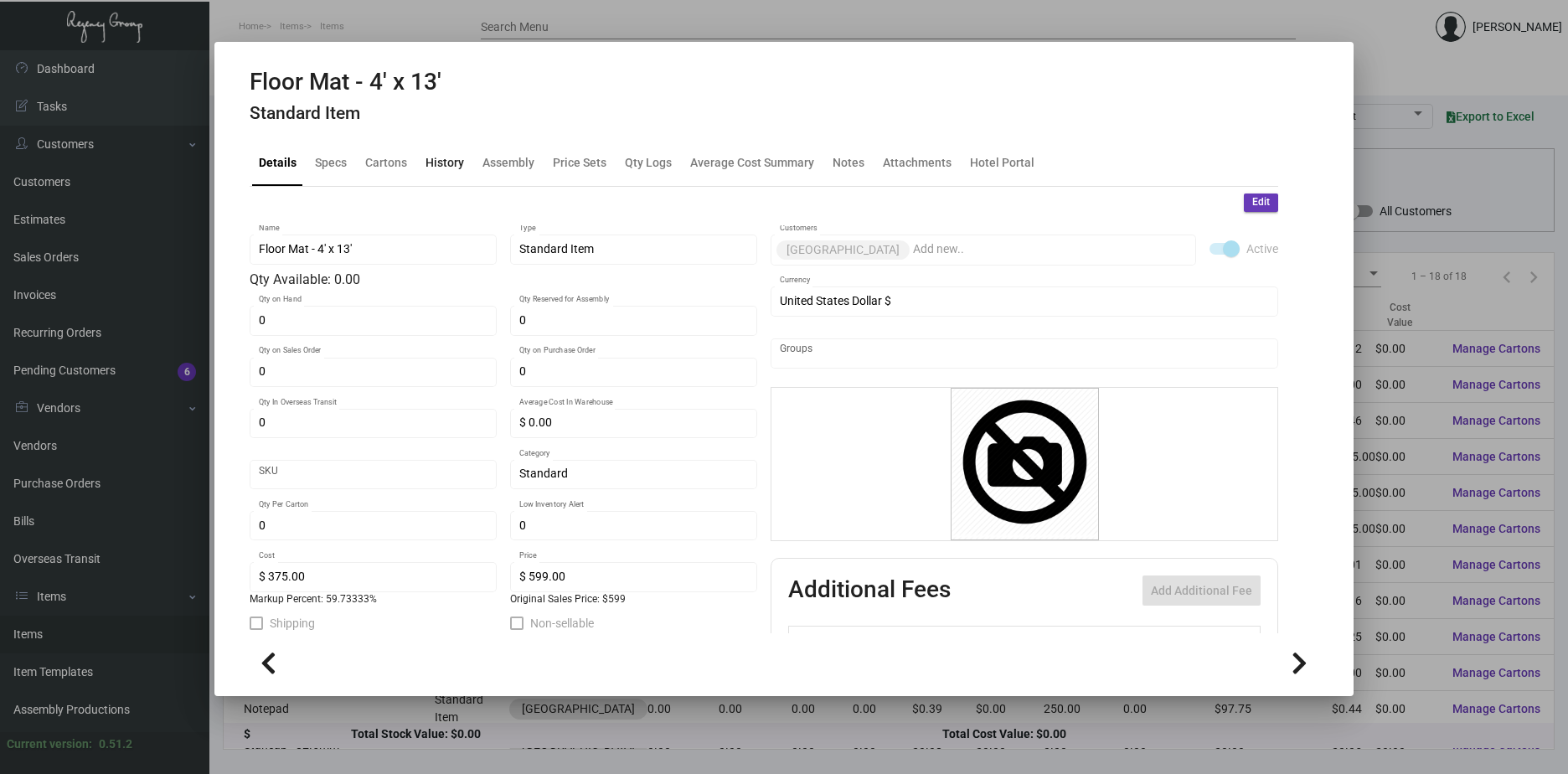
click at [454, 163] on div "History" at bounding box center [444, 163] width 39 height 18
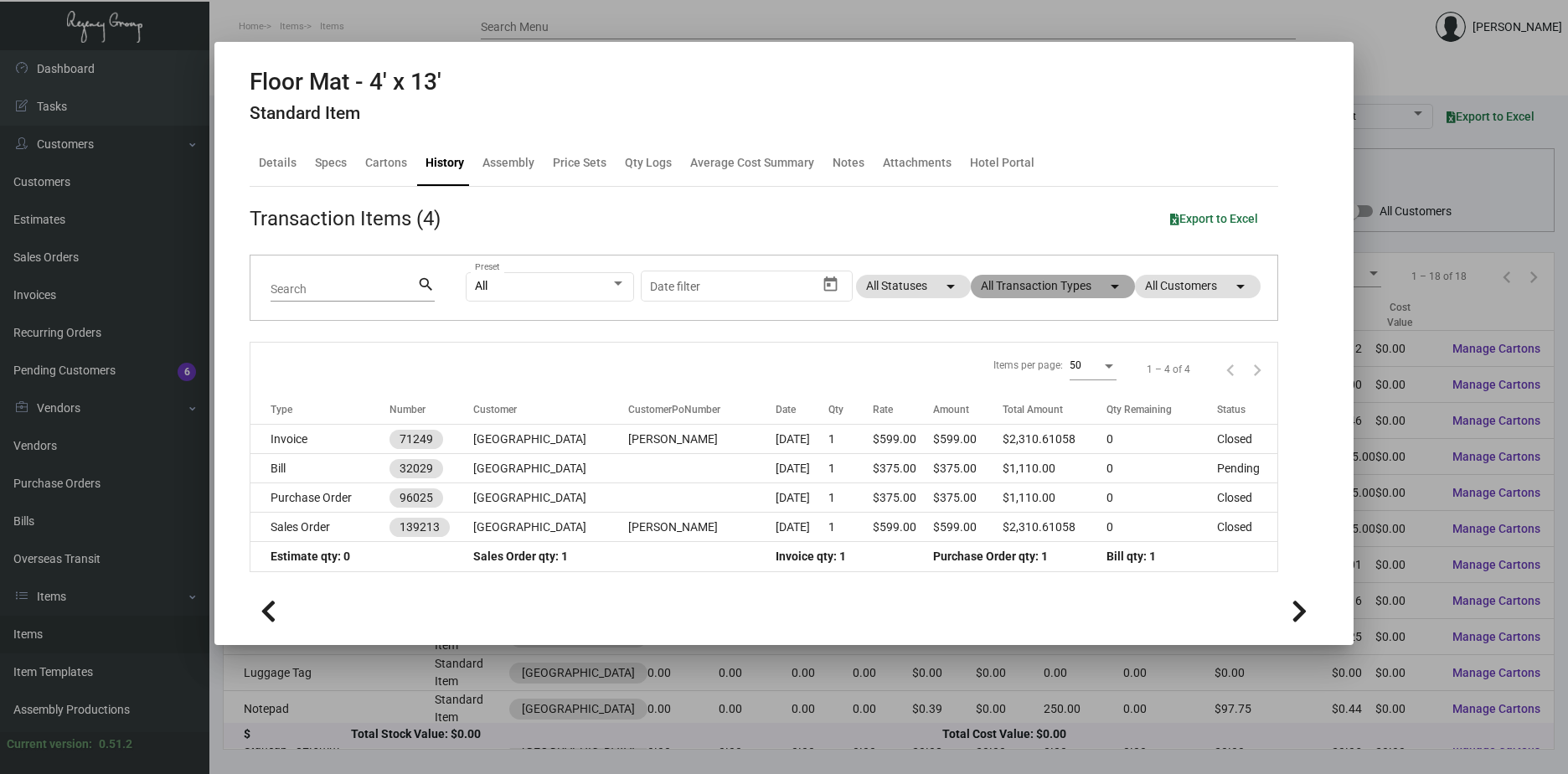
click at [1075, 284] on mat-chip "All Transaction Types arrow_drop_down" at bounding box center [1052, 286] width 164 height 24
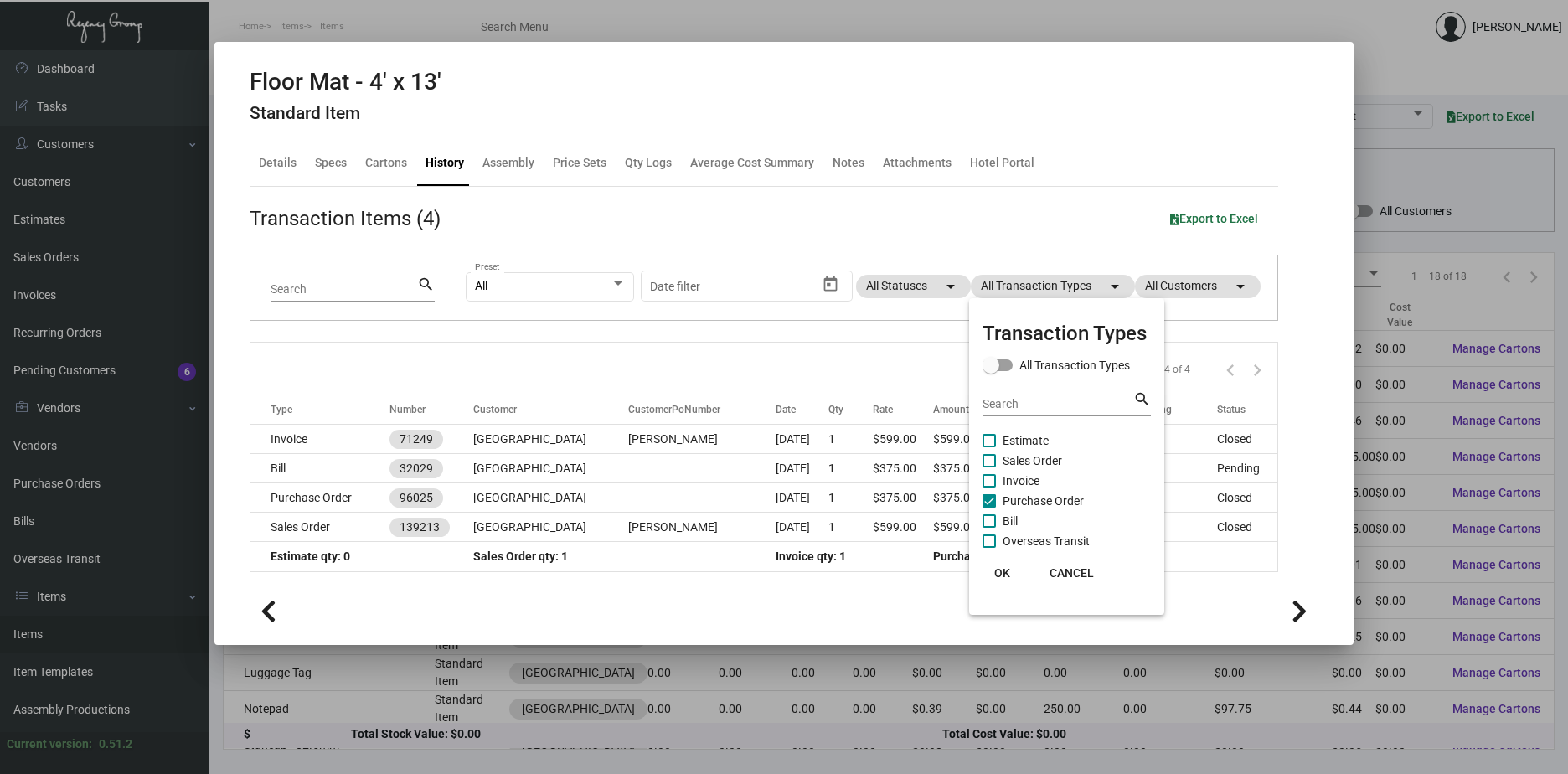
click at [1010, 496] on span "Purchase Order" at bounding box center [1043, 500] width 81 height 20
click at [989, 508] on input "Purchase Order" at bounding box center [989, 508] width 1 height 1
click at [1011, 496] on span "Purchase Order" at bounding box center [1043, 500] width 81 height 20
click at [989, 508] on input "Purchase Order" at bounding box center [989, 508] width 1 height 1
checkbox input "true"
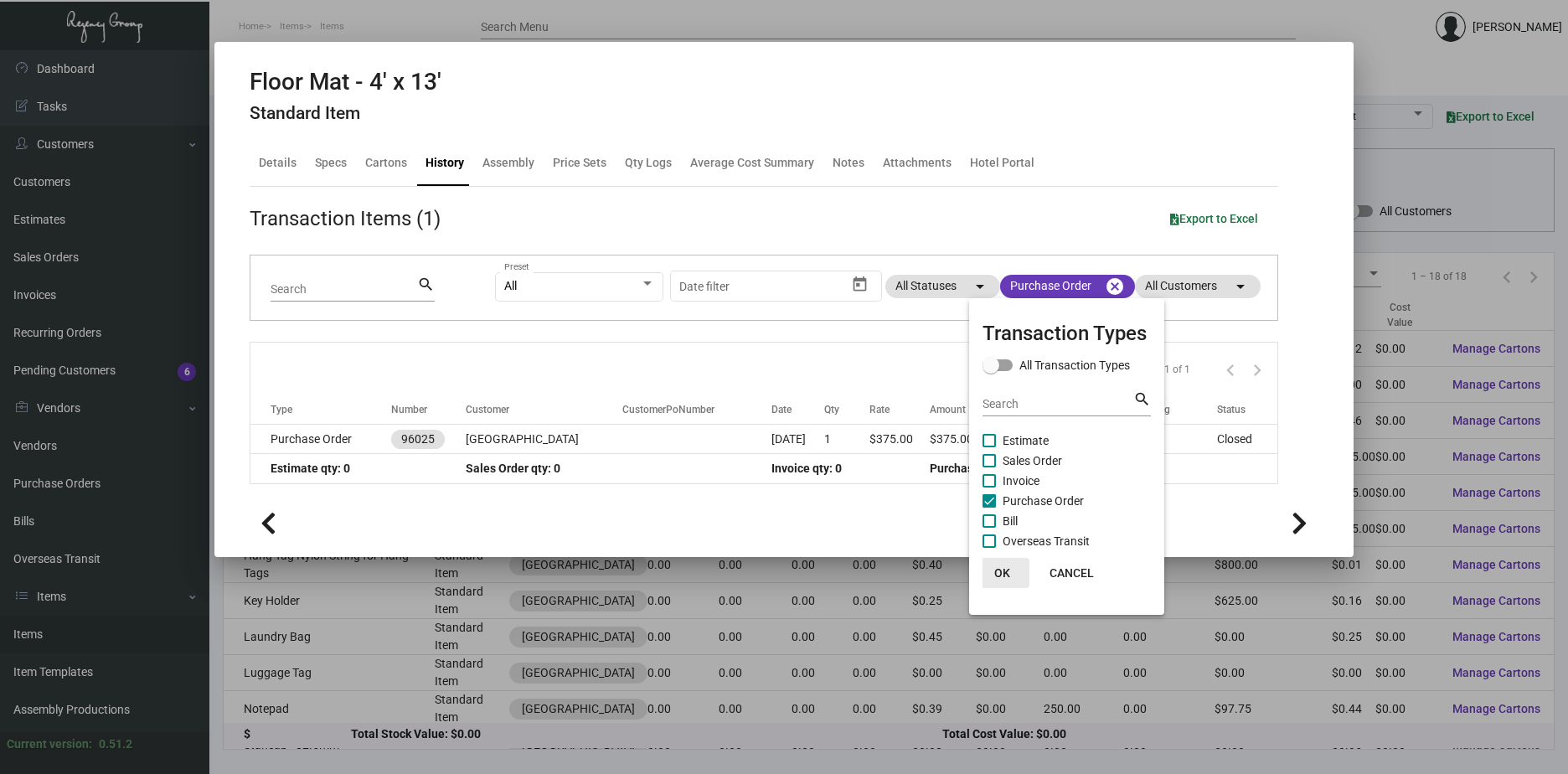
click at [1007, 570] on span "OK" at bounding box center [1002, 573] width 16 height 13
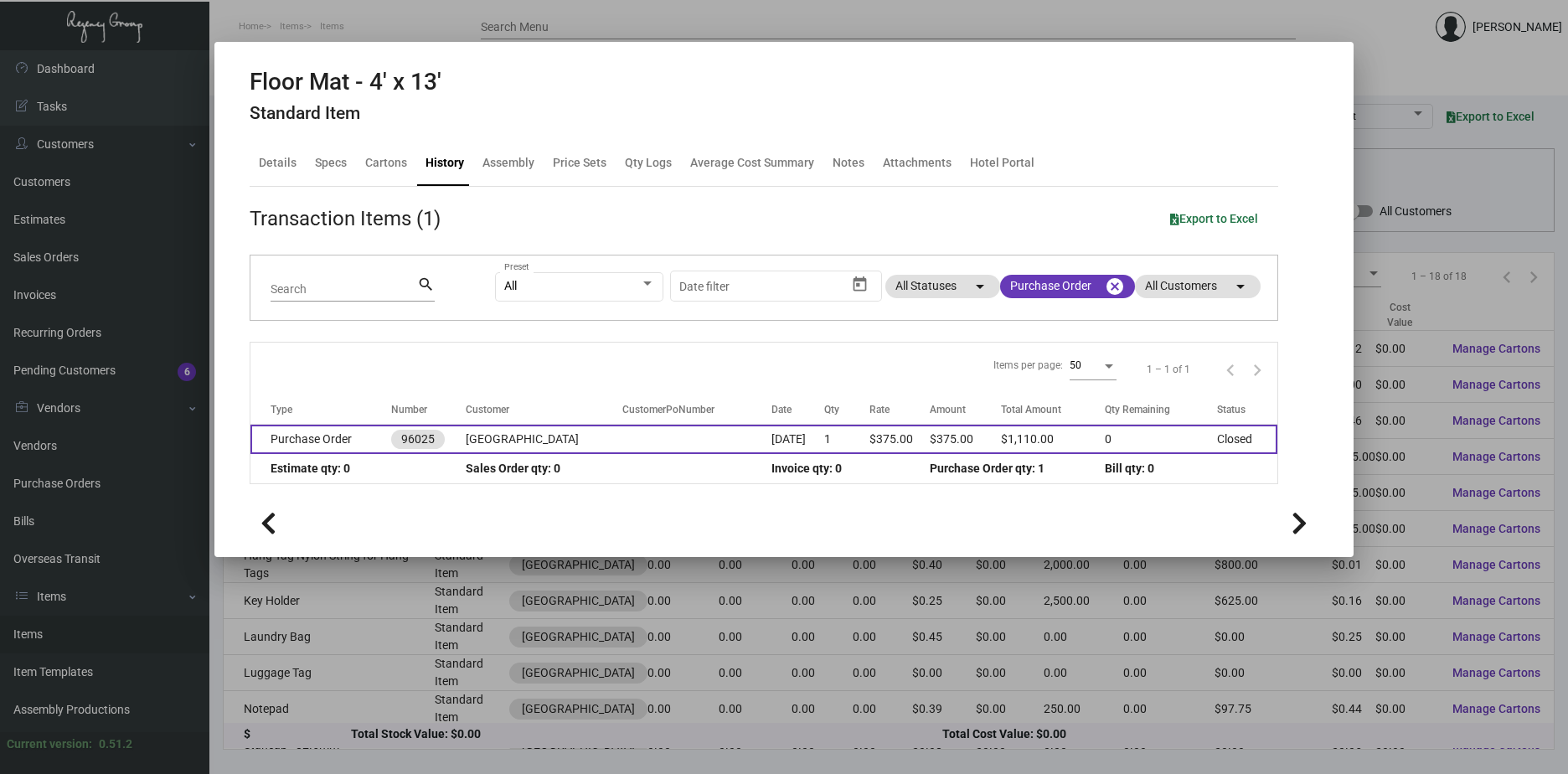
click at [511, 442] on td "[GEOGRAPHIC_DATA]" at bounding box center [543, 439] width 156 height 29
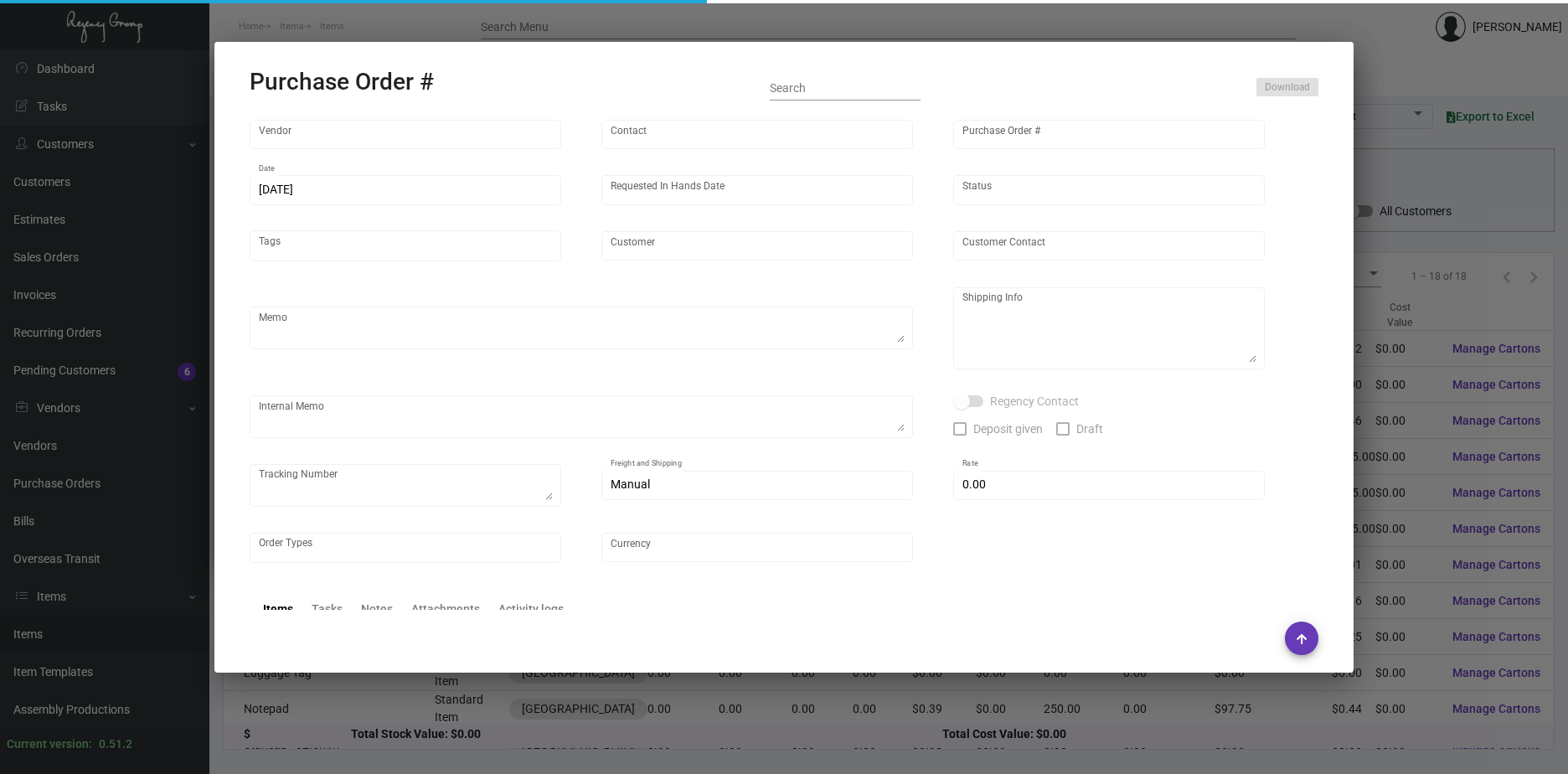
type input "Custom Business Mats"
type input "Order Entry"
type input "96025"
type input "[DATE]"
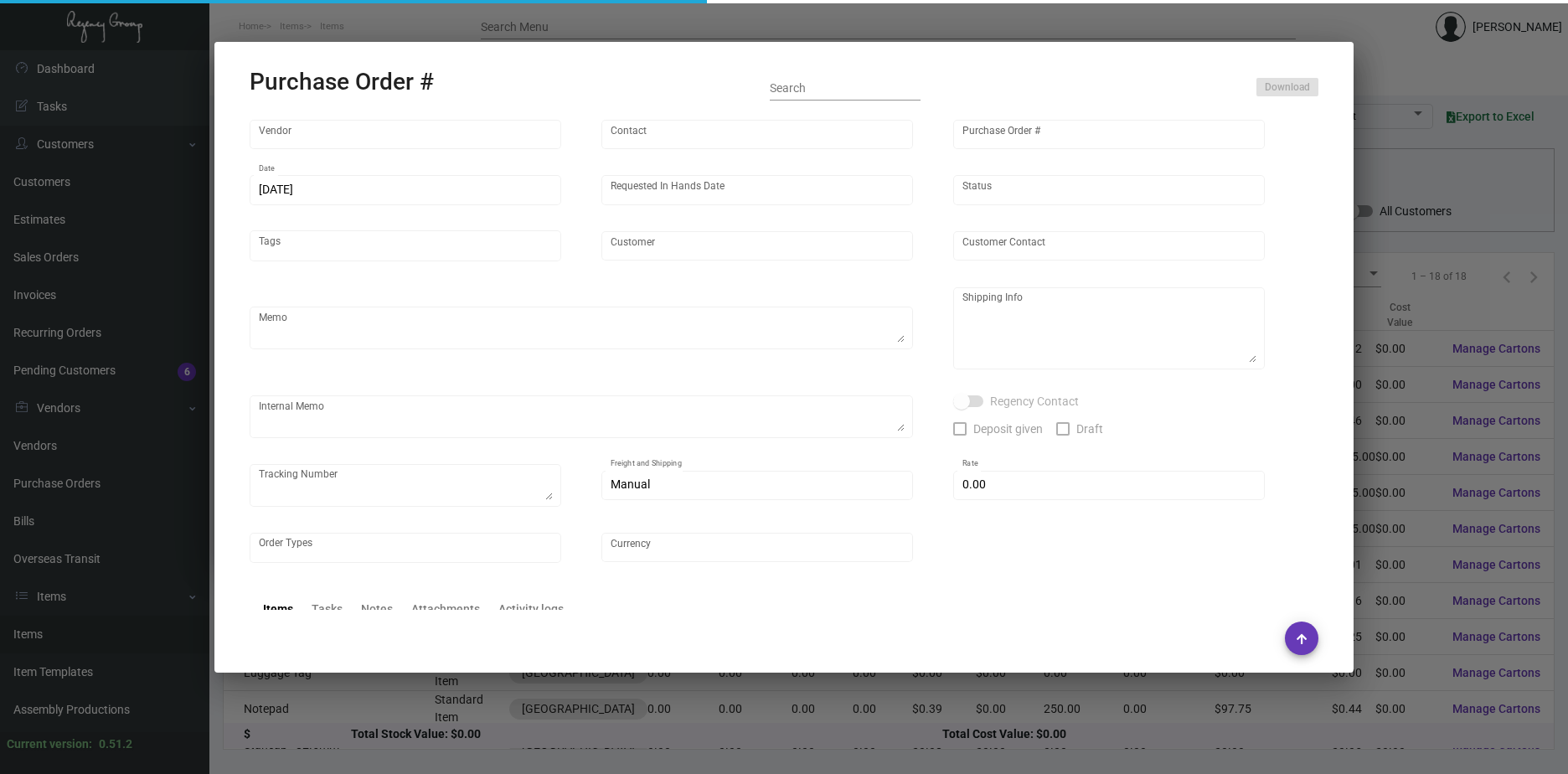
type input "[GEOGRAPHIC_DATA]"
type input "[PERSON_NAME]"
type textarea "BLIND Ship via UPS Ground Acct# 1AY276."
type textarea "[PERSON_NAME] [GEOGRAPHIC_DATA] [STREET_ADDRESS][US_STATE]"
checkbox input "true"
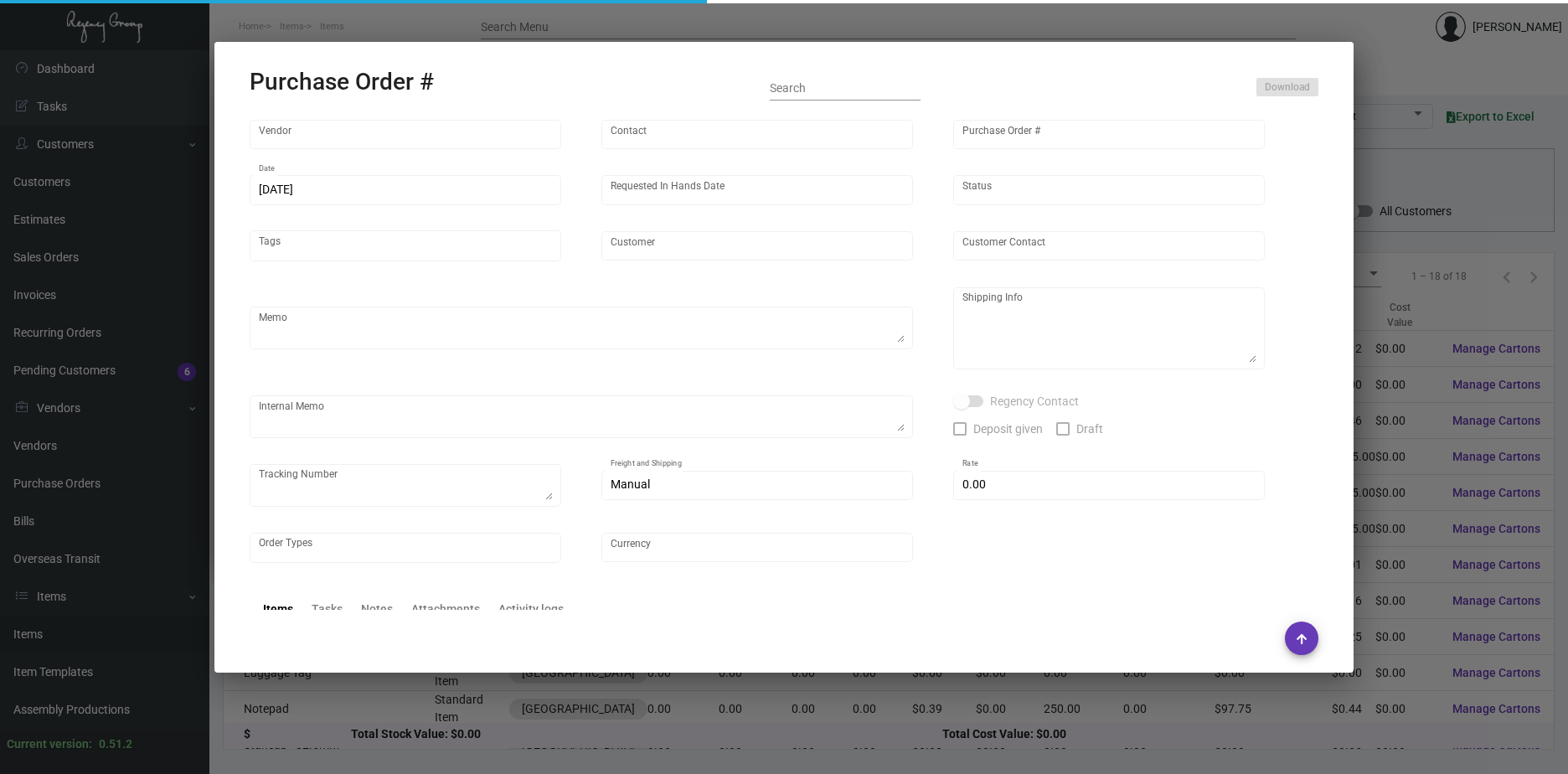
type input "$ 0.00"
type input "United States Dollar $"
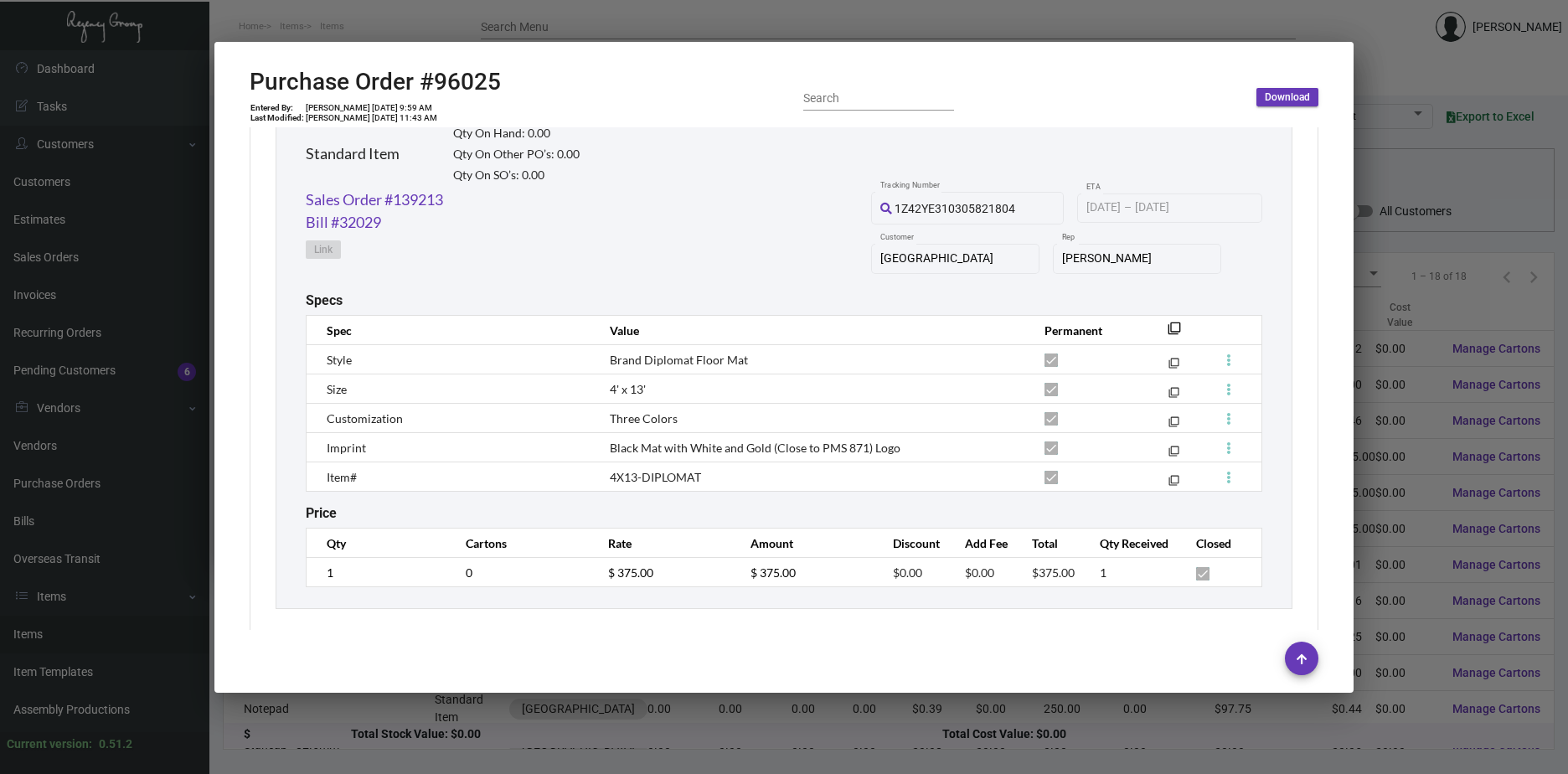
scroll to position [1425, 0]
click at [345, 198] on link "Sales Order #139213" at bounding box center [374, 199] width 137 height 23
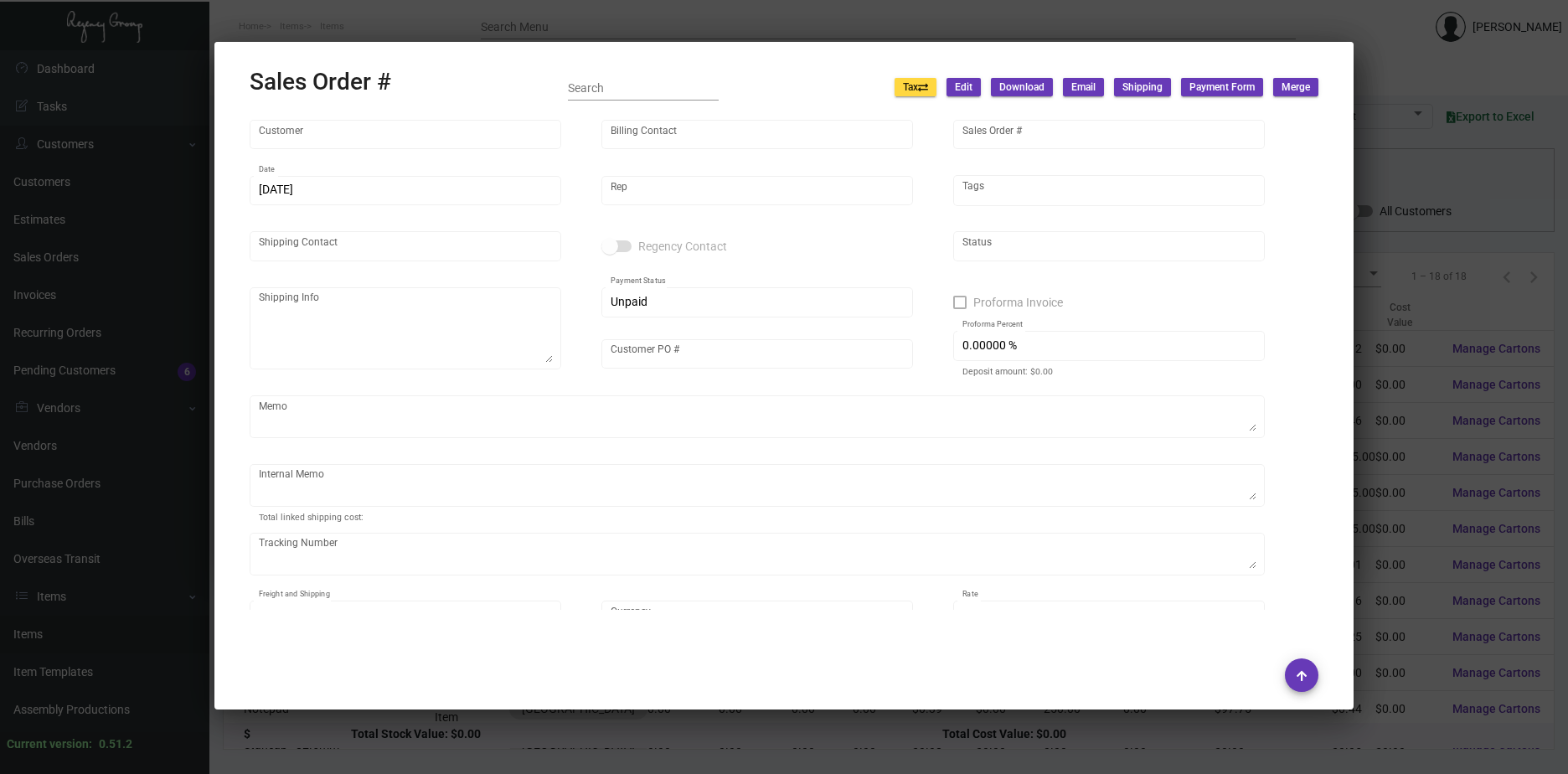
type input "[GEOGRAPHIC_DATA]"
type input "[PERSON_NAME]"
type input "139213"
type input "[DATE]"
type input "[PERSON_NAME]"
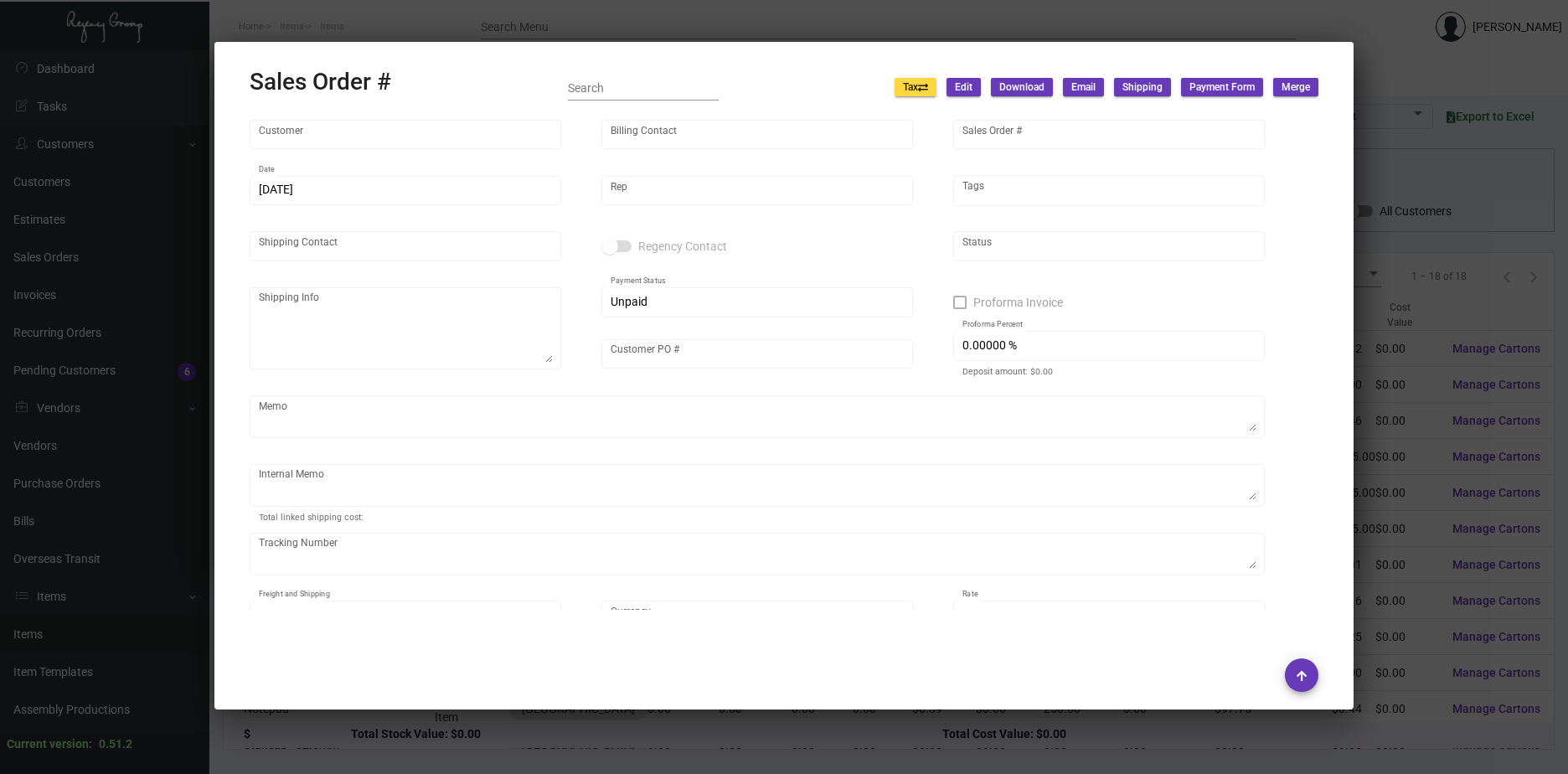
type input "[PERSON_NAME]"
type textarea "[PERSON_NAME] [GEOGRAPHIC_DATA] [STREET_ADDRESS][US_STATE]"
type input "[PERSON_NAME]"
type input "United States Dollar $"
type input "8.50000 %"
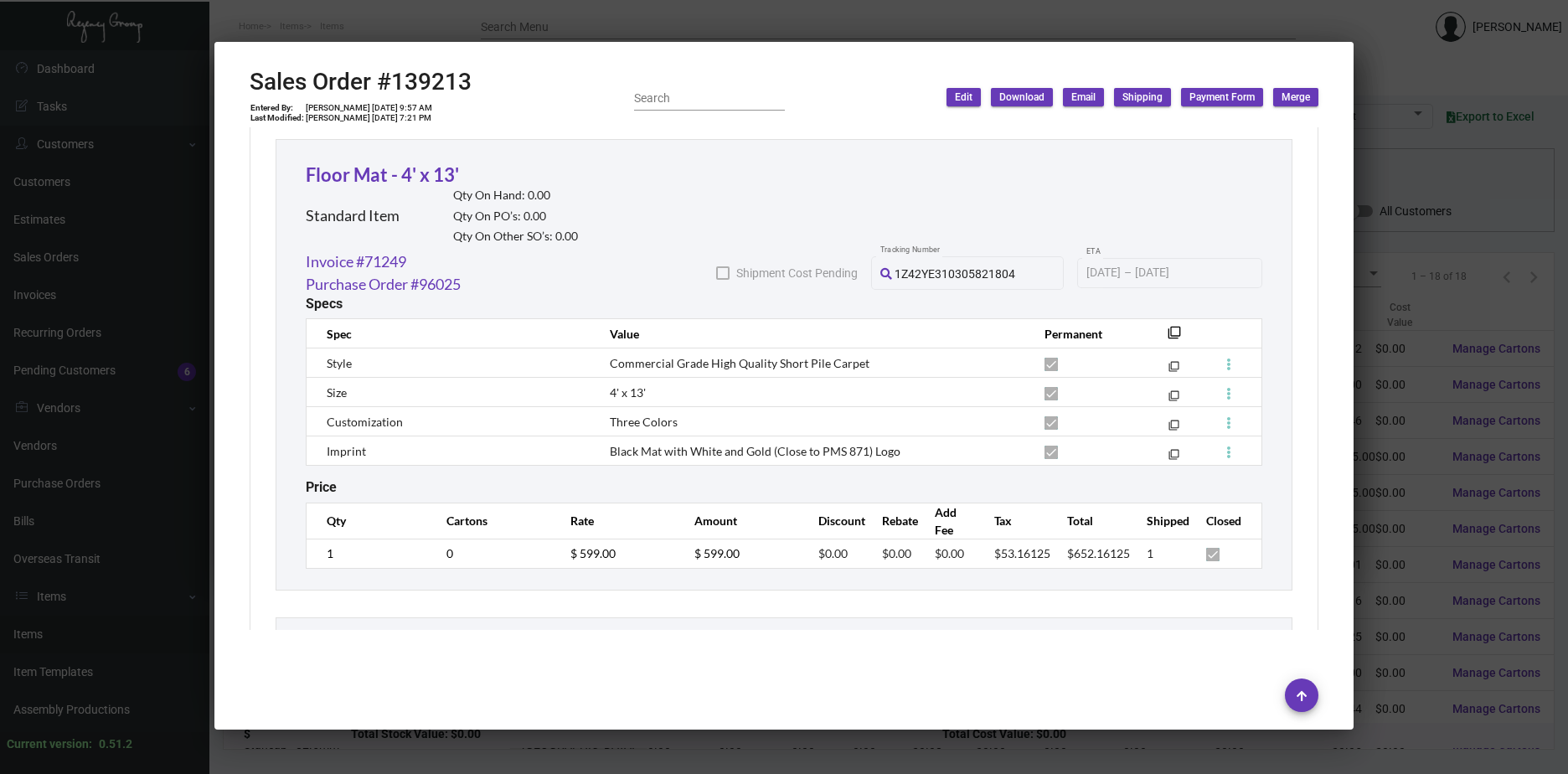
scroll to position [1508, 0]
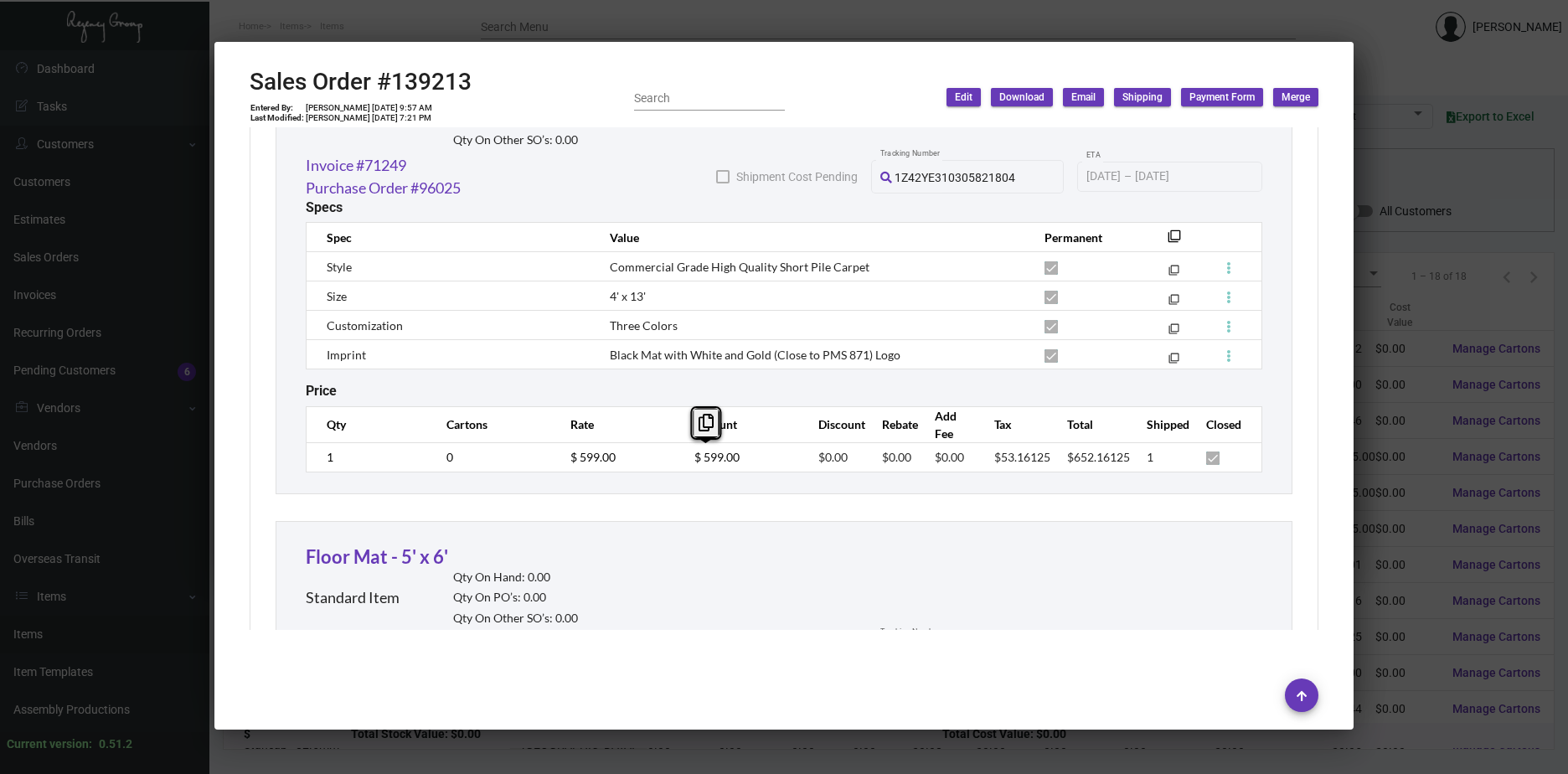
click at [651, 453] on tr "1 0 $ 599.00 $ 599.00 $0.00 $0.00 $0.00 $53.16125 $652.16125 1" at bounding box center [784, 457] width 955 height 29
click at [1442, 617] on div at bounding box center [784, 387] width 1568 height 774
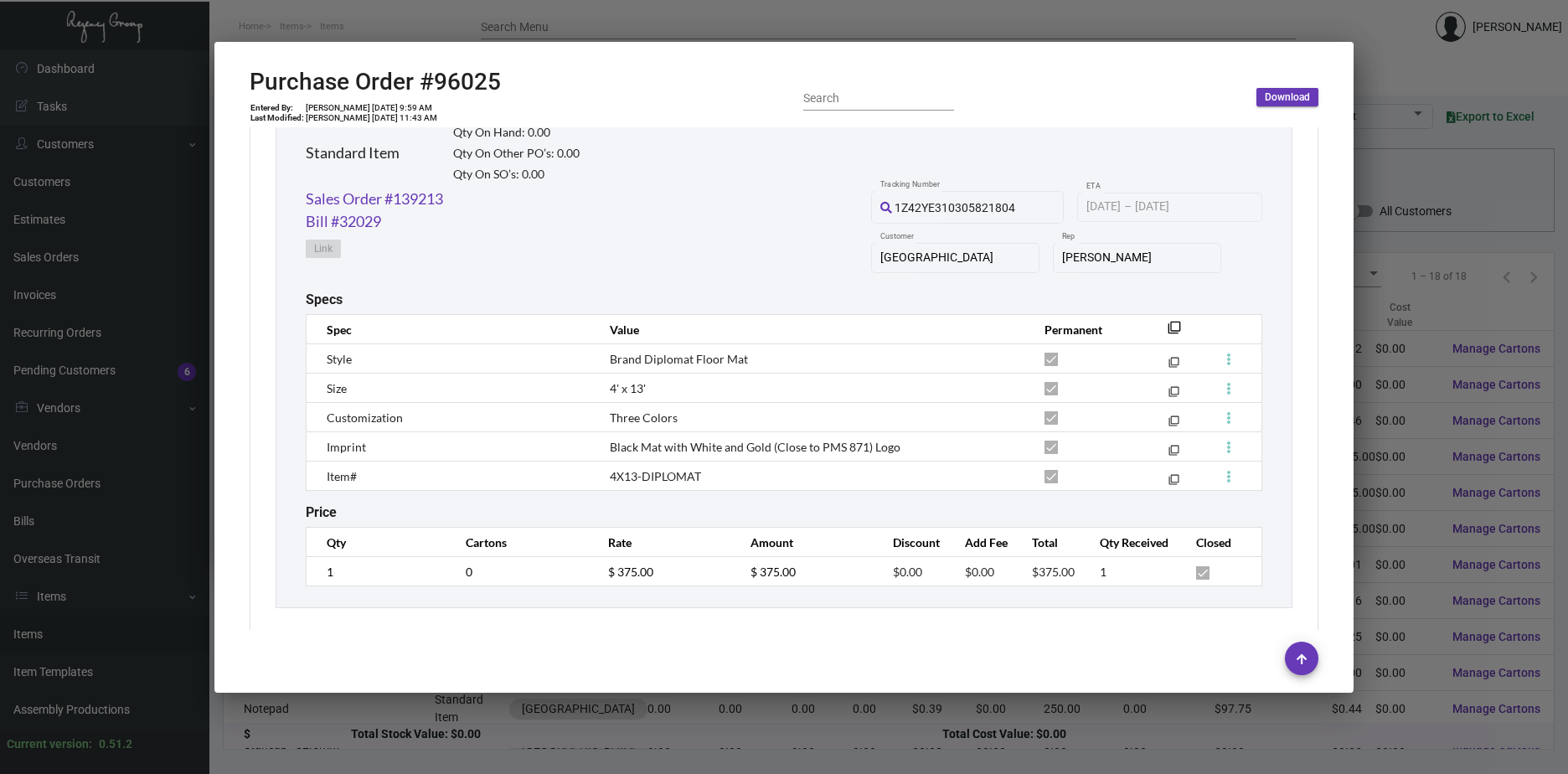
click at [1442, 616] on div at bounding box center [784, 387] width 1568 height 774
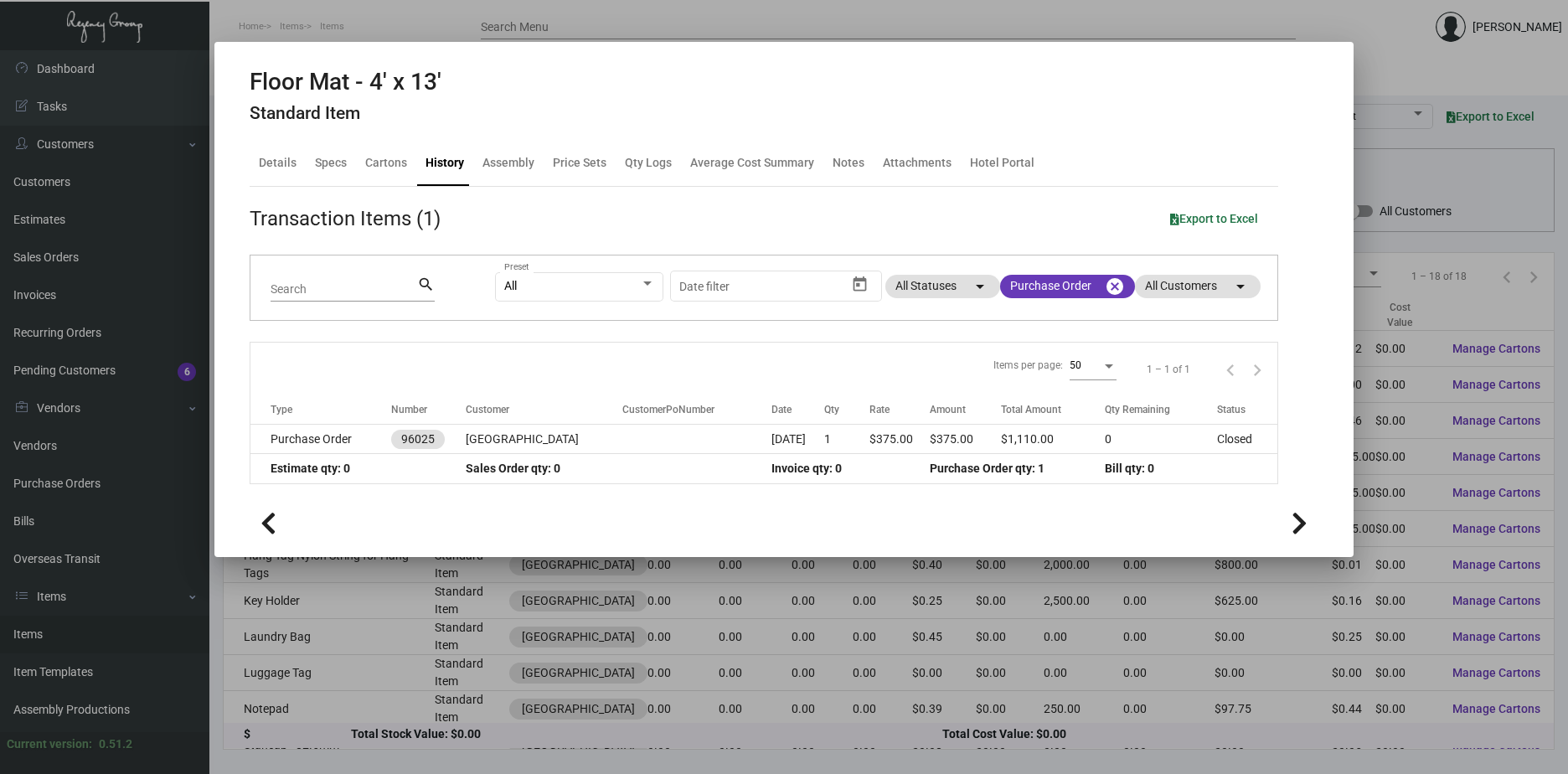
click at [1408, 621] on div at bounding box center [784, 387] width 1568 height 774
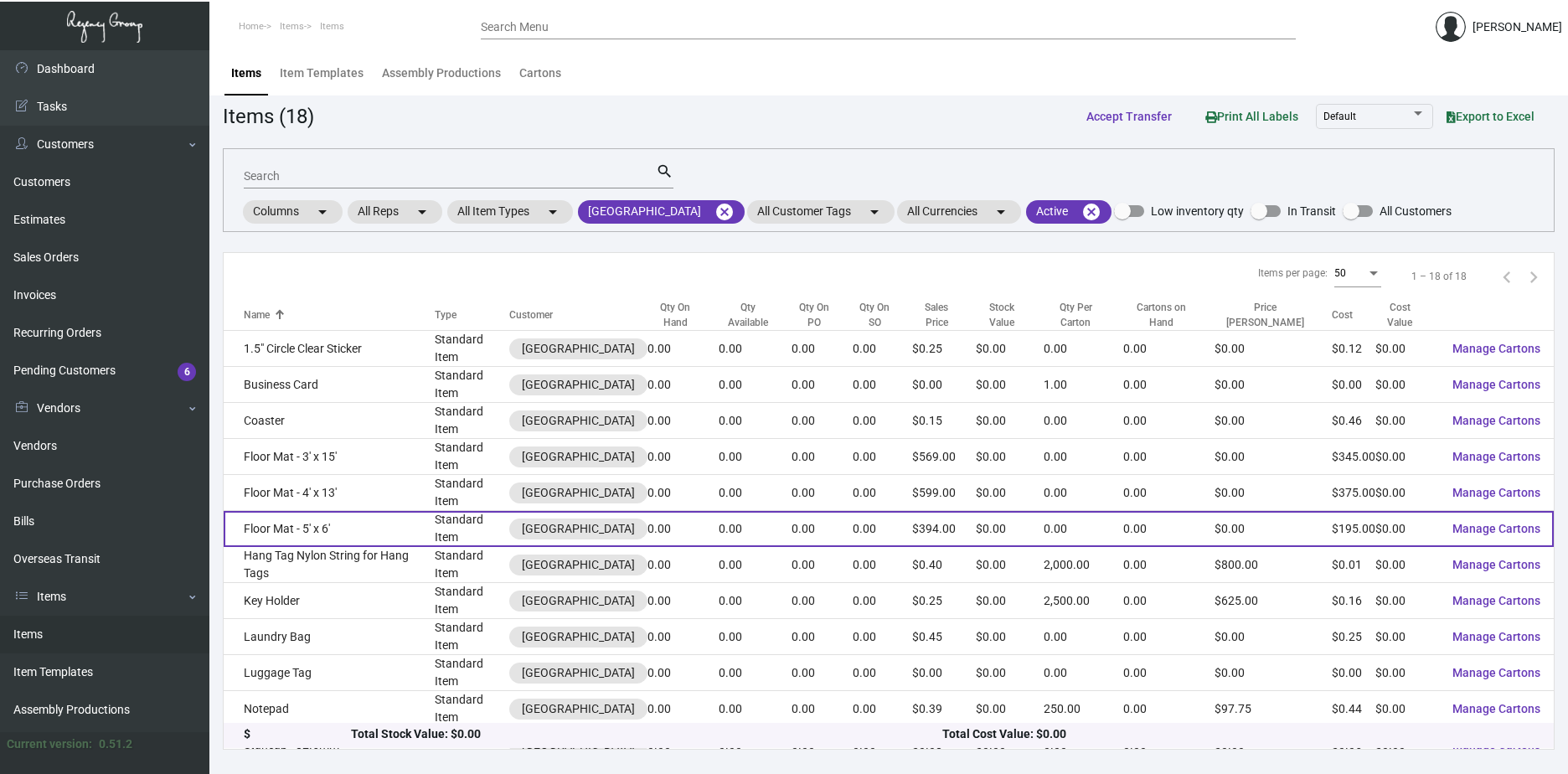
click at [322, 512] on td "Floor Mat - 5' x 6'" at bounding box center [329, 530] width 211 height 36
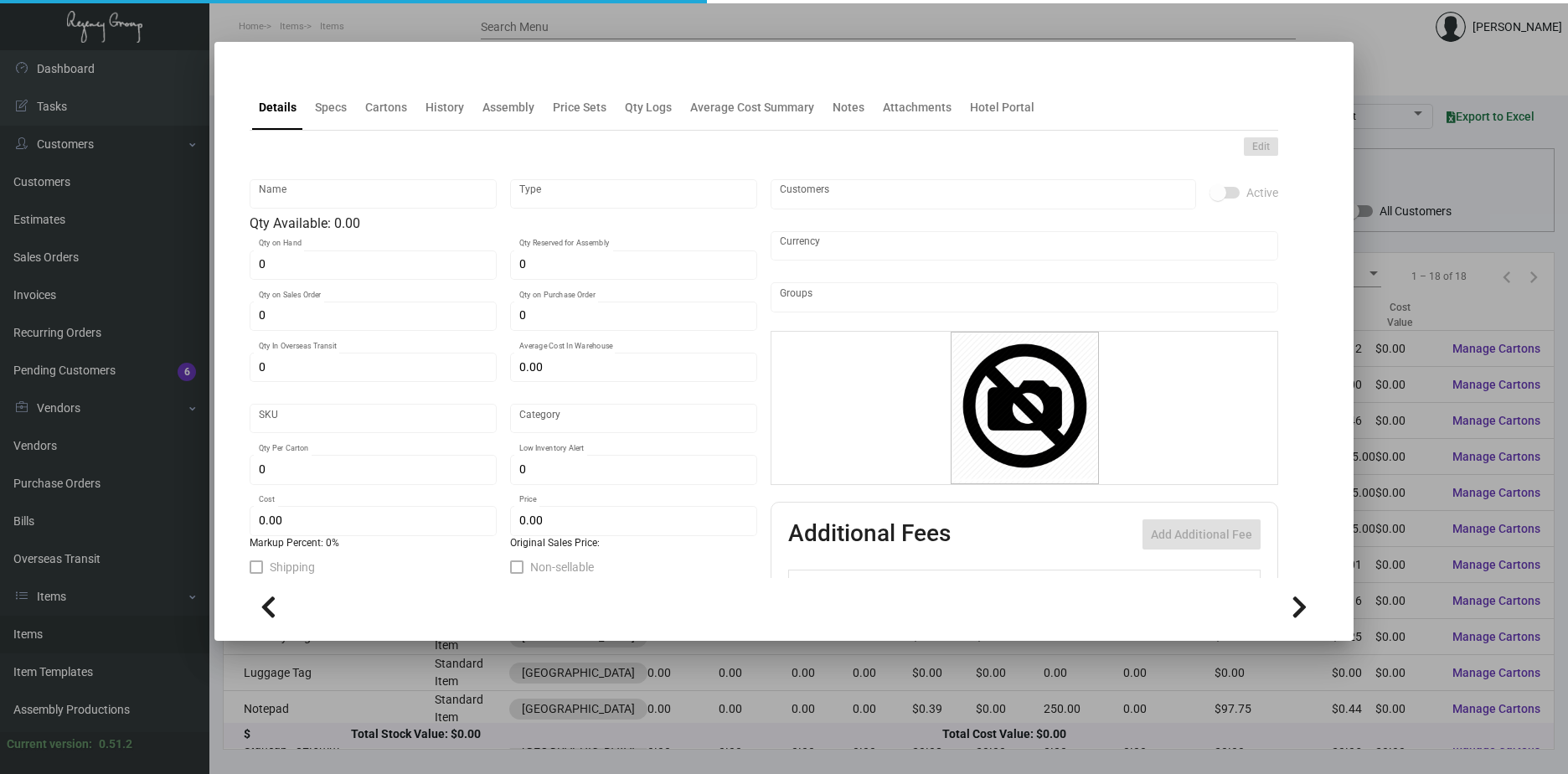
type input "Floor Mat - 5' x 6'"
type input "Standard Item"
type input "$ 0.00"
type input "Standard"
type input "$ 195.00"
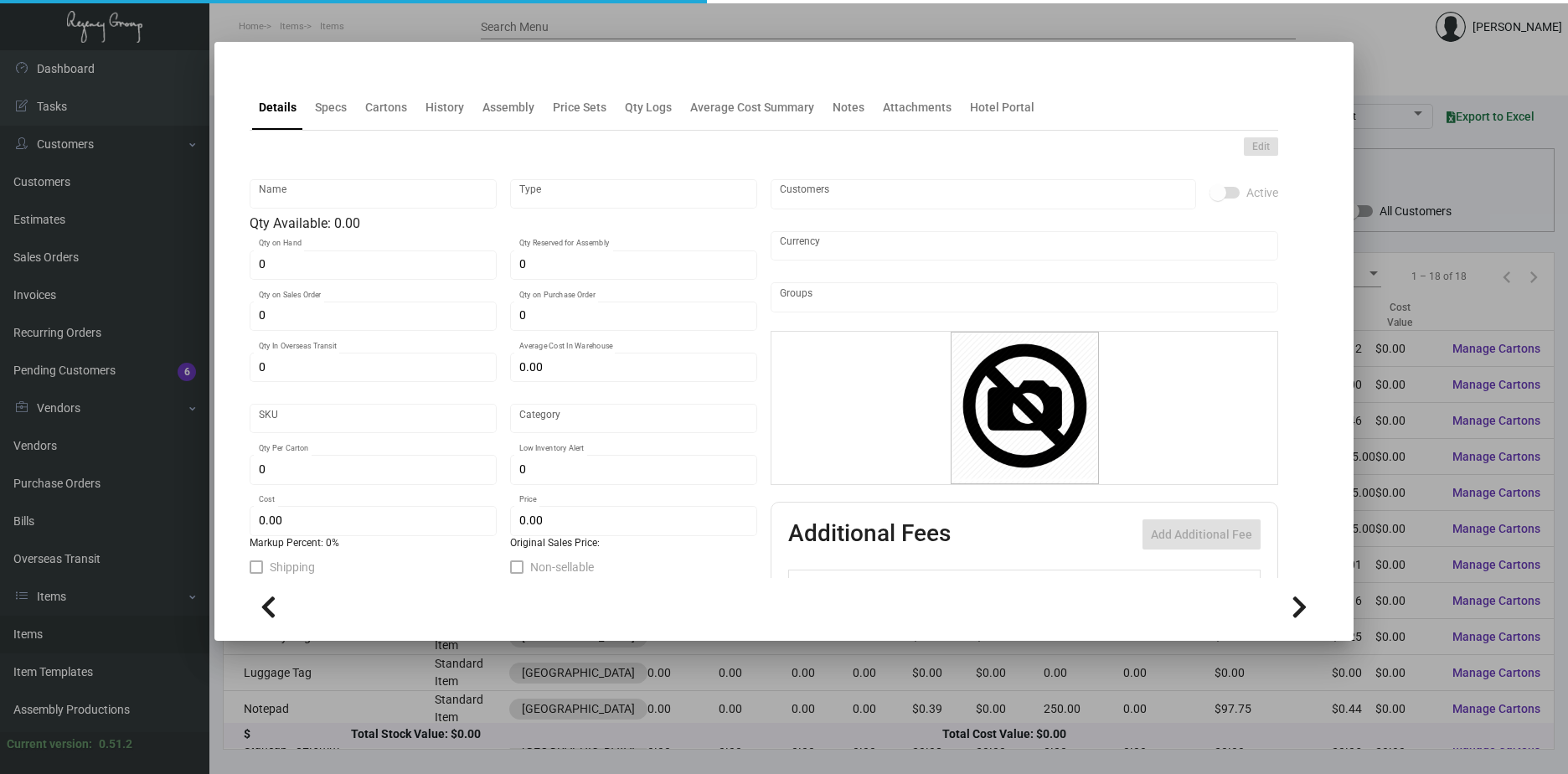
type input "$ 394.00"
checkbox input "true"
type input "United States Dollar $"
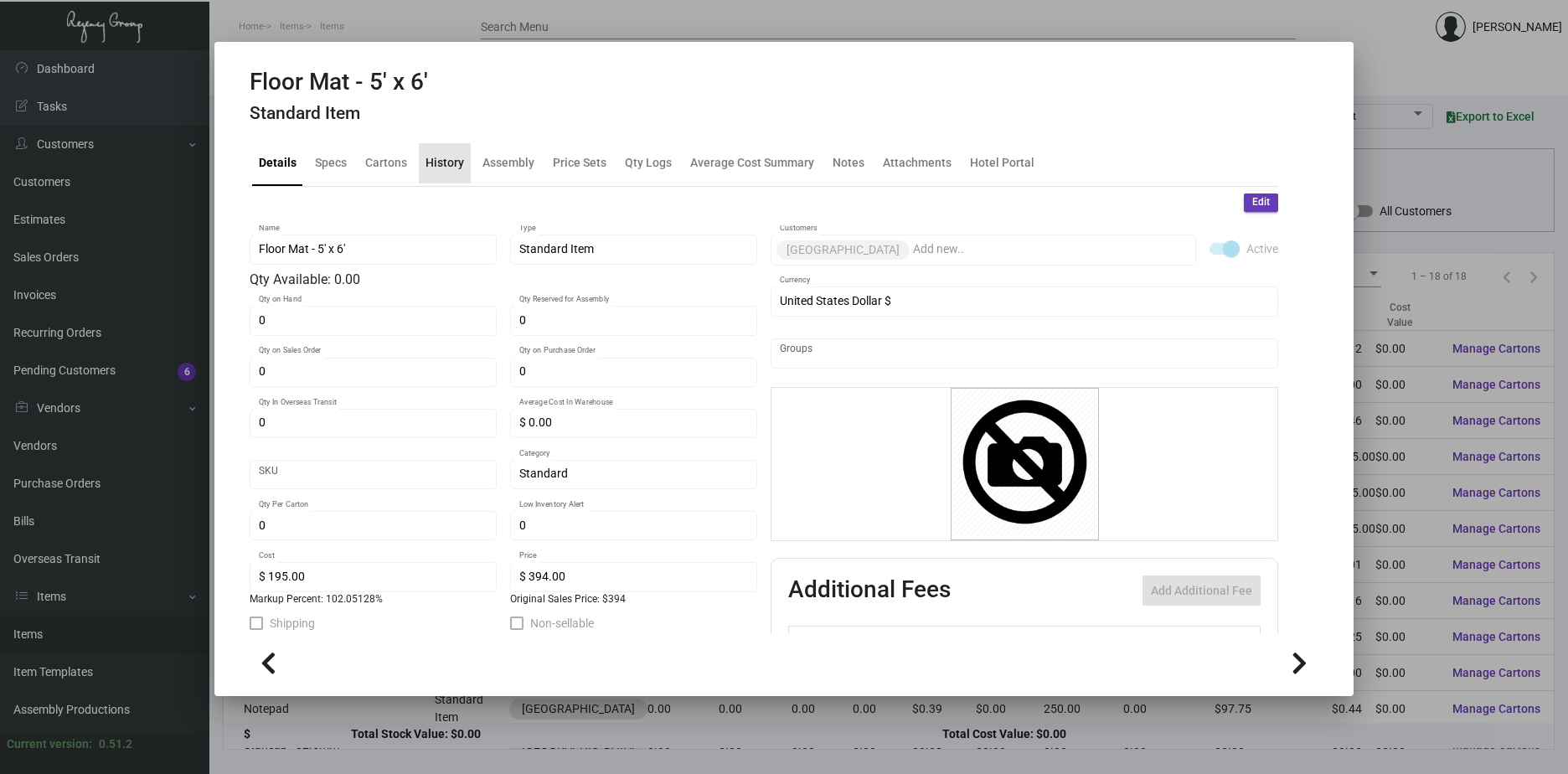
click at [448, 167] on div "History" at bounding box center [444, 163] width 39 height 18
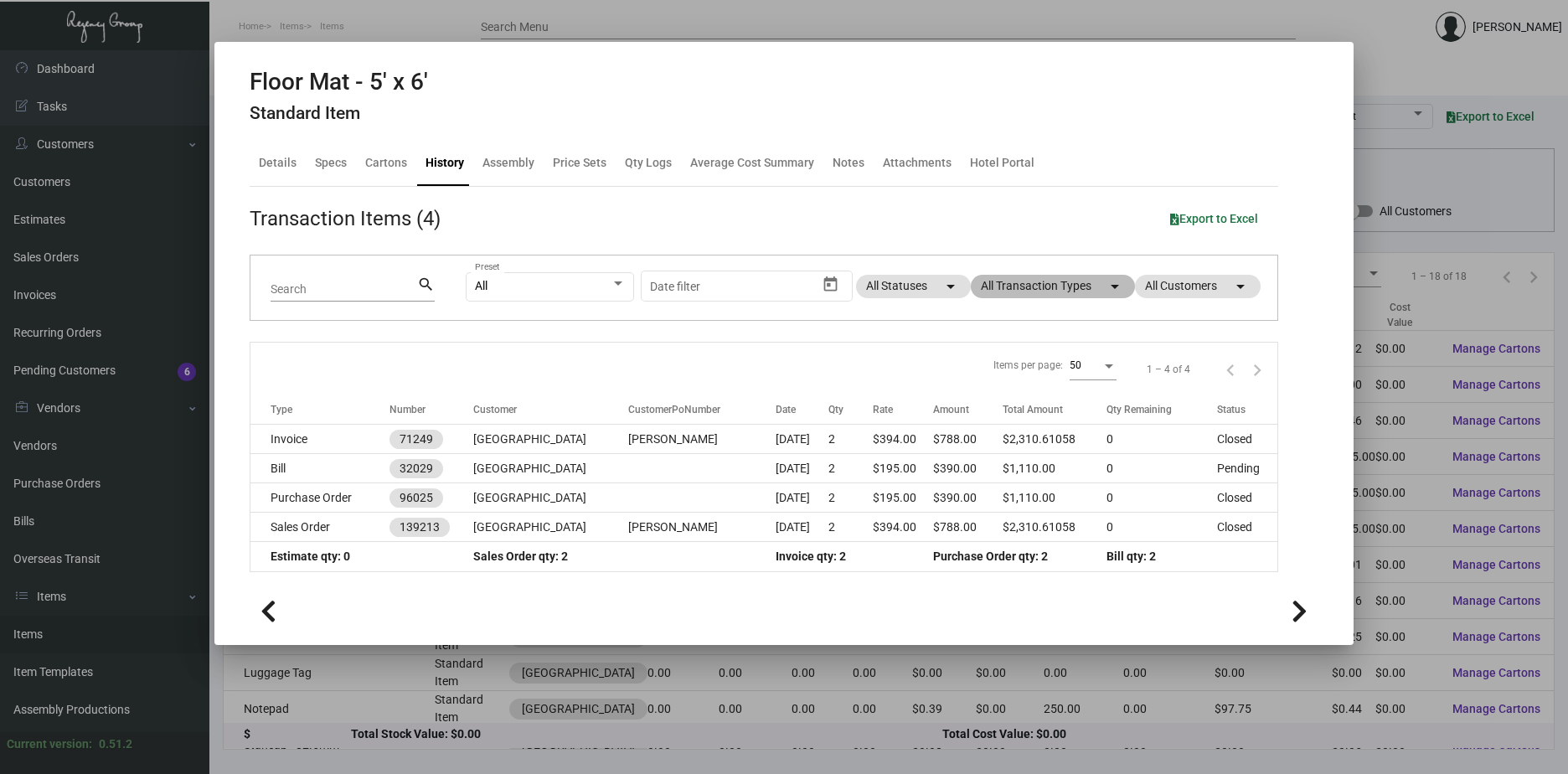
click at [1034, 283] on mat-chip "All Transaction Types arrow_drop_down" at bounding box center [1052, 286] width 164 height 24
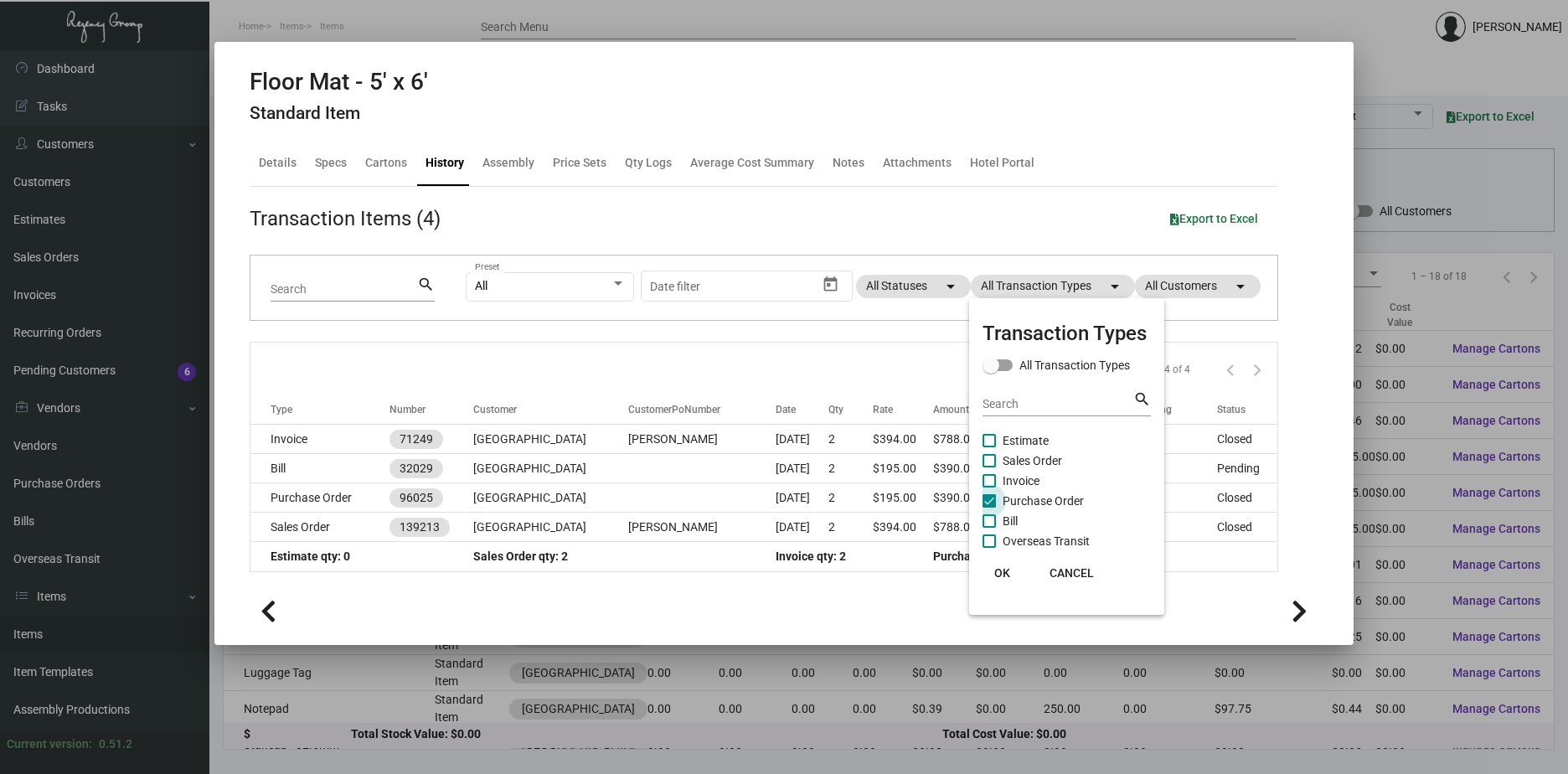
click at [1011, 495] on span "Purchase Order" at bounding box center [1043, 500] width 81 height 20
click at [989, 508] on input "Purchase Order" at bounding box center [989, 508] width 1 height 1
click at [1011, 495] on span "Purchase Order" at bounding box center [1043, 500] width 81 height 20
click at [989, 508] on input "Purchase Order" at bounding box center [989, 508] width 1 height 1
checkbox input "true"
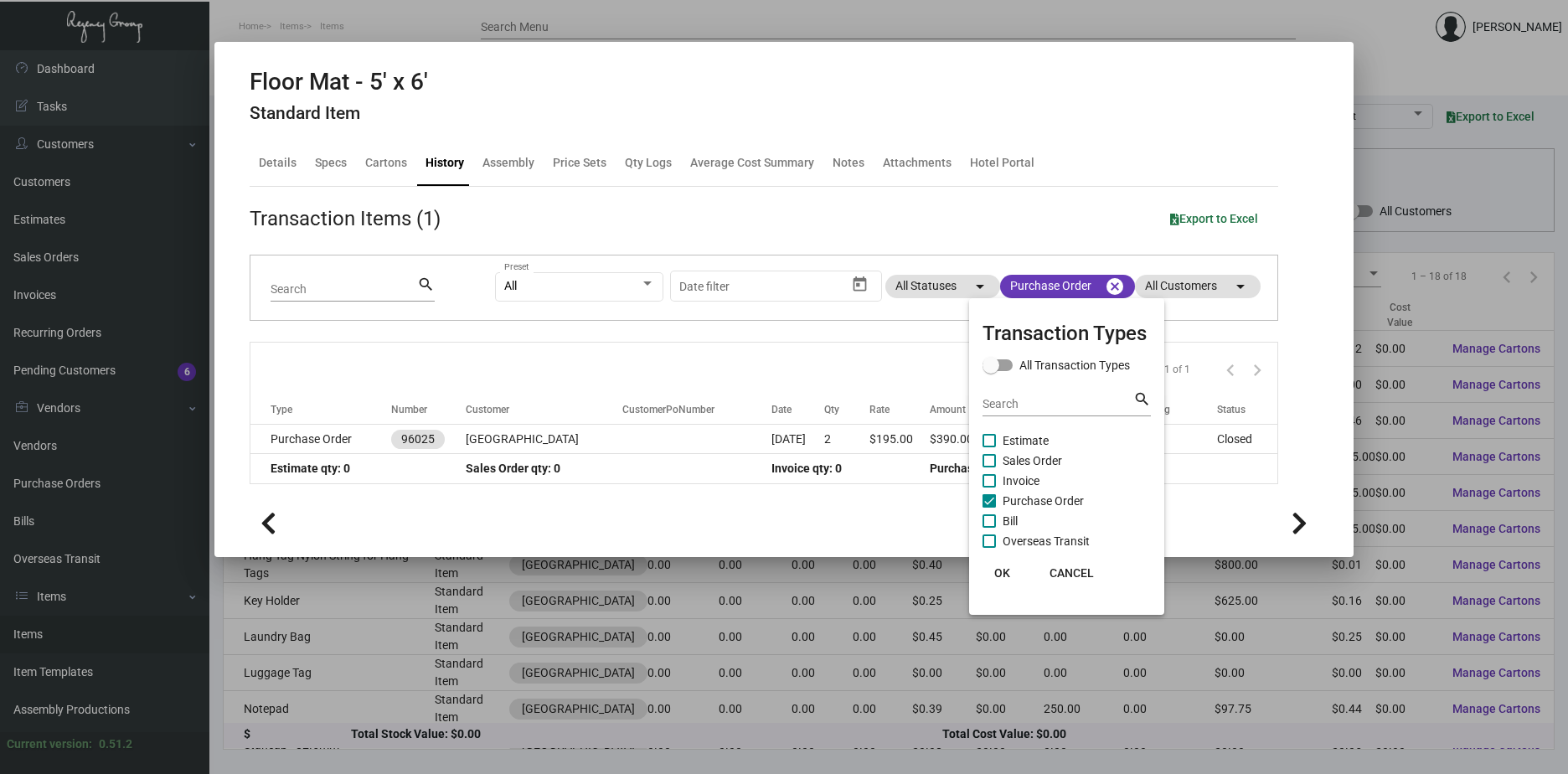
click at [1002, 572] on span "OK" at bounding box center [1002, 573] width 16 height 13
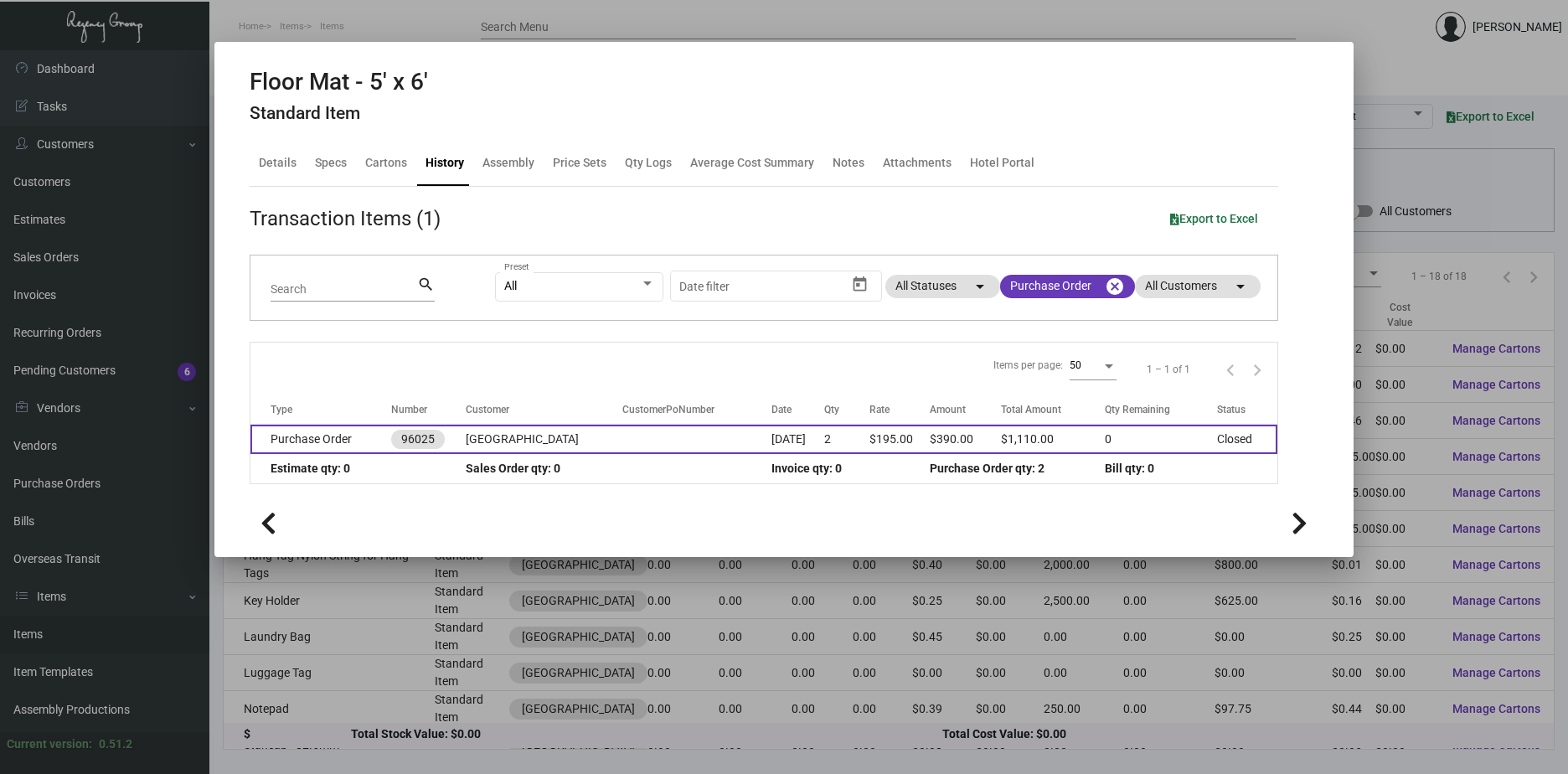
click at [492, 436] on td "[GEOGRAPHIC_DATA]" at bounding box center [543, 439] width 156 height 29
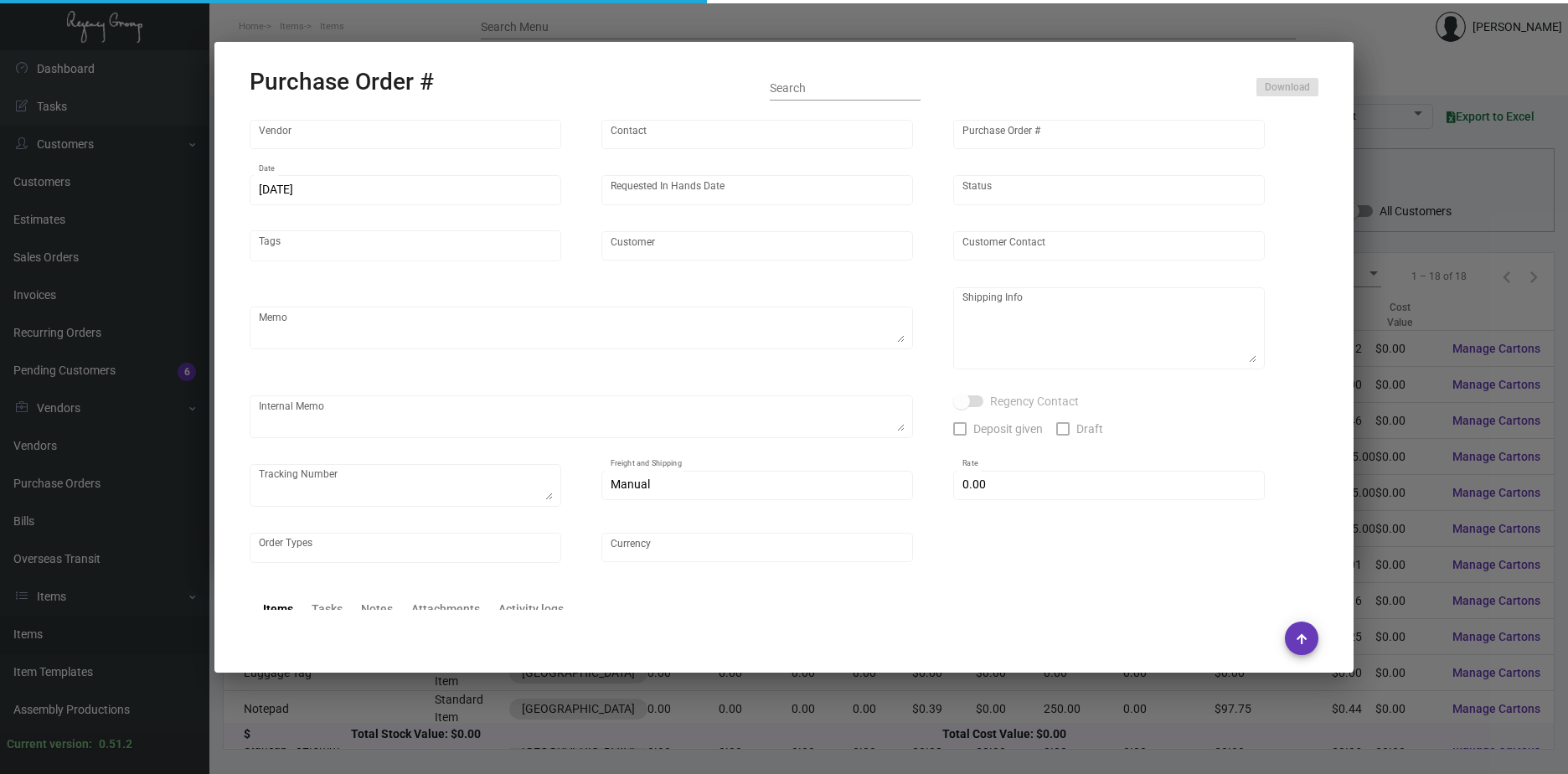
type input "Custom Business Mats"
type input "Order Entry"
type input "96025"
type input "[DATE]"
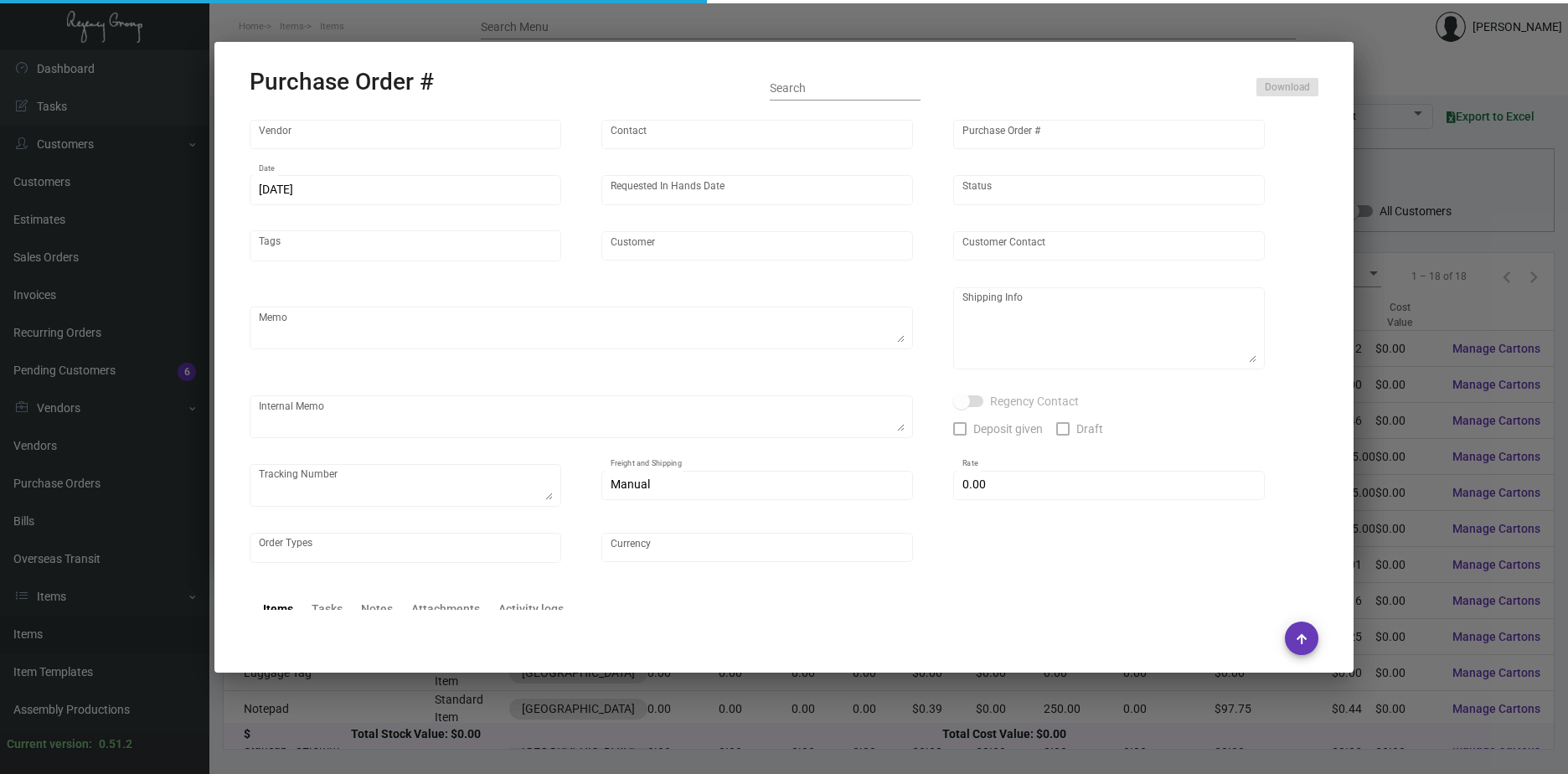
type input "[GEOGRAPHIC_DATA]"
type input "[PERSON_NAME]"
type textarea "BLIND Ship via UPS Ground Acct# 1AY276."
type textarea "[PERSON_NAME] [GEOGRAPHIC_DATA] [STREET_ADDRESS][US_STATE]"
checkbox input "true"
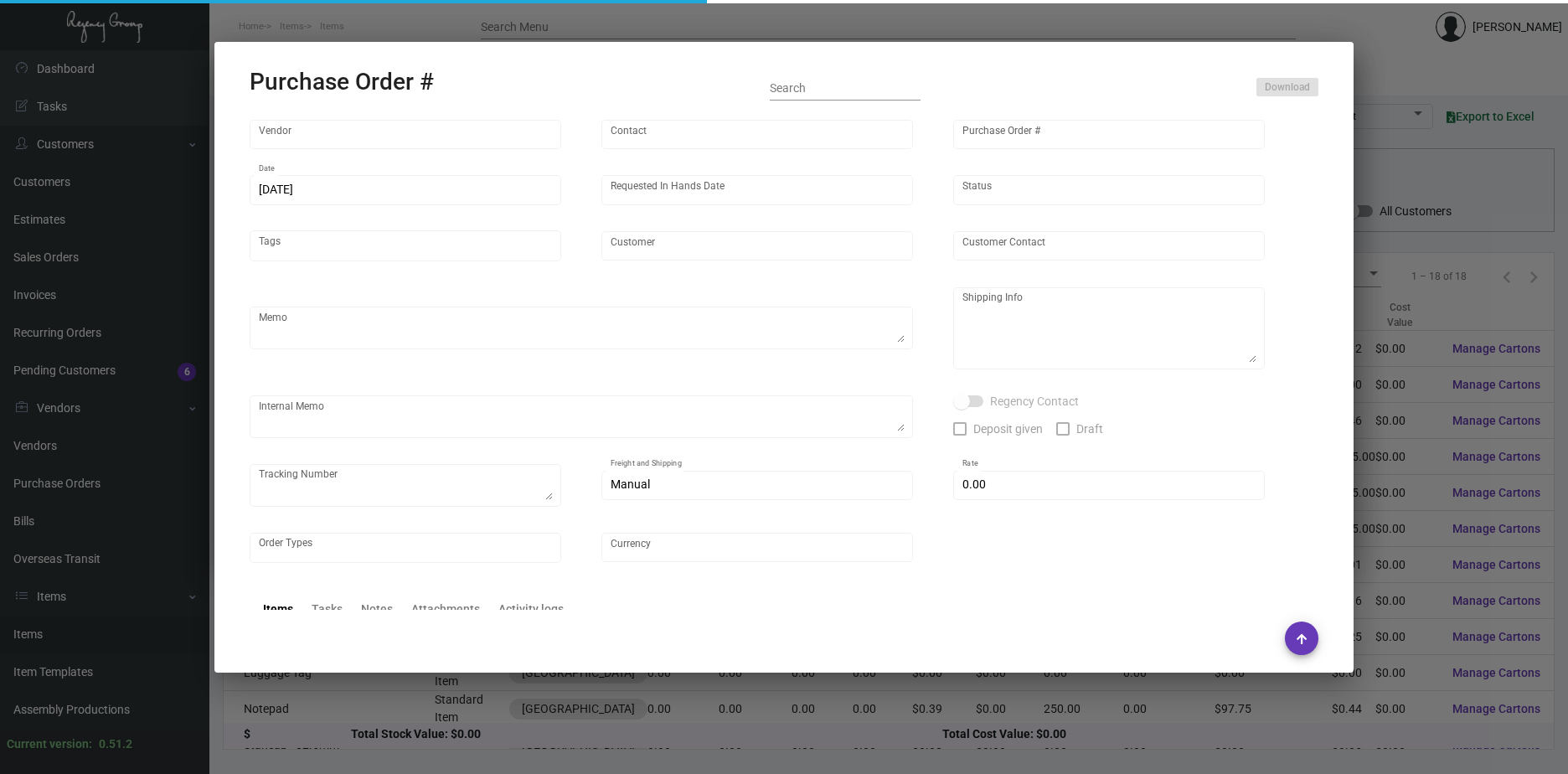
type input "$ 0.00"
type input "United States Dollar $"
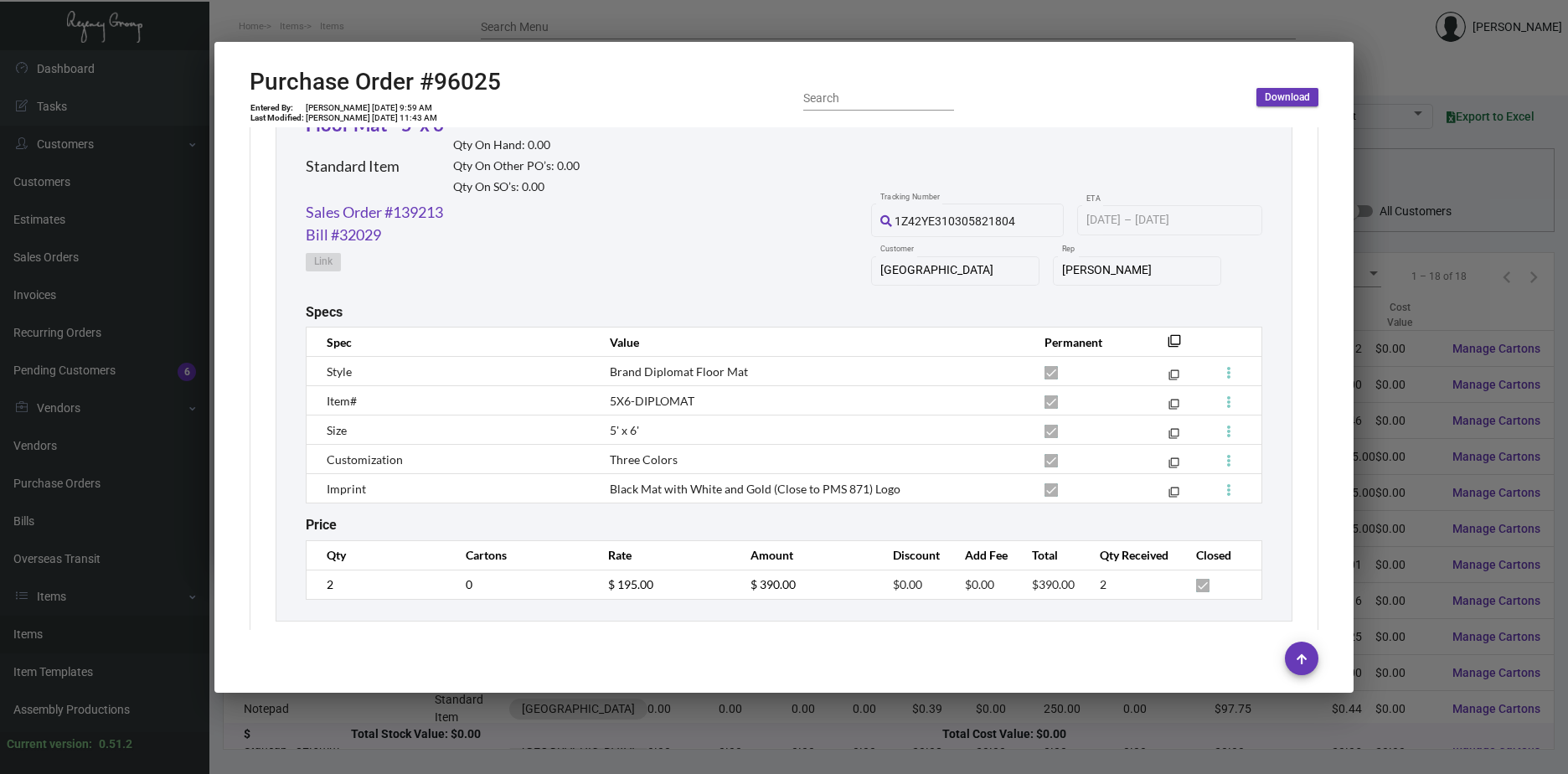
scroll to position [1998, 0]
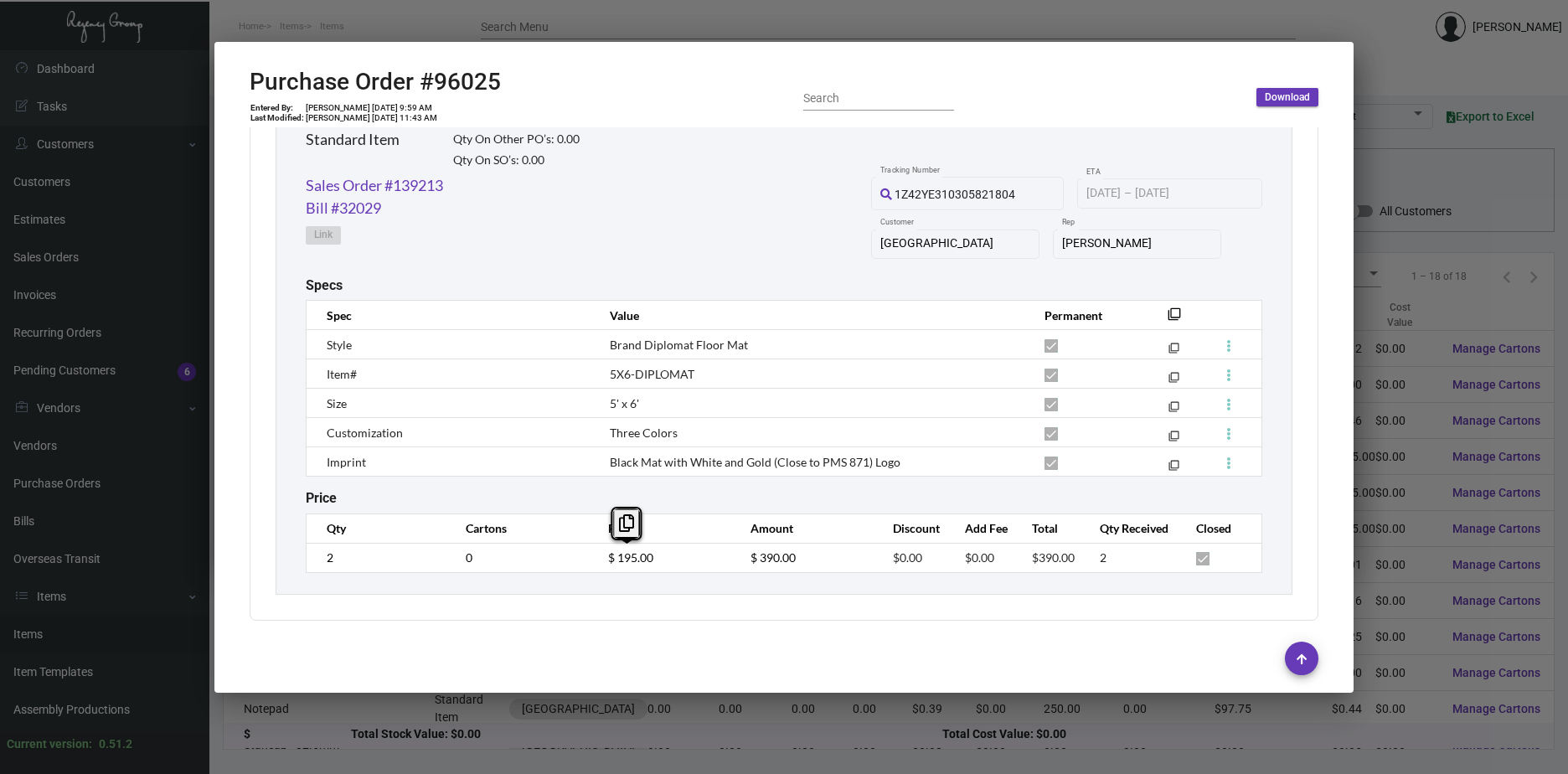
click at [597, 561] on td "$ 195.00" at bounding box center [662, 557] width 142 height 29
click at [404, 189] on link "Sales Order #139213" at bounding box center [374, 186] width 137 height 23
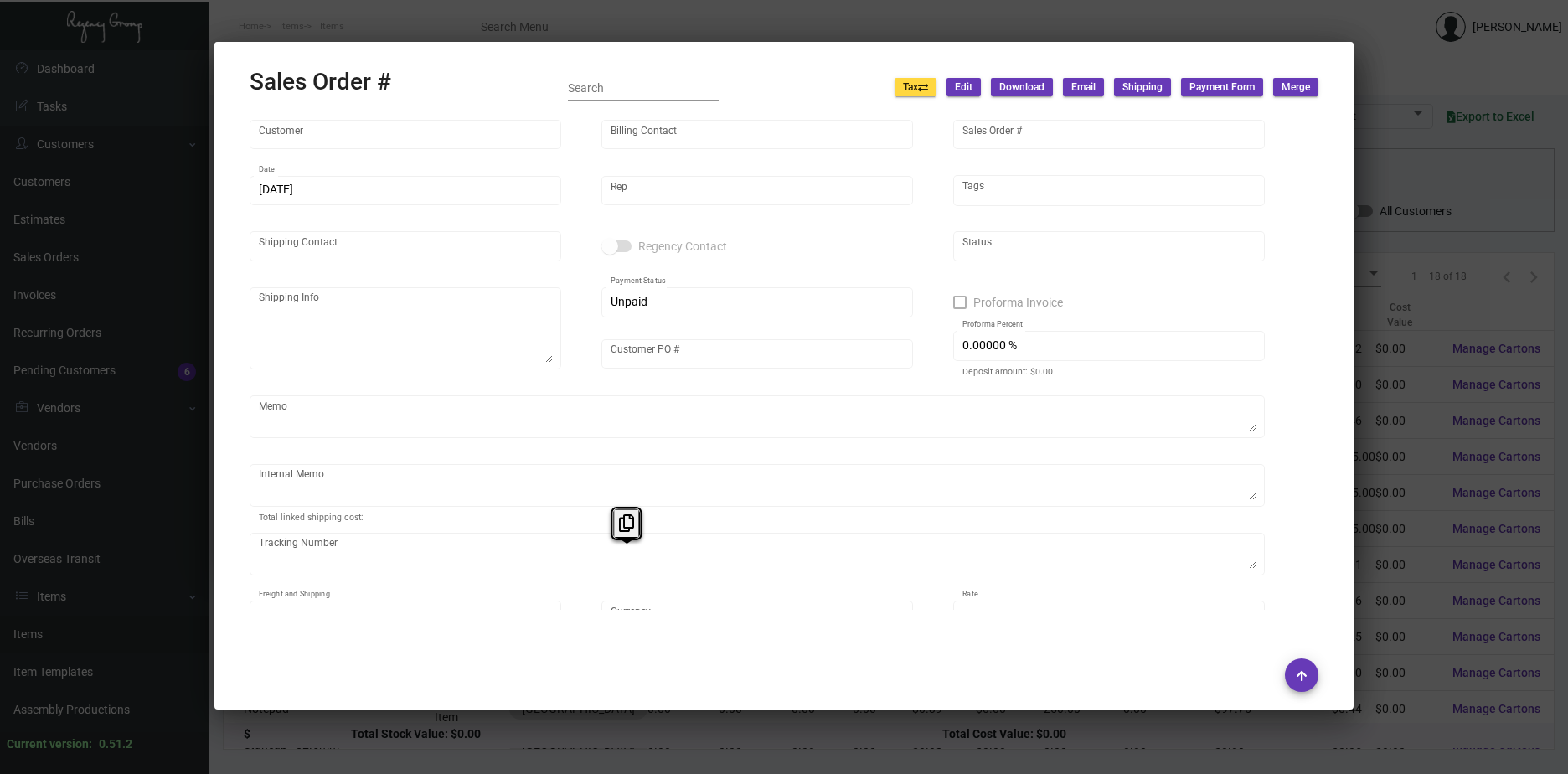
type input "[GEOGRAPHIC_DATA]"
type input "[PERSON_NAME]"
type input "139213"
type input "[DATE]"
type input "[PERSON_NAME]"
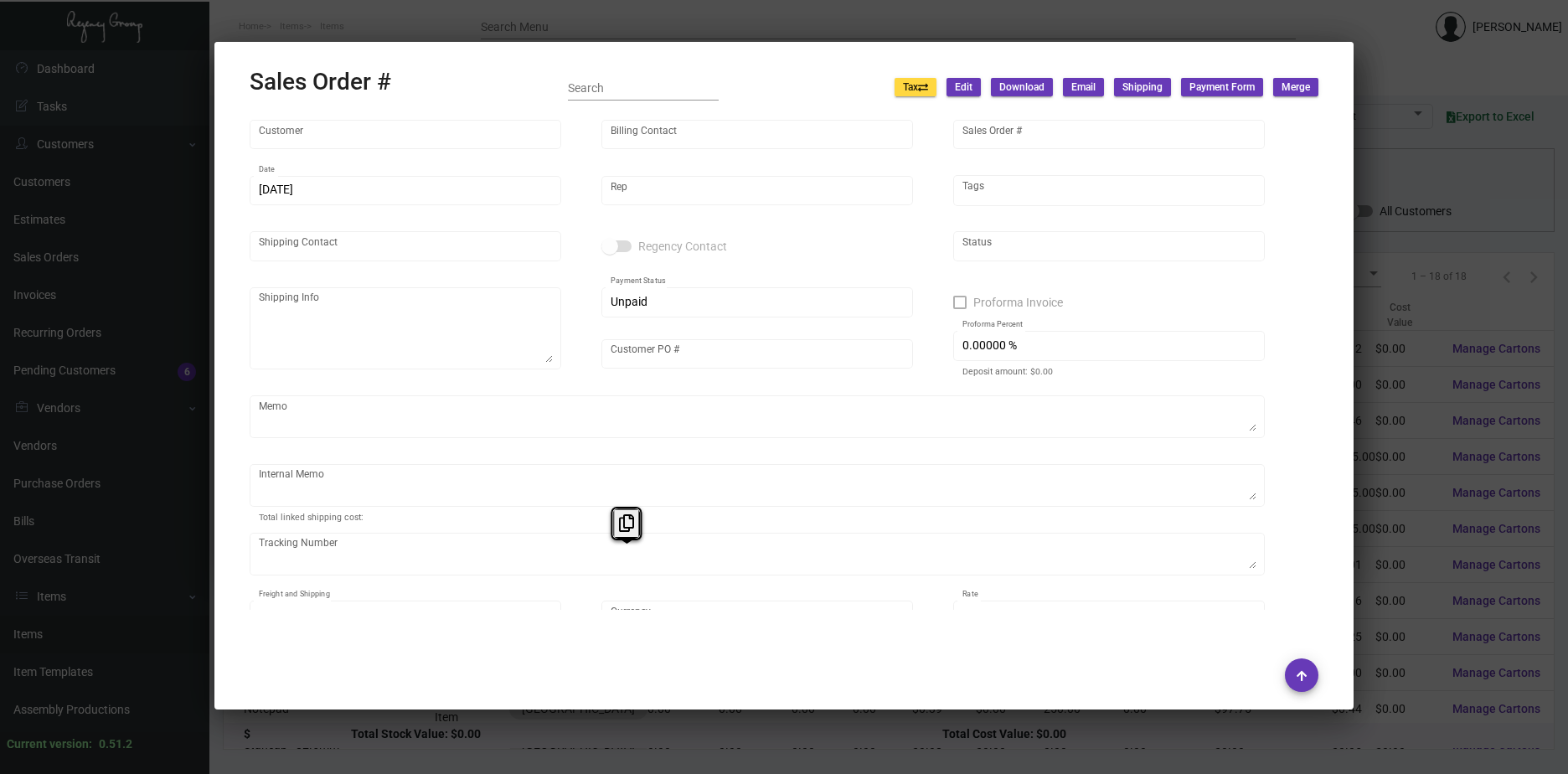
type input "[PERSON_NAME]"
type textarea "[PERSON_NAME] [GEOGRAPHIC_DATA] [STREET_ADDRESS][US_STATE]"
type input "[PERSON_NAME]"
type input "United States Dollar $"
type input "8.50000 %"
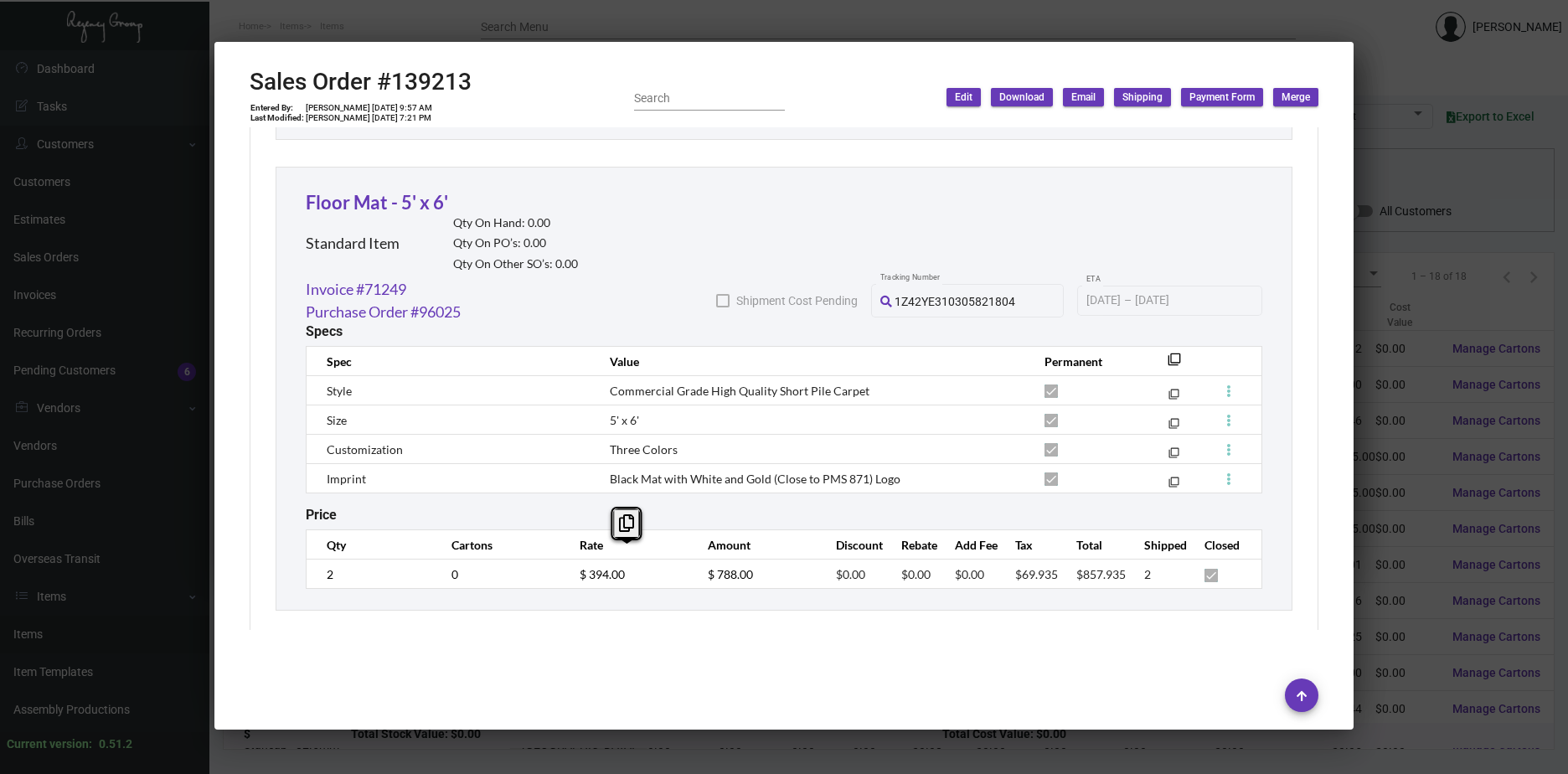
scroll to position [1880, 0]
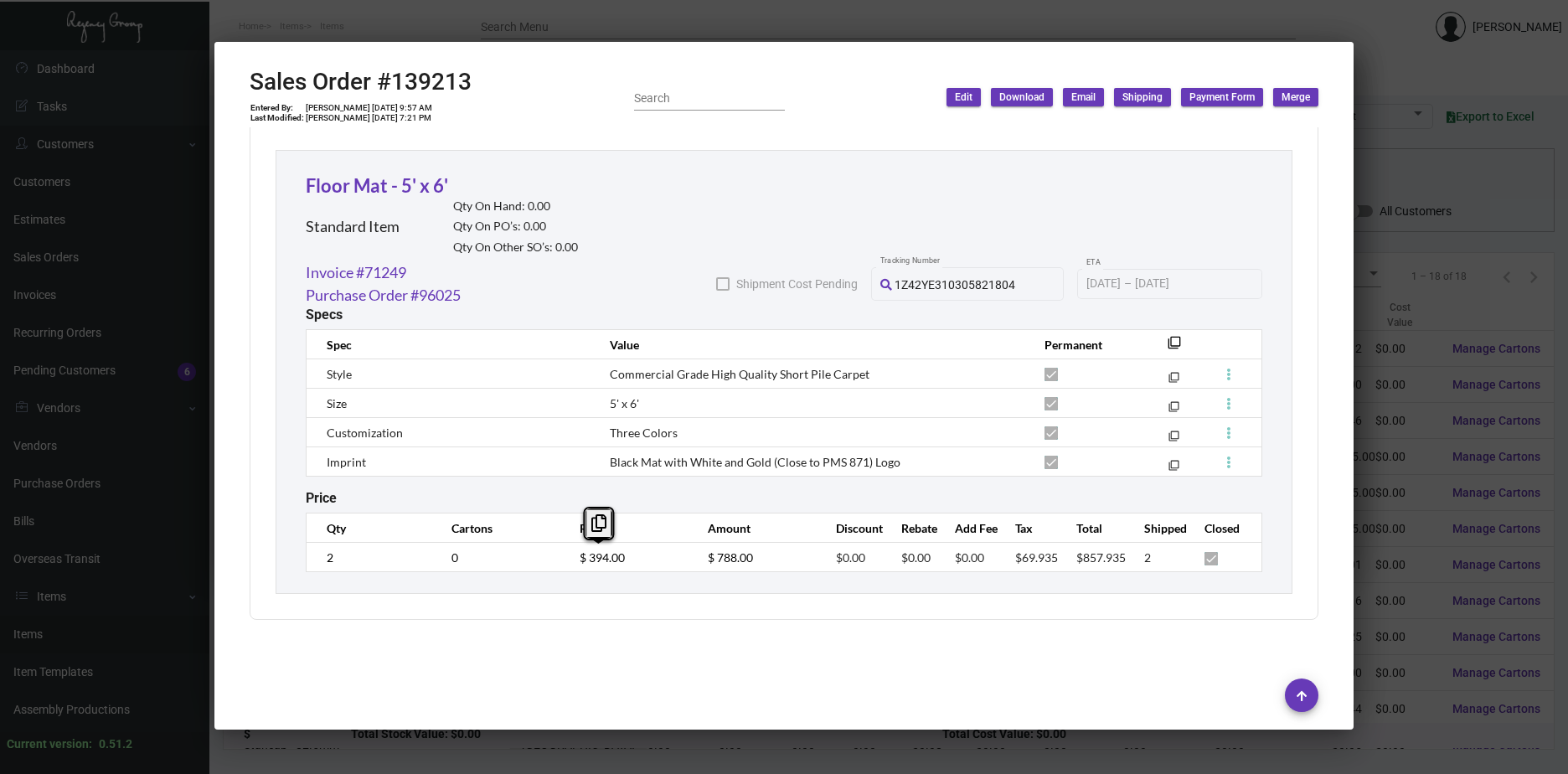
click at [549, 558] on tr "2 0 $ 394.00 $ 788.00 $0.00 $0.00 $0.00 $69.935 $857.935 2" at bounding box center [784, 557] width 955 height 29
